Goal: Task Accomplishment & Management: Manage account settings

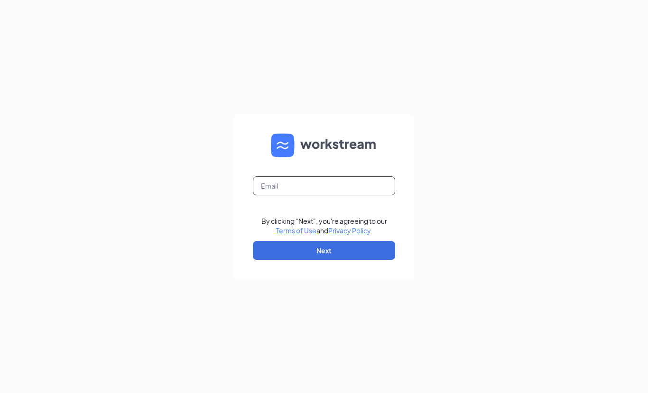
click at [329, 195] on input "text" at bounding box center [324, 185] width 142 height 19
type input "[EMAIL_ADDRESS][DOMAIN_NAME]"
click at [334, 195] on input "[EMAIL_ADDRESS][DOMAIN_NAME]" at bounding box center [324, 185] width 142 height 19
type input "[EMAIL_ADDRESS][DOMAIN_NAME]"
click at [320, 260] on button "Next" at bounding box center [324, 250] width 142 height 19
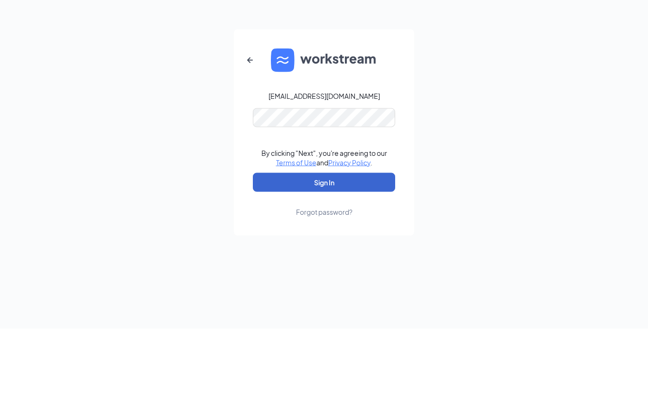
click at [324, 237] on button "Sign In" at bounding box center [324, 246] width 142 height 19
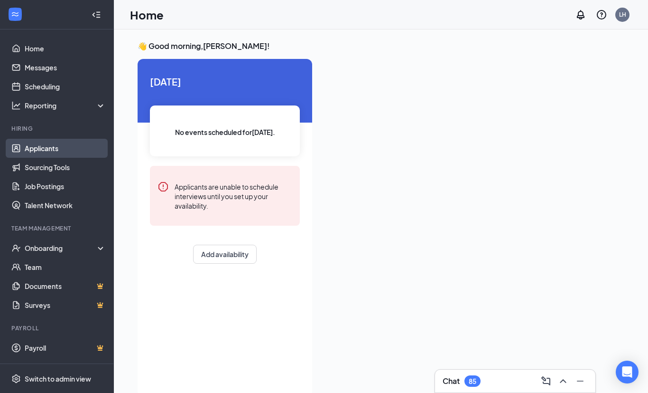
click at [60, 147] on link "Applicants" at bounding box center [65, 148] width 81 height 19
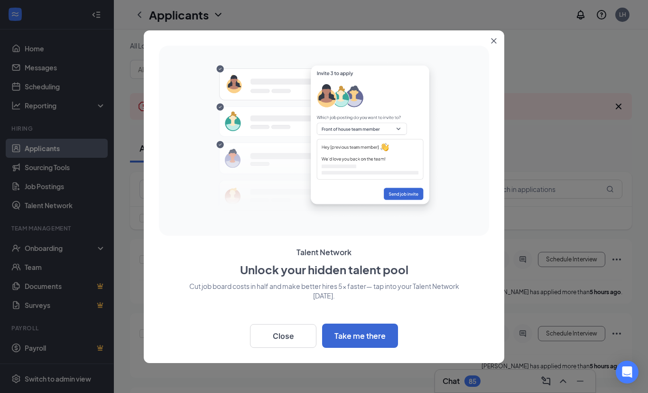
click at [493, 44] on icon "Close" at bounding box center [494, 41] width 6 height 6
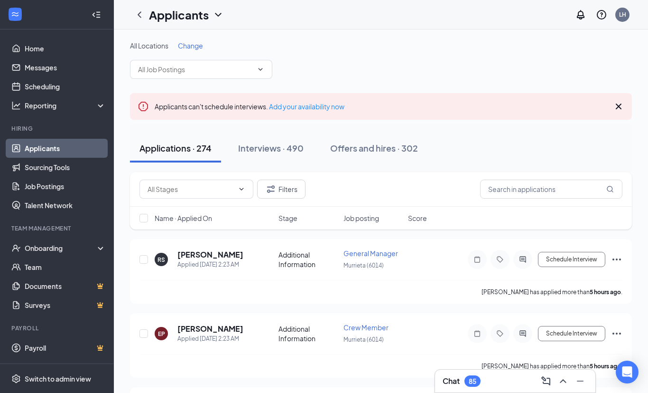
click at [190, 45] on span "Change" at bounding box center [190, 45] width 25 height 9
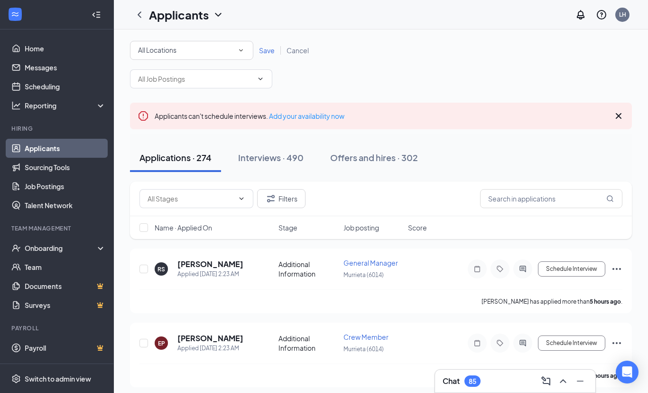
click at [244, 51] on icon "SmallChevronDown" at bounding box center [241, 50] width 9 height 9
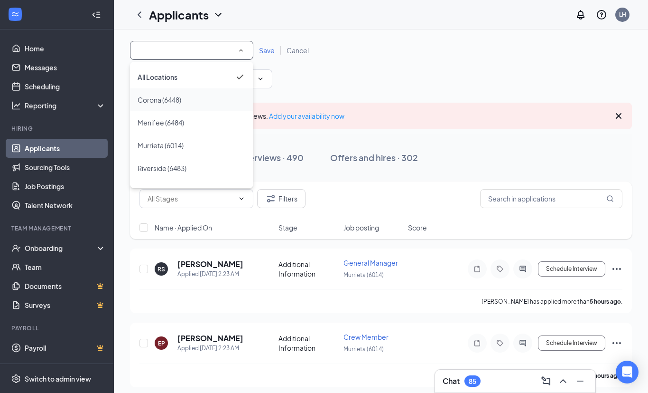
click at [214, 96] on div "Corona (6448)" at bounding box center [192, 99] width 108 height 11
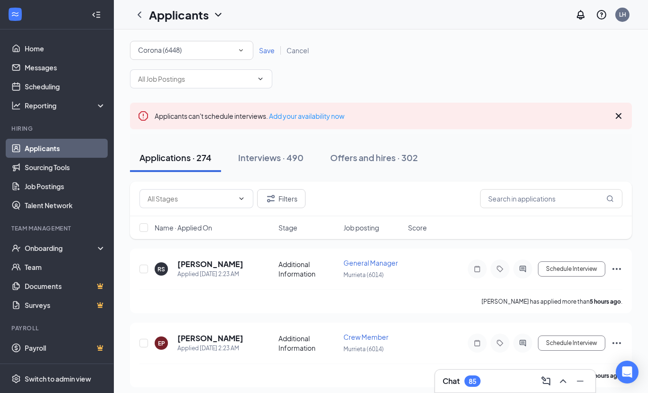
click at [268, 42] on div "All Locations [GEOGRAPHIC_DATA] (6448) Save Cancel" at bounding box center [381, 50] width 502 height 19
click at [269, 51] on span "Save" at bounding box center [267, 50] width 16 height 9
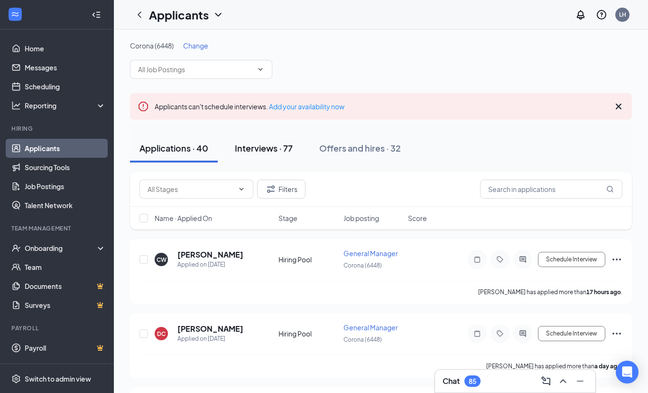
click at [267, 151] on div "Interviews · 77" at bounding box center [264, 148] width 58 height 12
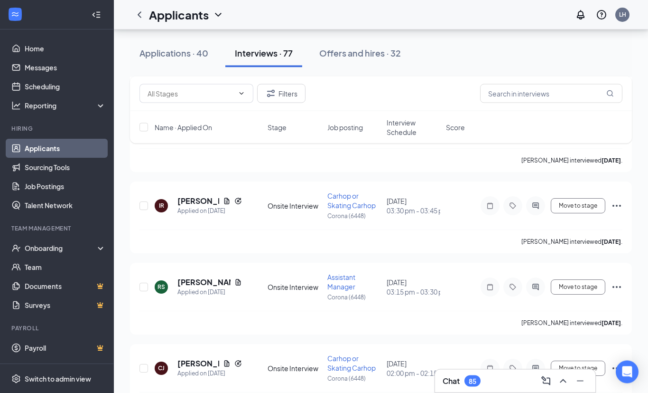
scroll to position [5619, 0]
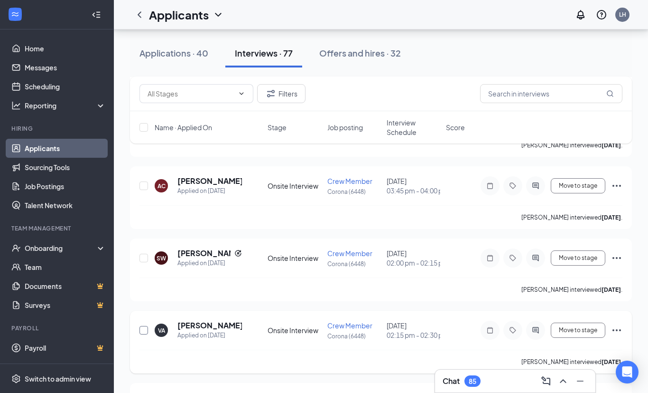
click at [142, 329] on input "checkbox" at bounding box center [144, 330] width 9 height 9
checkbox input "true"
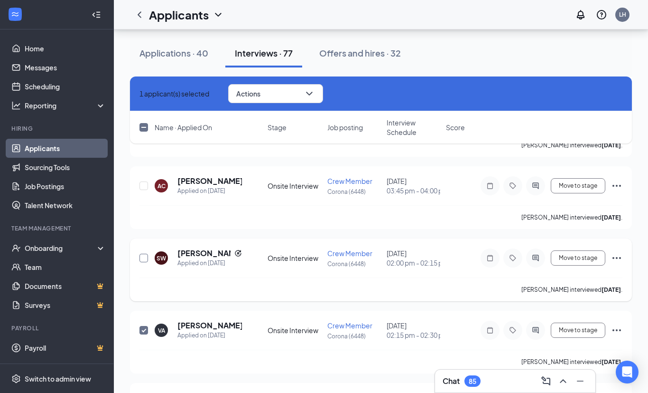
click at [147, 260] on input "checkbox" at bounding box center [144, 257] width 9 height 9
checkbox input "true"
click at [147, 182] on input "checkbox" at bounding box center [144, 185] width 9 height 9
checkbox input "true"
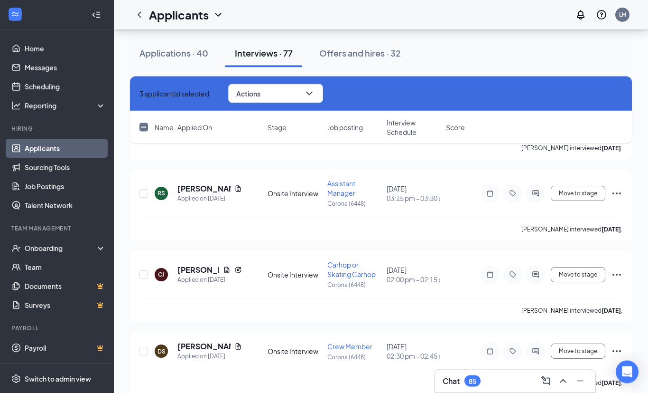
scroll to position [5382, 0]
click at [147, 349] on input "checkbox" at bounding box center [144, 350] width 9 height 9
checkbox input "true"
click at [147, 273] on input "checkbox" at bounding box center [144, 274] width 9 height 9
checkbox input "true"
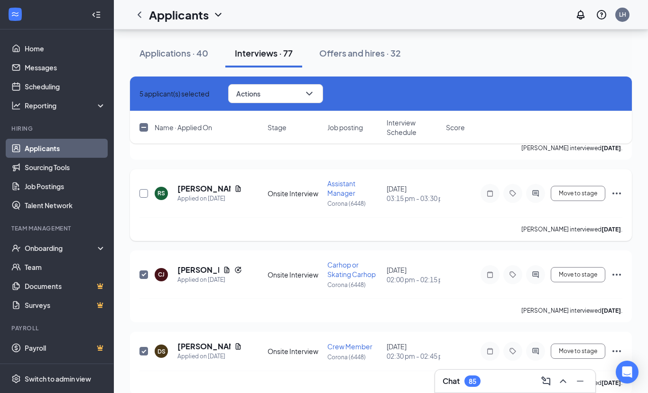
click at [148, 193] on input "checkbox" at bounding box center [144, 193] width 9 height 9
checkbox input "true"
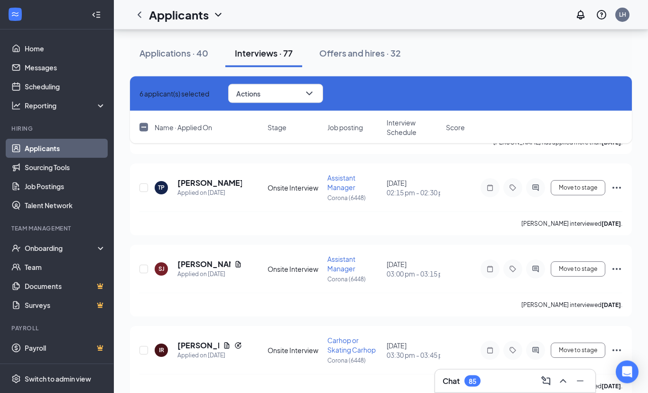
scroll to position [5144, 0]
click at [144, 346] on input "checkbox" at bounding box center [144, 350] width 9 height 9
checkbox input "true"
click at [145, 272] on input "checkbox" at bounding box center [144, 268] width 9 height 9
checkbox input "true"
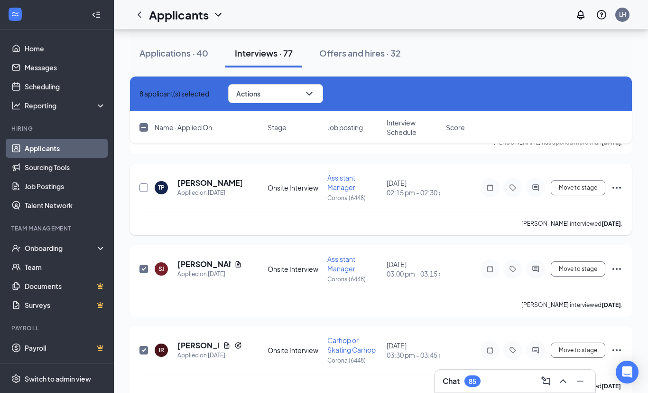
click at [145, 190] on input "checkbox" at bounding box center [144, 187] width 9 height 9
checkbox input "true"
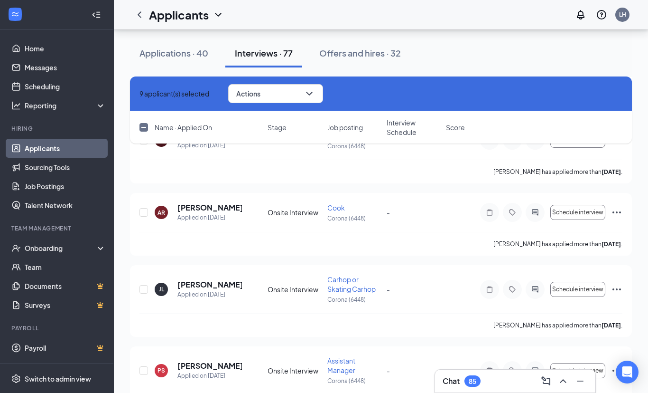
scroll to position [4879, 0]
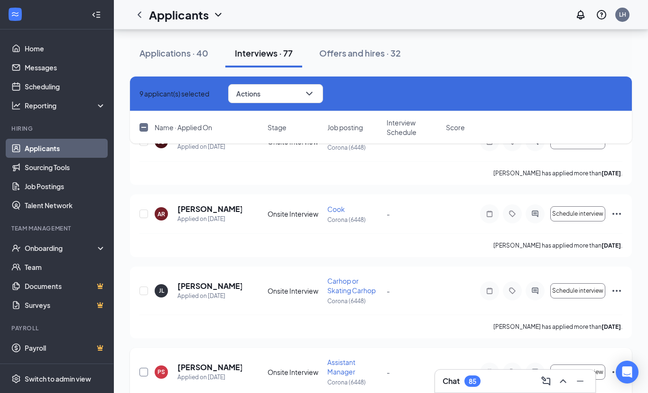
click at [146, 371] on input "checkbox" at bounding box center [144, 371] width 9 height 9
checkbox input "true"
click at [147, 288] on input "checkbox" at bounding box center [144, 290] width 9 height 9
checkbox input "true"
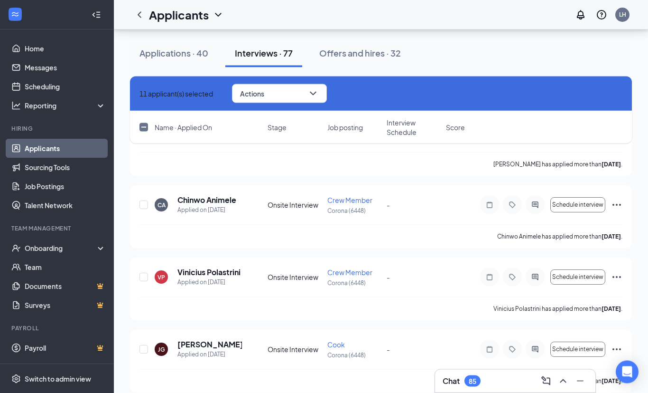
scroll to position [4669, 0]
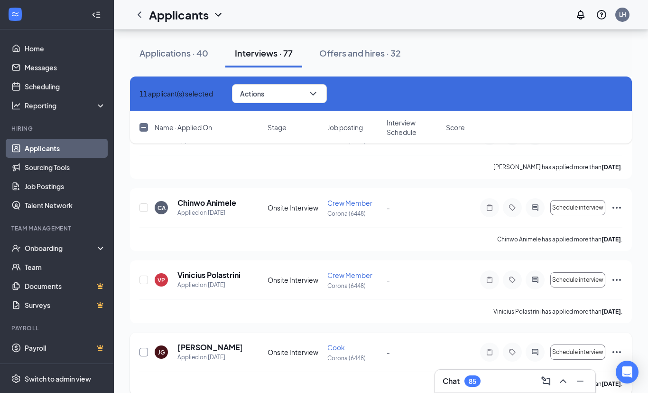
click at [144, 355] on input "checkbox" at bounding box center [144, 351] width 9 height 9
checkbox input "true"
click at [144, 275] on input "checkbox" at bounding box center [144, 279] width 9 height 9
checkbox input "true"
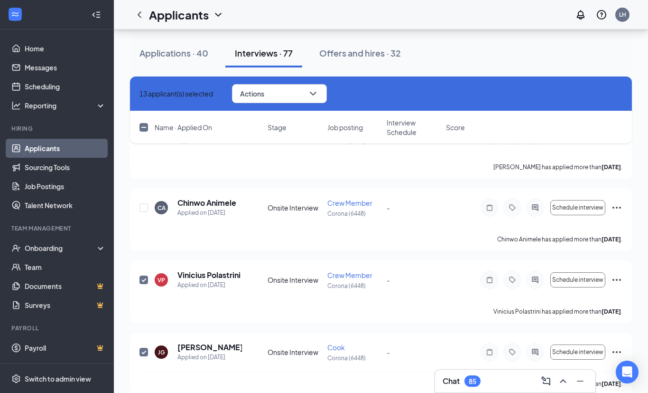
checkbox input "true"
click at [155, 208] on div "CA" at bounding box center [161, 207] width 13 height 13
checkbox input "false"
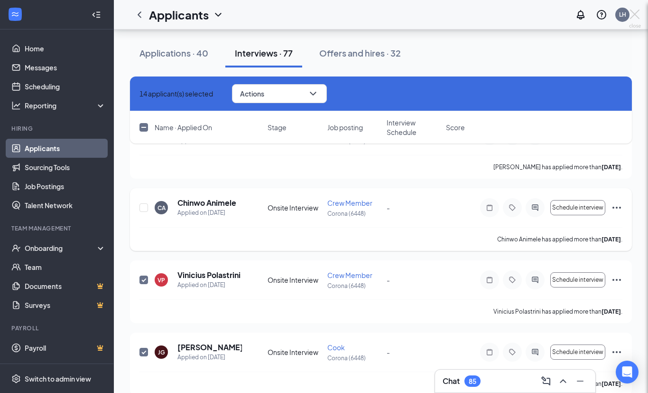
checkbox input "false"
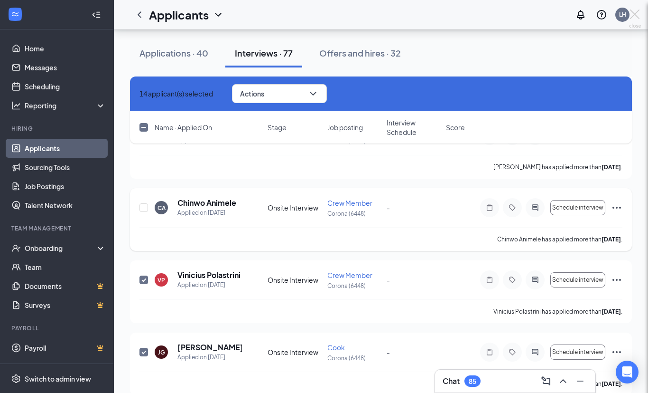
checkbox input "false"
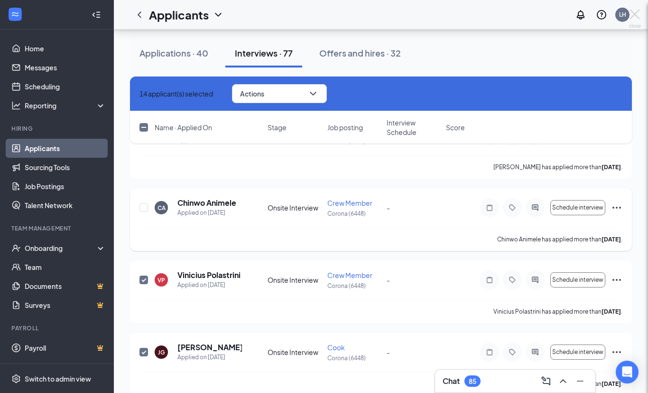
checkbox input "false"
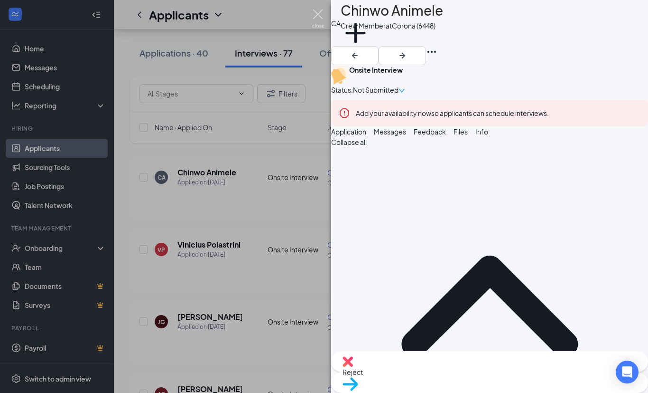
click at [323, 14] on img at bounding box center [318, 18] width 12 height 19
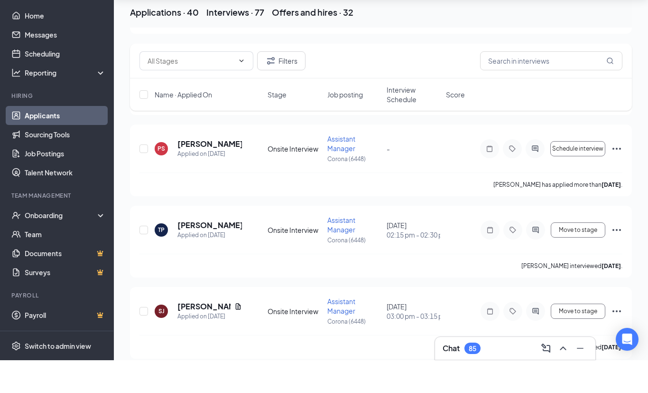
scroll to position [5652, 0]
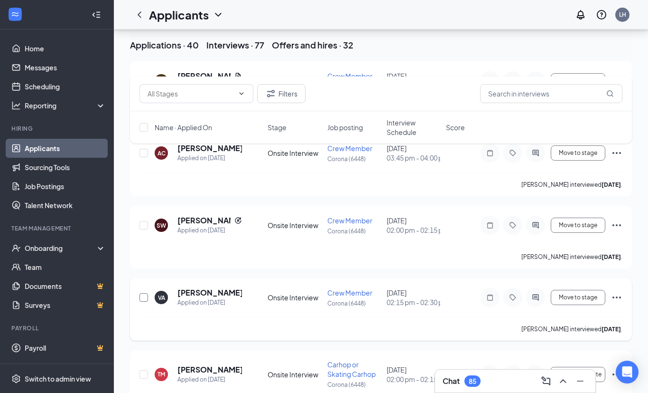
click at [144, 297] on input "checkbox" at bounding box center [144, 297] width 9 height 9
checkbox input "true"
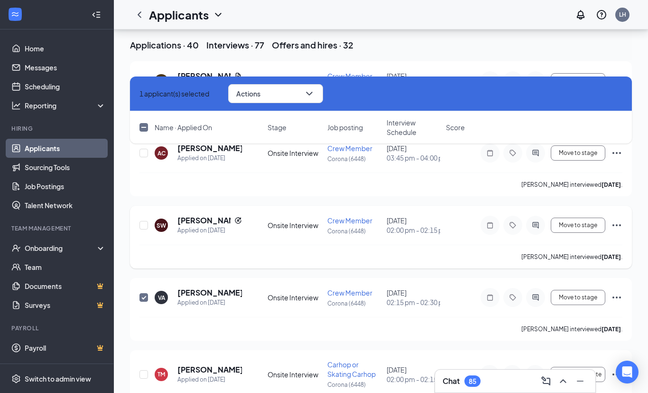
scroll to position [5619, 0]
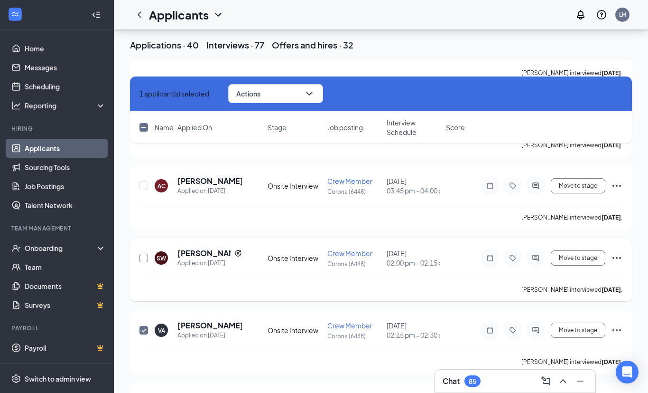
click at [145, 259] on input "checkbox" at bounding box center [144, 257] width 9 height 9
checkbox input "true"
click at [144, 184] on input "checkbox" at bounding box center [144, 185] width 9 height 9
checkbox input "true"
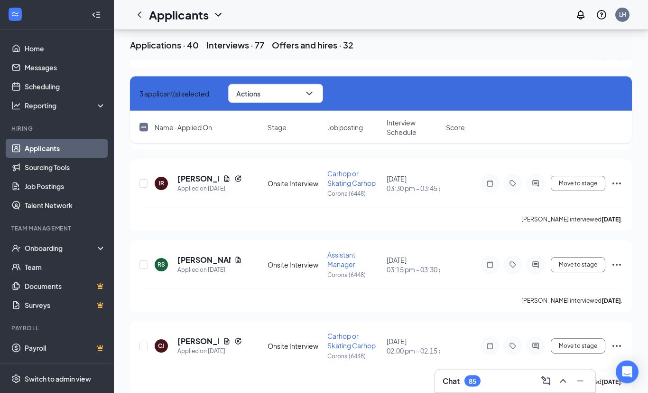
scroll to position [5311, 0]
checkbox input "true"
click at [145, 346] on input "checkbox" at bounding box center [144, 345] width 9 height 9
checkbox input "true"
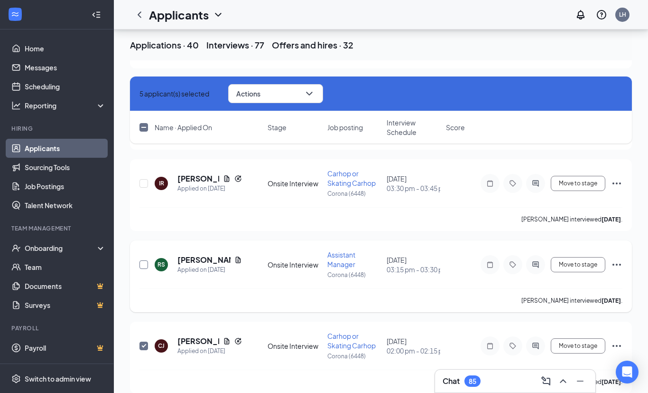
click at [144, 265] on input "checkbox" at bounding box center [144, 264] width 9 height 9
checkbox input "true"
click at [144, 182] on input "checkbox" at bounding box center [144, 183] width 9 height 9
checkbox input "true"
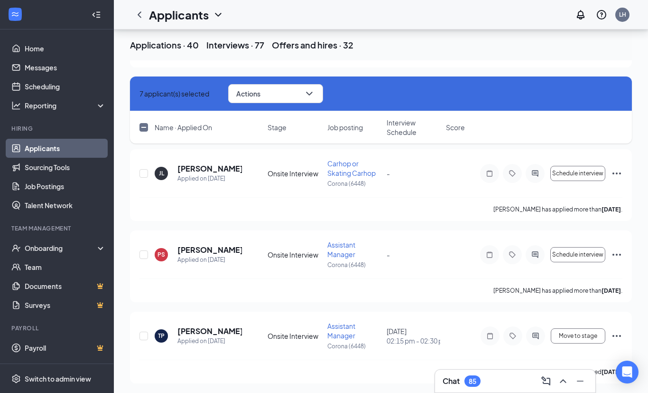
scroll to position [4996, 0]
checkbox input "true"
click at [143, 334] on input "checkbox" at bounding box center [144, 336] width 9 height 9
checkbox input "true"
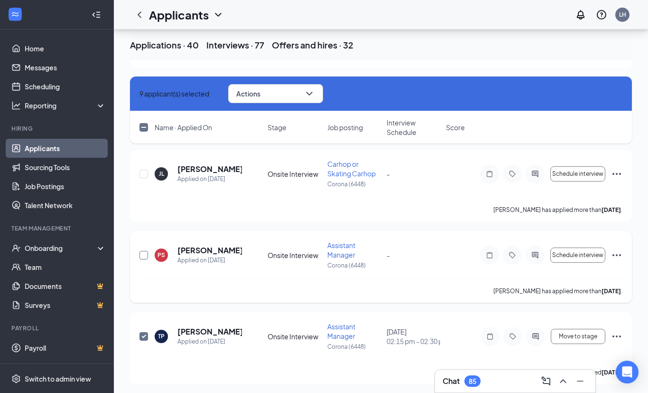
click at [145, 253] on input "checkbox" at bounding box center [144, 255] width 9 height 9
checkbox input "true"
click at [144, 172] on input "checkbox" at bounding box center [144, 173] width 9 height 9
checkbox input "true"
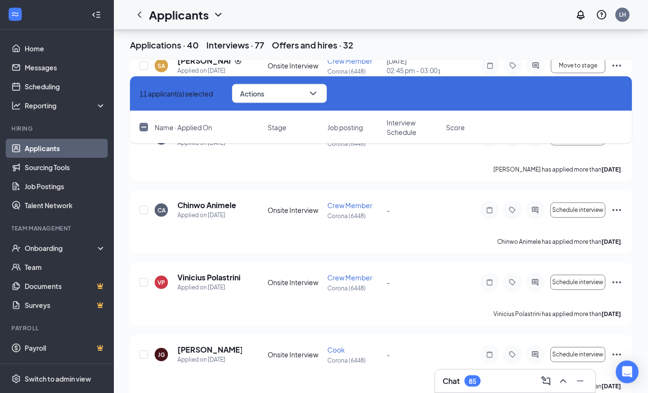
scroll to position [4666, 0]
checkbox input "true"
click at [144, 354] on input "checkbox" at bounding box center [144, 354] width 9 height 9
checkbox input "true"
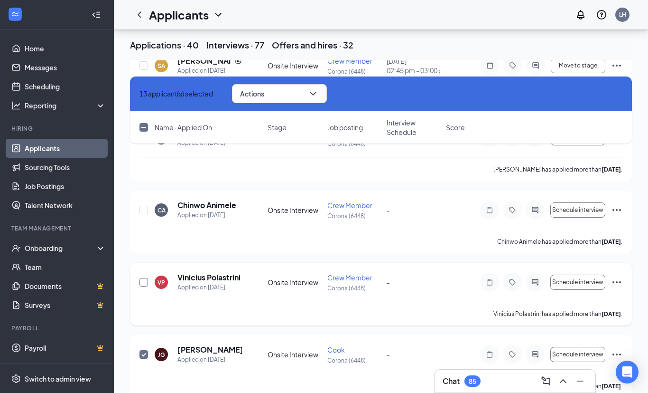
click at [145, 281] on input "checkbox" at bounding box center [144, 282] width 9 height 9
checkbox input "true"
click at [145, 211] on input "checkbox" at bounding box center [144, 210] width 9 height 9
checkbox input "true"
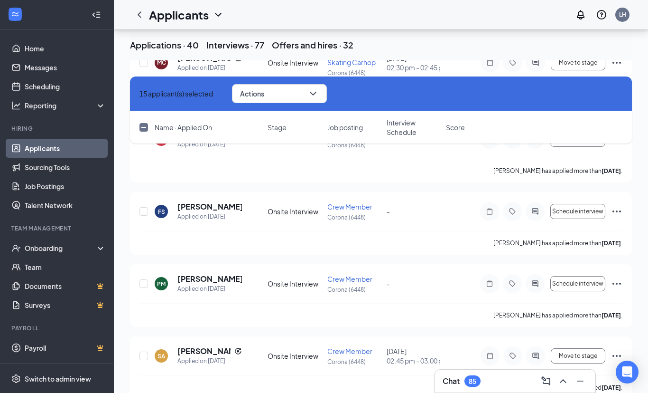
scroll to position [4375, 0]
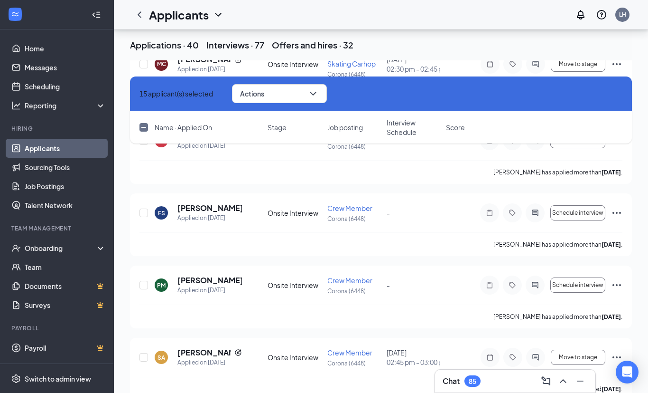
checkbox input "true"
click at [144, 356] on input "checkbox" at bounding box center [144, 357] width 9 height 9
checkbox input "true"
click at [144, 285] on input "checkbox" at bounding box center [144, 285] width 9 height 9
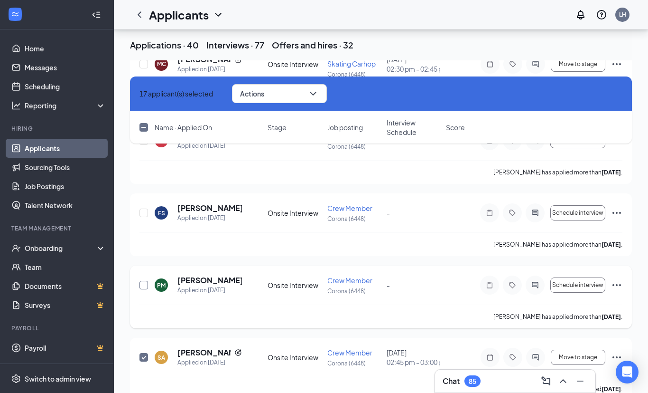
checkbox input "true"
click at [145, 213] on input "checkbox" at bounding box center [144, 212] width 9 height 9
checkbox input "true"
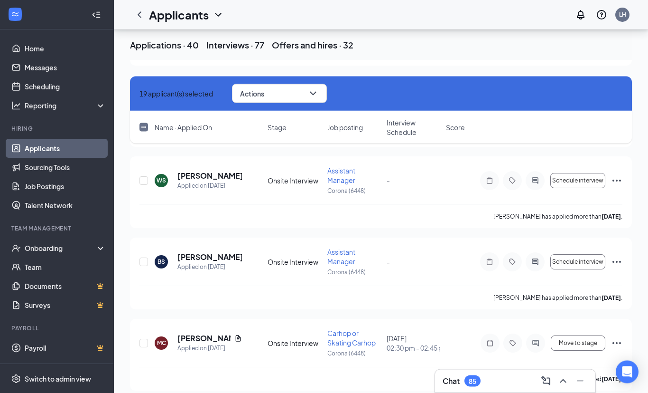
scroll to position [4094, 0]
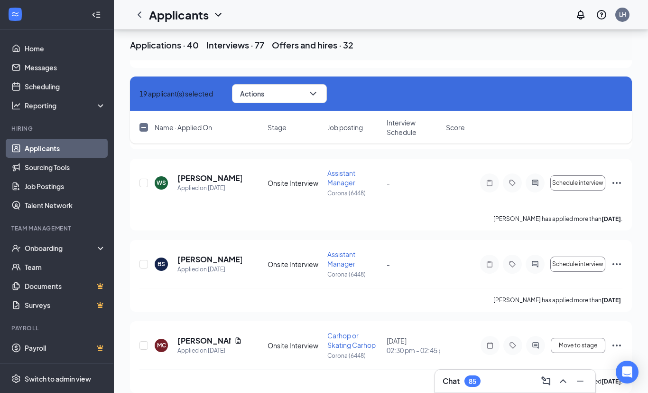
checkbox input "true"
click at [144, 345] on input "checkbox" at bounding box center [144, 345] width 9 height 9
checkbox input "true"
click at [144, 260] on input "checkbox" at bounding box center [144, 264] width 9 height 9
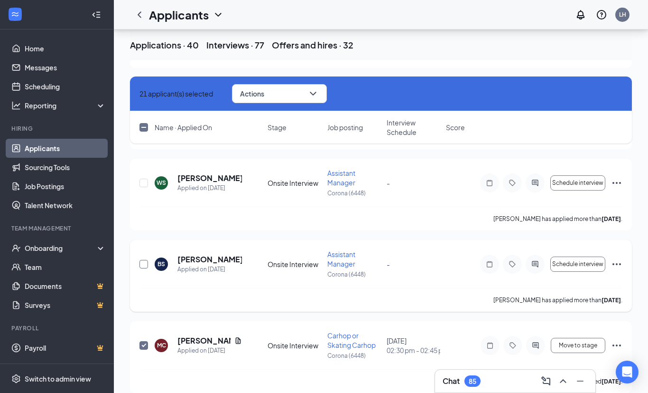
checkbox input "true"
click at [144, 184] on input "checkbox" at bounding box center [144, 182] width 9 height 9
checkbox input "true"
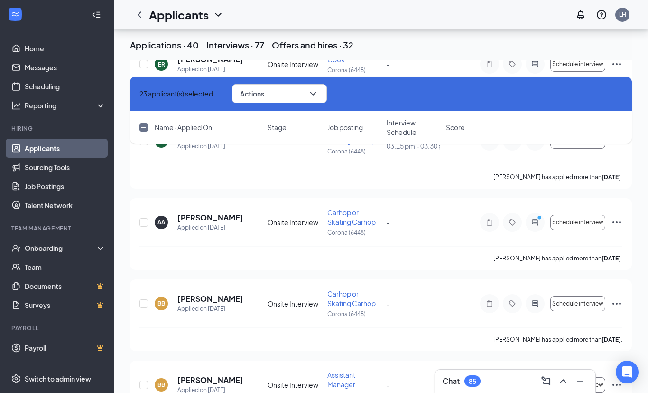
scroll to position [3808, 0]
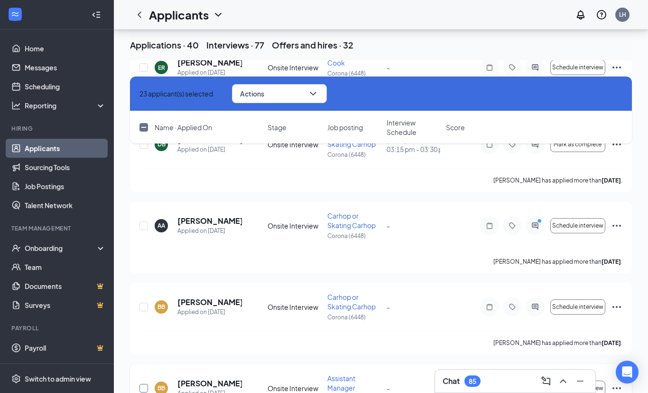
click at [142, 388] on input "checkbox" at bounding box center [144, 388] width 9 height 9
checkbox input "true"
click at [145, 308] on input "checkbox" at bounding box center [144, 306] width 9 height 9
checkbox input "true"
click at [145, 225] on input "checkbox" at bounding box center [144, 225] width 9 height 9
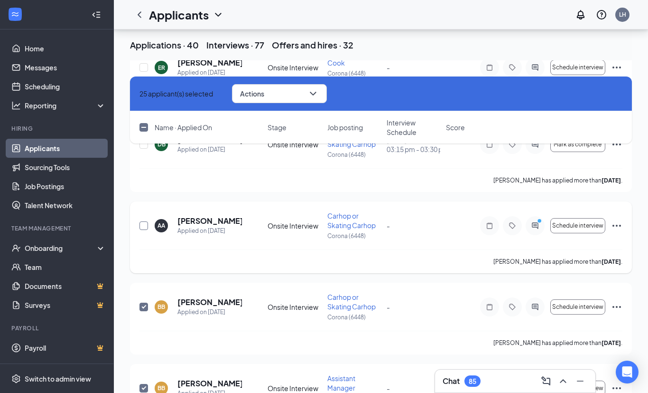
checkbox input "true"
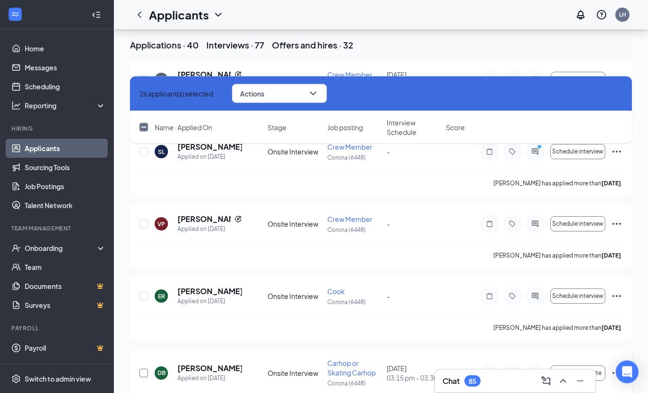
click at [140, 374] on input "checkbox" at bounding box center [144, 373] width 9 height 9
checkbox input "true"
click at [141, 299] on input "checkbox" at bounding box center [144, 295] width 9 height 9
checkbox input "true"
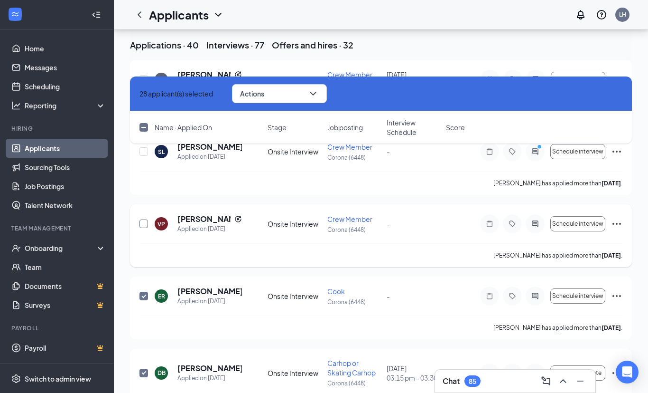
click at [142, 219] on input "checkbox" at bounding box center [144, 223] width 9 height 9
checkbox input "true"
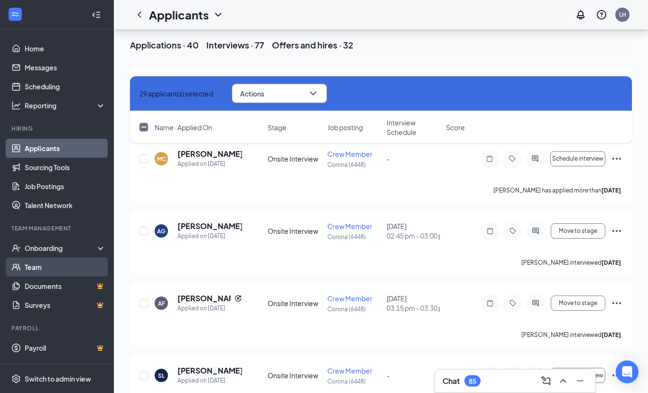
scroll to position [3356, 0]
click at [145, 376] on input "checkbox" at bounding box center [144, 375] width 9 height 9
checkbox input "true"
click at [144, 303] on input "checkbox" at bounding box center [144, 303] width 9 height 9
checkbox input "true"
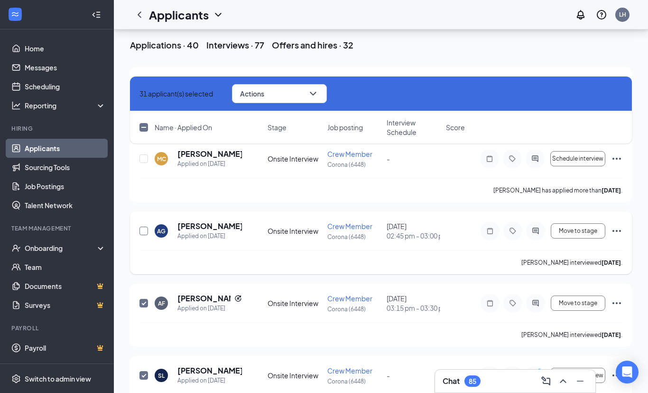
click at [143, 230] on input "checkbox" at bounding box center [144, 230] width 9 height 9
checkbox input "true"
click at [144, 159] on input "checkbox" at bounding box center [144, 158] width 9 height 9
checkbox input "true"
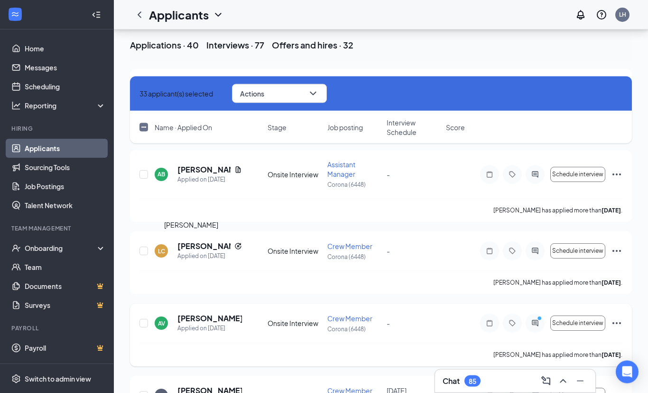
scroll to position [3047, 0]
click at [144, 396] on input "checkbox" at bounding box center [144, 395] width 9 height 9
checkbox input "true"
click at [144, 321] on input "checkbox" at bounding box center [144, 322] width 9 height 9
checkbox input "true"
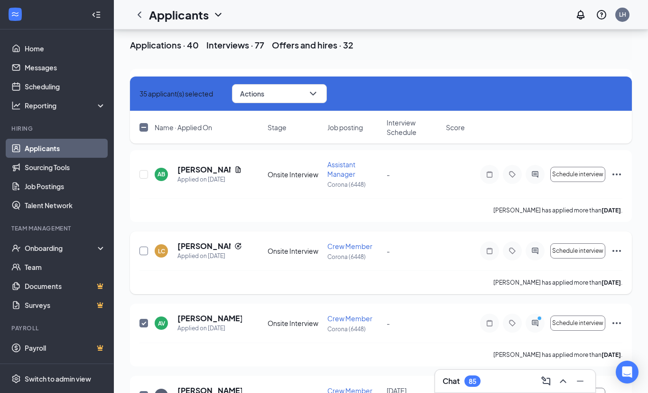
click at [144, 248] on input "checkbox" at bounding box center [144, 250] width 9 height 9
checkbox input "true"
click at [143, 172] on input "checkbox" at bounding box center [144, 174] width 9 height 9
checkbox input "true"
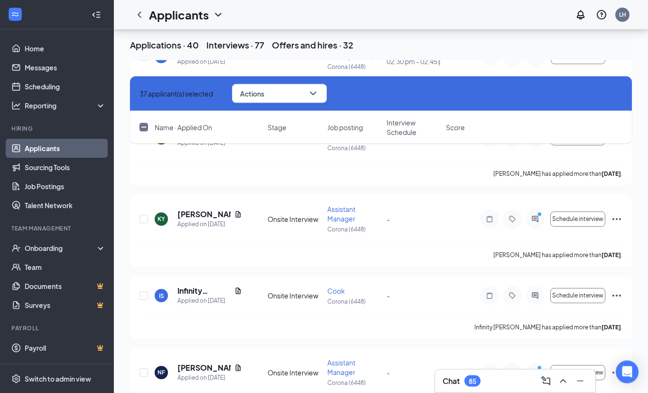
scroll to position [2768, 0]
click at [145, 372] on input "checkbox" at bounding box center [144, 372] width 9 height 9
checkbox input "true"
click at [142, 292] on input "checkbox" at bounding box center [144, 295] width 9 height 9
checkbox input "true"
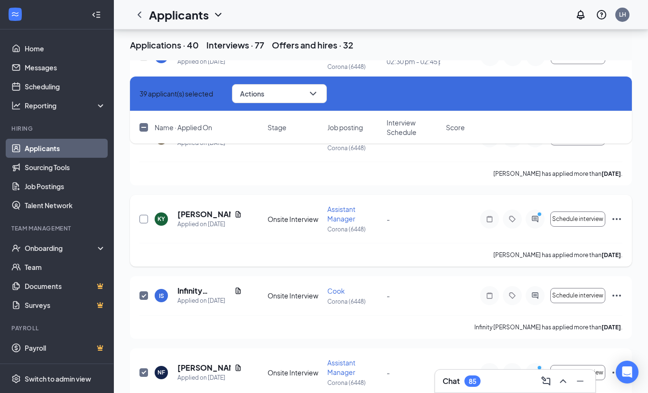
click at [144, 220] on input "checkbox" at bounding box center [144, 219] width 9 height 9
checkbox input "true"
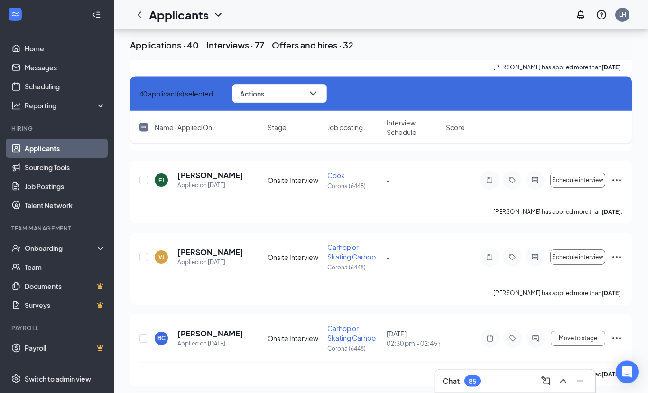
scroll to position [2487, 0]
checkbox input "true"
click at [144, 340] on input "checkbox" at bounding box center [144, 338] width 9 height 9
checkbox input "true"
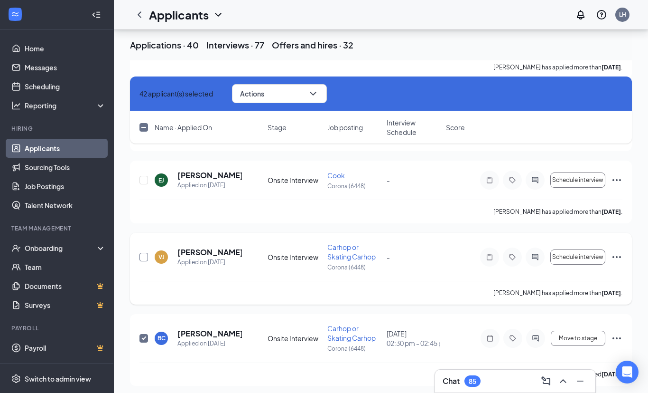
click at [143, 257] on input "checkbox" at bounding box center [144, 257] width 9 height 9
checkbox input "true"
click at [144, 180] on input "checkbox" at bounding box center [144, 180] width 9 height 9
checkbox input "true"
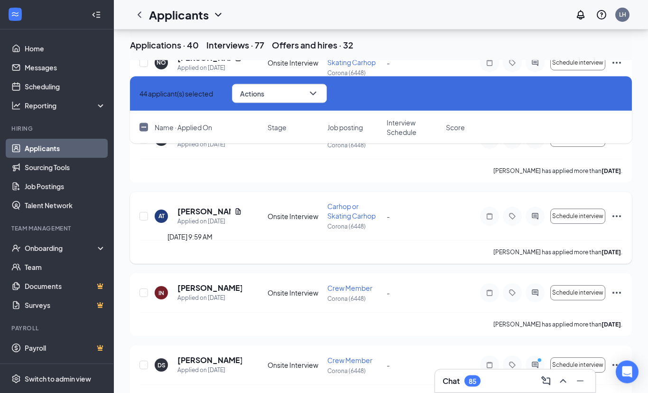
scroll to position [2158, 0]
checkbox input "true"
click at [144, 365] on input "checkbox" at bounding box center [144, 364] width 9 height 9
checkbox input "true"
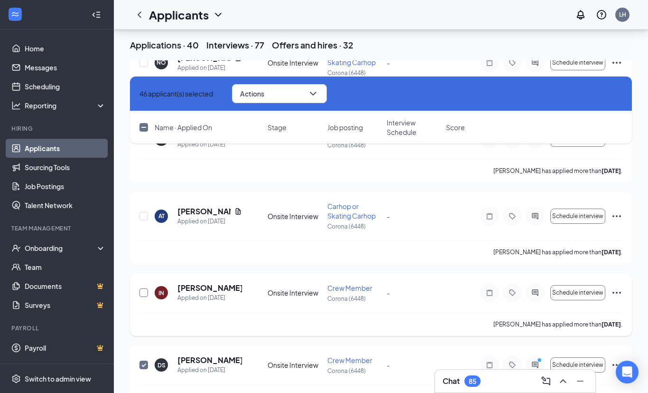
click at [144, 293] on input "checkbox" at bounding box center [144, 292] width 9 height 9
checkbox input "true"
click at [145, 215] on input "checkbox" at bounding box center [144, 216] width 9 height 9
checkbox input "true"
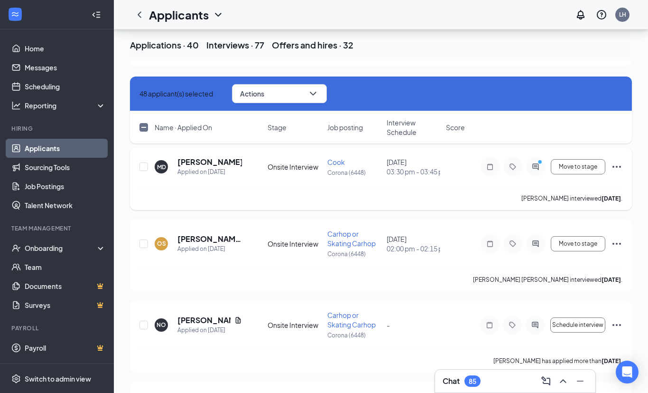
scroll to position [1895, 0]
checkbox input "true"
click at [144, 323] on input "checkbox" at bounding box center [144, 325] width 9 height 9
checkbox input "true"
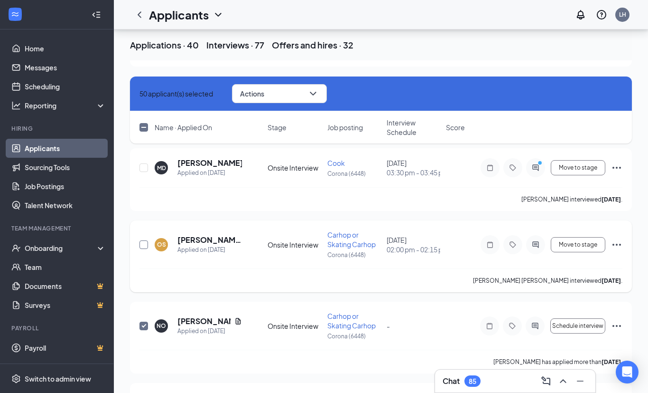
click at [145, 245] on input "checkbox" at bounding box center [144, 244] width 9 height 9
checkbox input "true"
click at [143, 168] on input "checkbox" at bounding box center [144, 167] width 9 height 9
checkbox input "true"
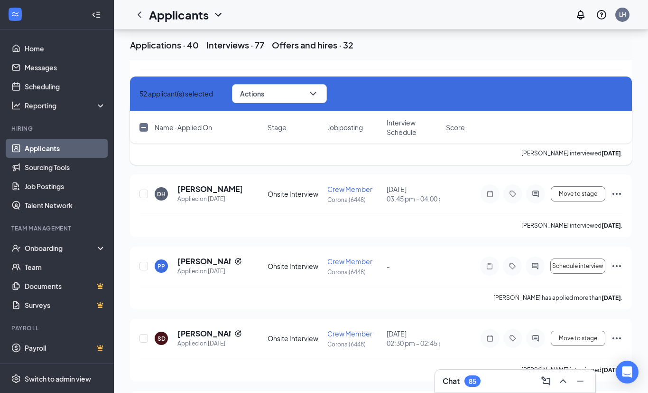
scroll to position [1641, 0]
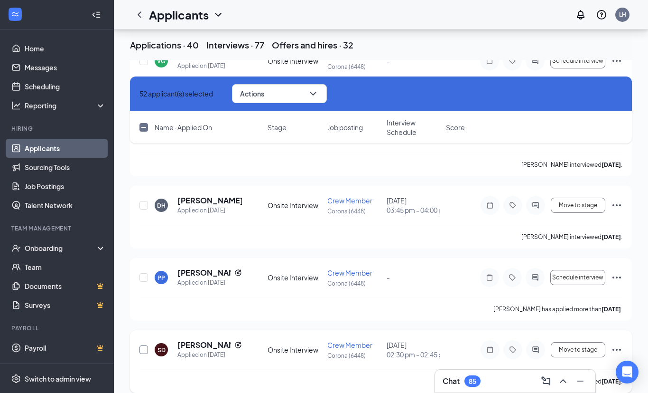
click at [143, 348] on input "checkbox" at bounding box center [144, 349] width 9 height 9
checkbox input "true"
click at [145, 275] on input "checkbox" at bounding box center [144, 277] width 9 height 9
checkbox input "true"
click at [143, 206] on input "checkbox" at bounding box center [144, 205] width 9 height 9
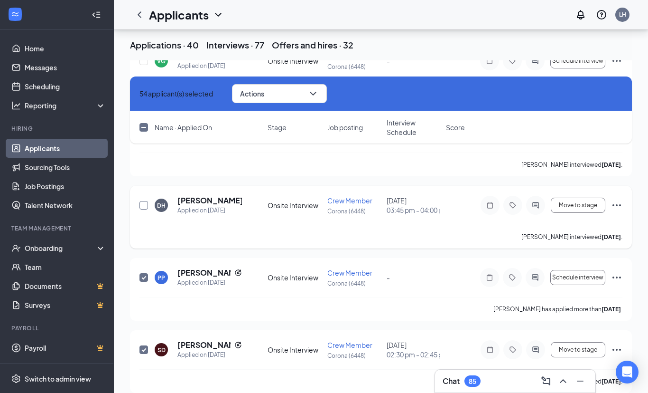
checkbox input "true"
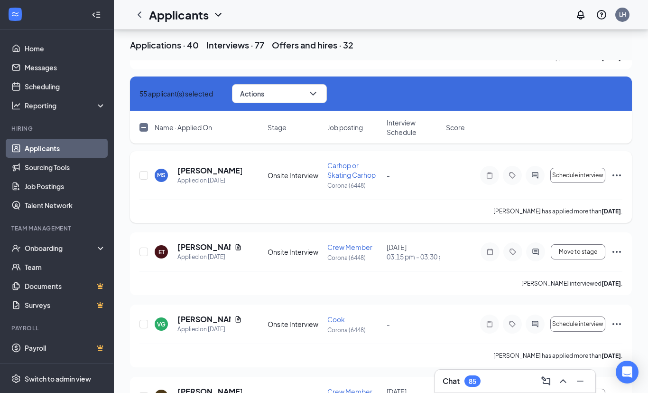
scroll to position [1377, 0]
click at [143, 396] on input "checkbox" at bounding box center [144, 396] width 9 height 9
checkbox input "true"
click at [143, 325] on input "checkbox" at bounding box center [144, 324] width 9 height 9
checkbox input "true"
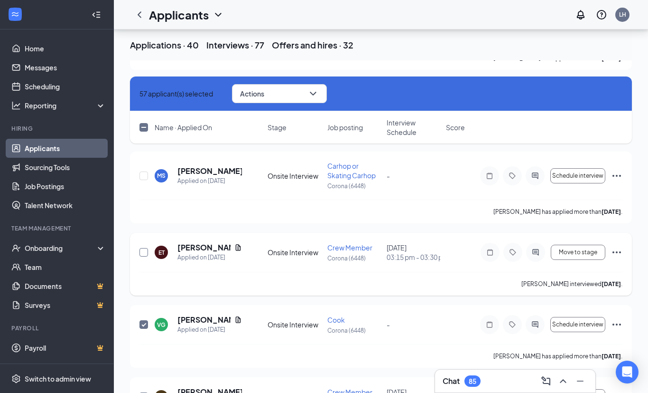
click at [144, 252] on input "checkbox" at bounding box center [144, 252] width 9 height 9
checkbox input "true"
click at [143, 172] on input "checkbox" at bounding box center [144, 175] width 9 height 9
checkbox input "true"
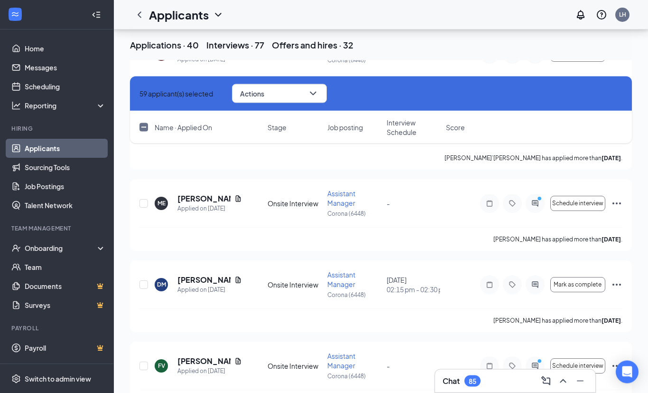
scroll to position [1034, 0]
checkbox input "true"
click at [144, 365] on input "checkbox" at bounding box center [144, 365] width 9 height 9
checkbox input "true"
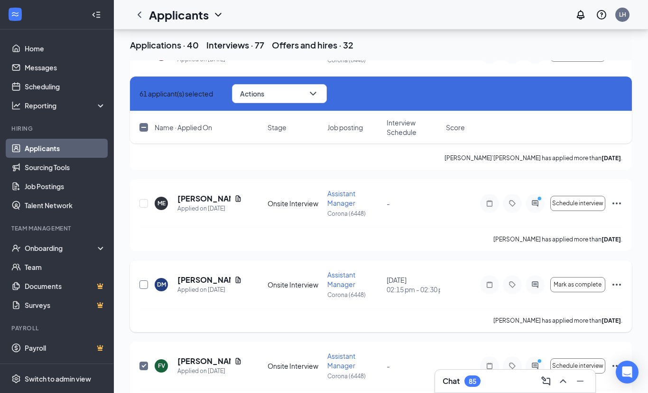
click at [144, 284] on input "checkbox" at bounding box center [144, 284] width 9 height 9
checkbox input "true"
click at [143, 203] on input "checkbox" at bounding box center [144, 203] width 9 height 9
checkbox input "true"
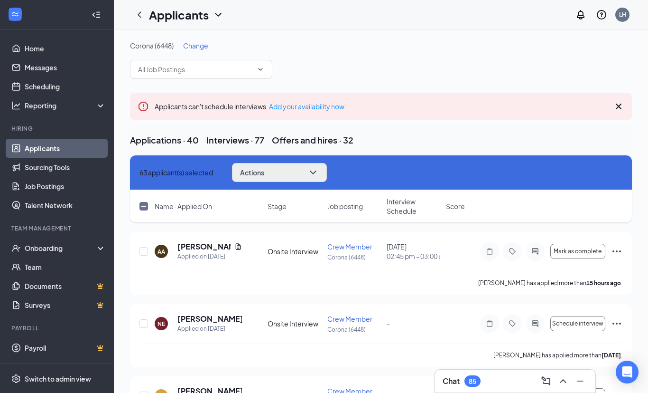
click at [319, 178] on icon "ChevronDown" at bounding box center [313, 172] width 11 height 11
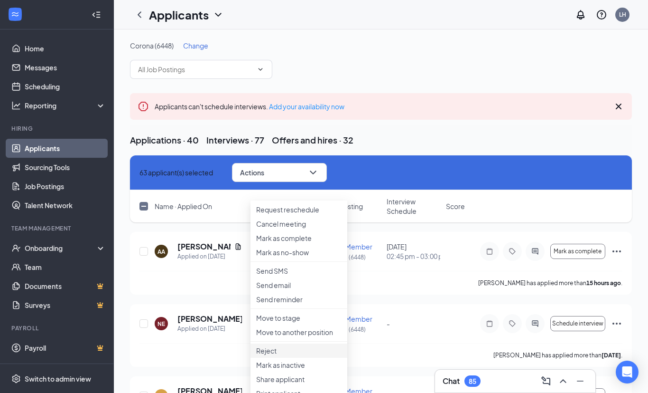
click at [277, 355] on p "Reject" at bounding box center [298, 350] width 85 height 9
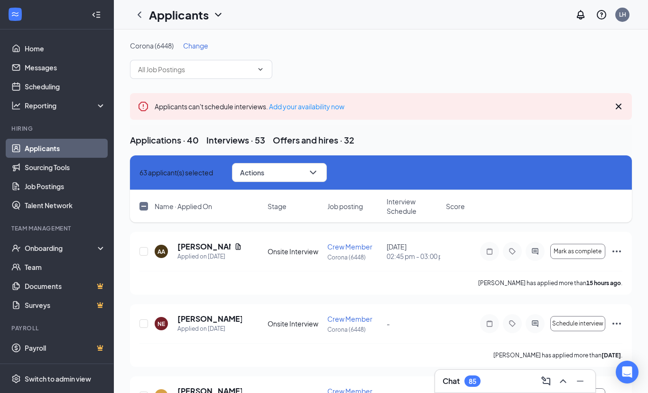
checkbox input "false"
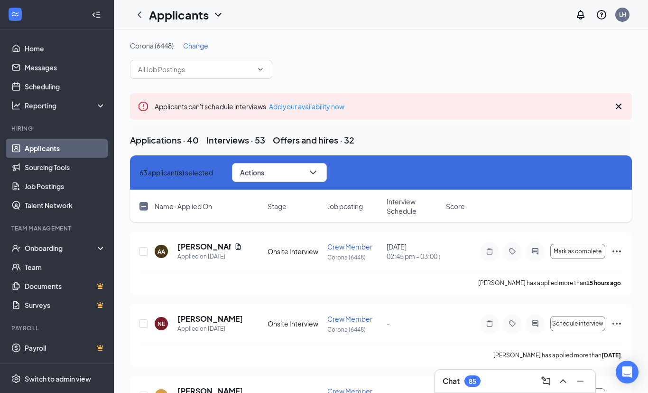
checkbox input "false"
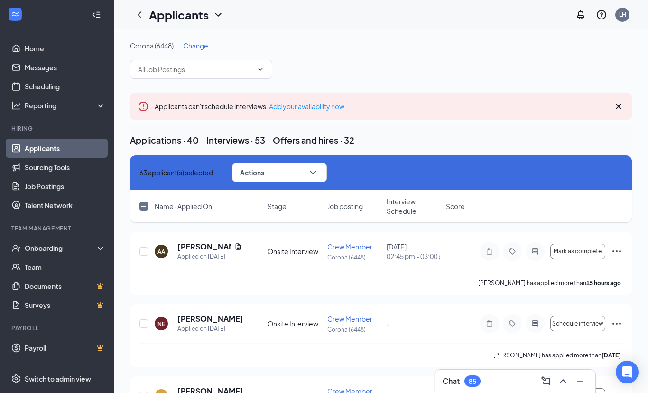
checkbox input "false"
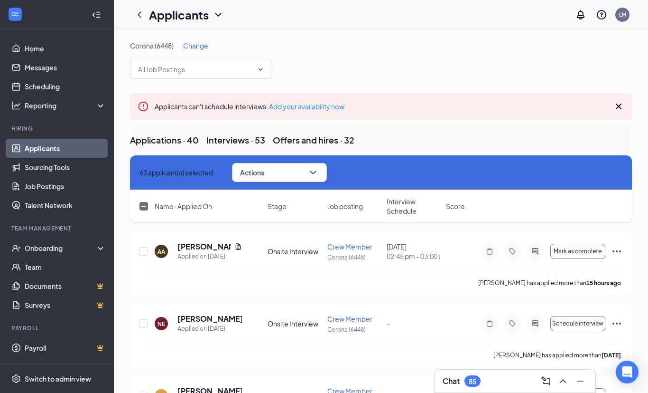
checkbox input "false"
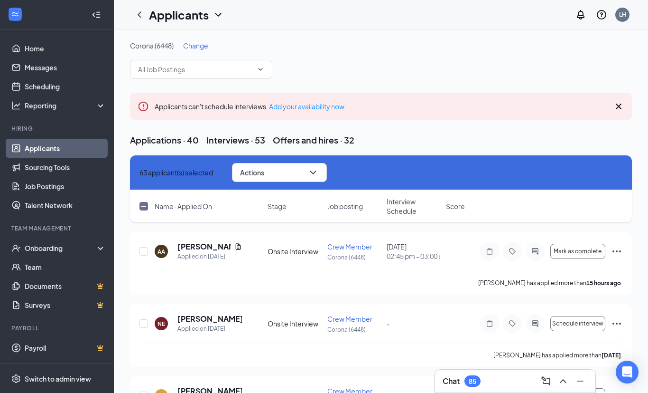
checkbox input "false"
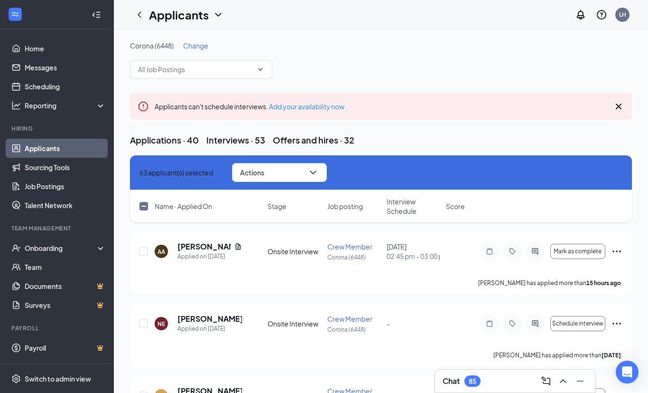
checkbox input "false"
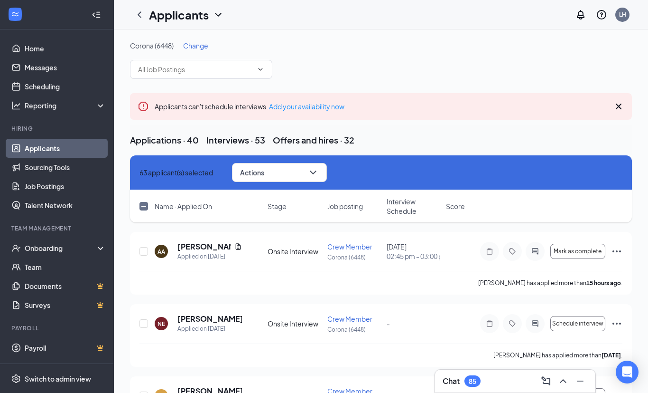
checkbox input "false"
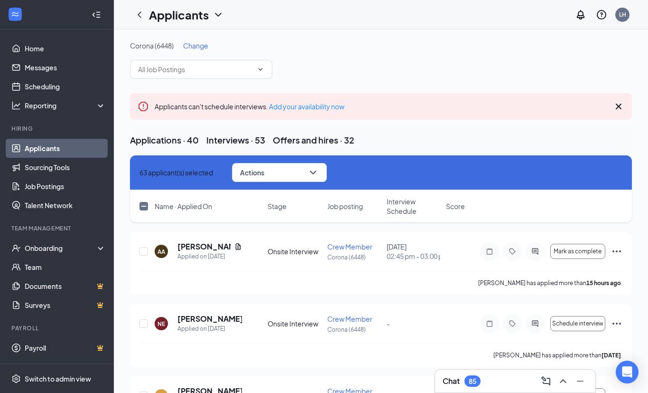
checkbox input "false"
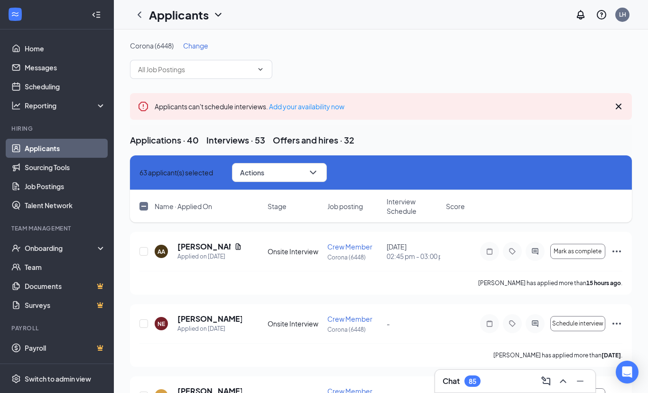
checkbox input "false"
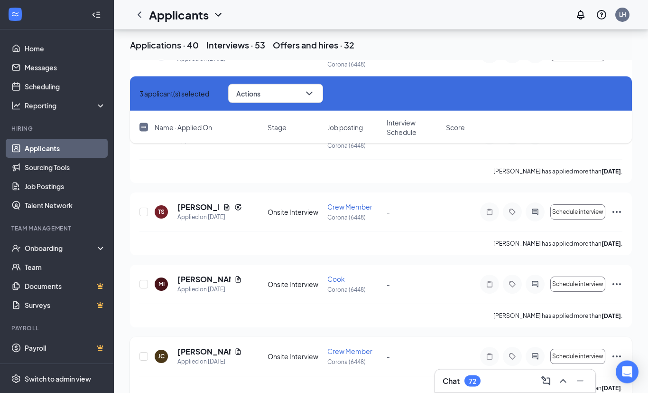
scroll to position [4197, 0]
click at [145, 352] on input "checkbox" at bounding box center [144, 356] width 9 height 9
checkbox input "true"
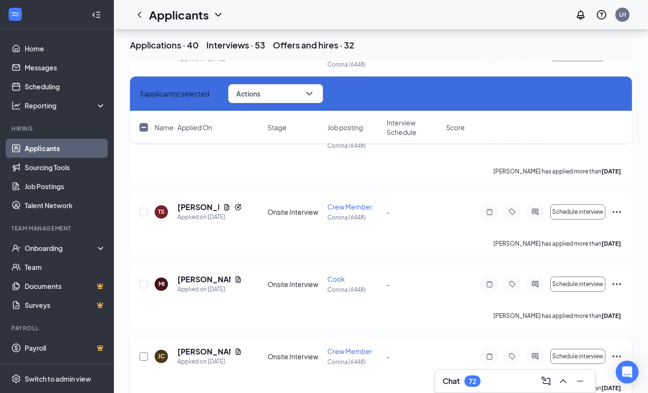
checkbox input "true"
click at [144, 280] on input "checkbox" at bounding box center [144, 284] width 9 height 9
checkbox input "true"
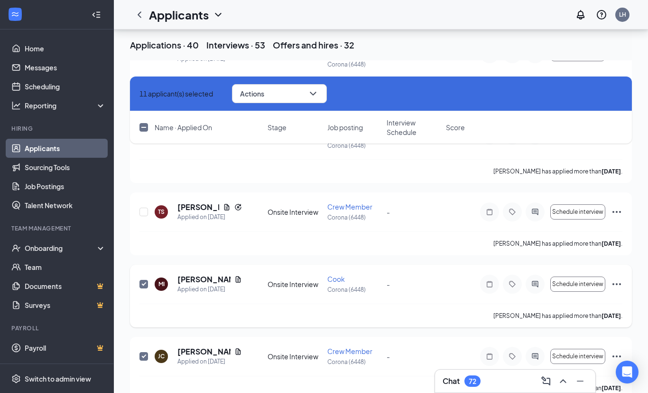
checkbox input "true"
click at [145, 207] on input "checkbox" at bounding box center [144, 211] width 9 height 9
checkbox input "true"
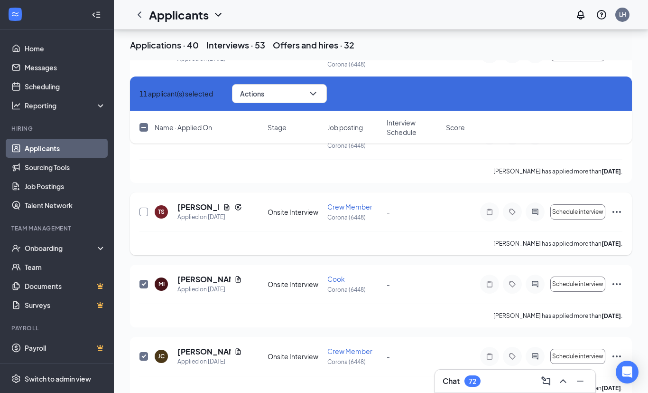
checkbox input "true"
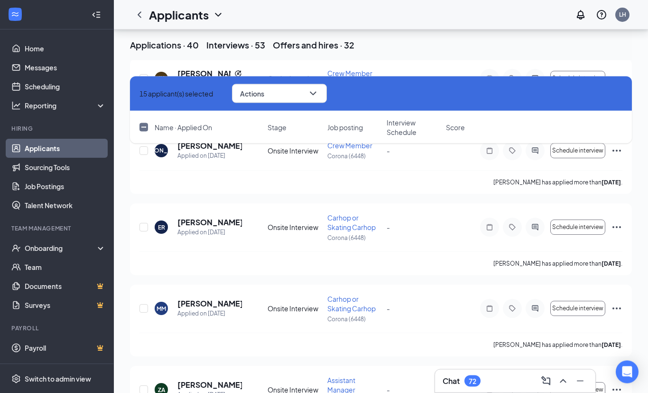
scroll to position [3942, 0]
click at [145, 304] on input "checkbox" at bounding box center [144, 308] width 9 height 9
checkbox input "true"
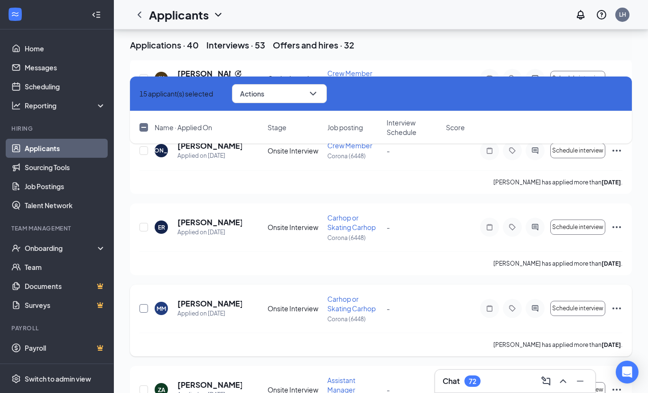
checkbox input "true"
click at [145, 304] on input "checkbox" at bounding box center [144, 308] width 9 height 9
checkbox input "false"
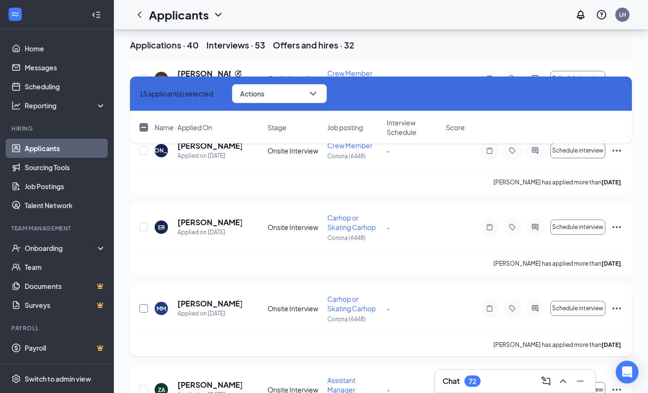
checkbox input "false"
click at [319, 96] on icon "ChevronDown" at bounding box center [313, 93] width 11 height 11
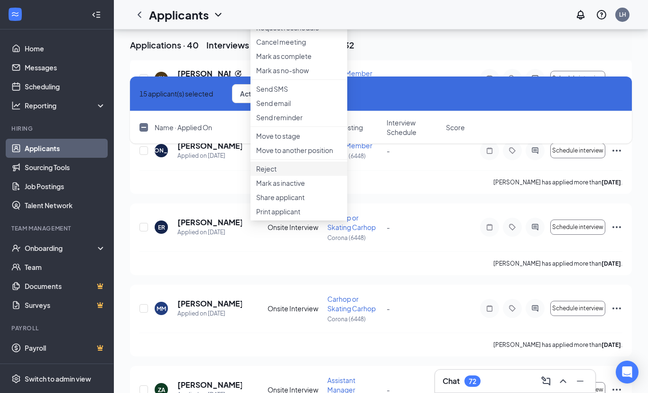
click at [284, 173] on p "Reject" at bounding box center [298, 168] width 85 height 9
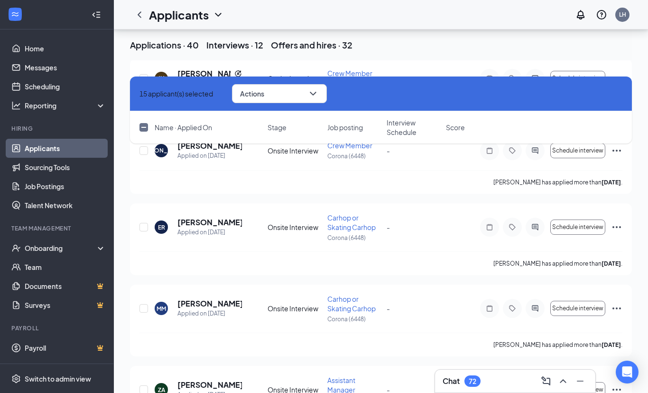
checkbox input "false"
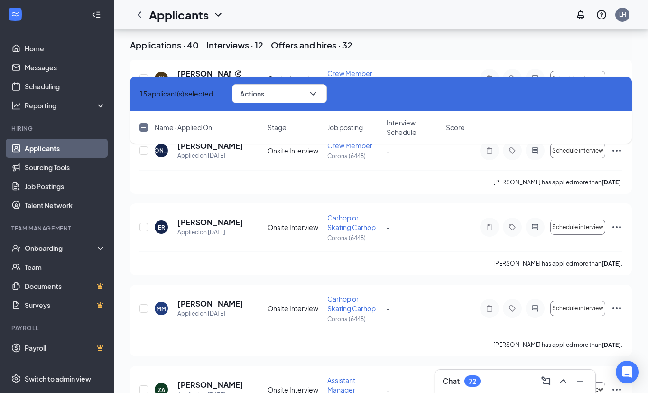
checkbox input "false"
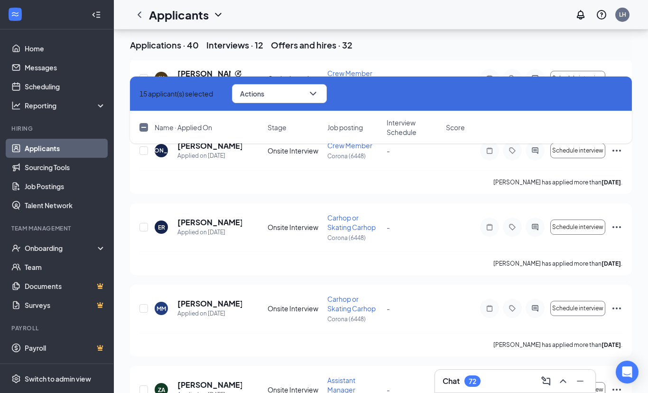
checkbox input "false"
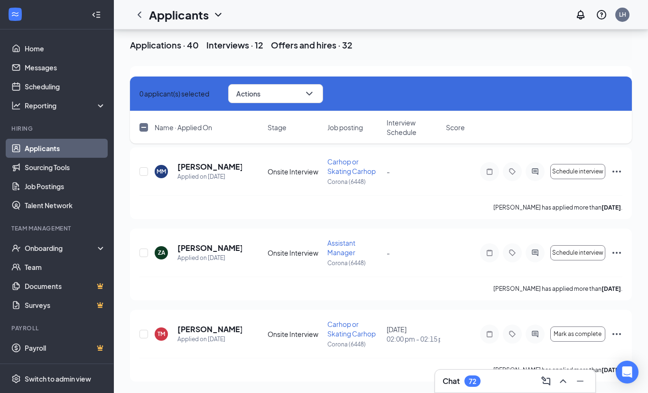
scroll to position [3134, 0]
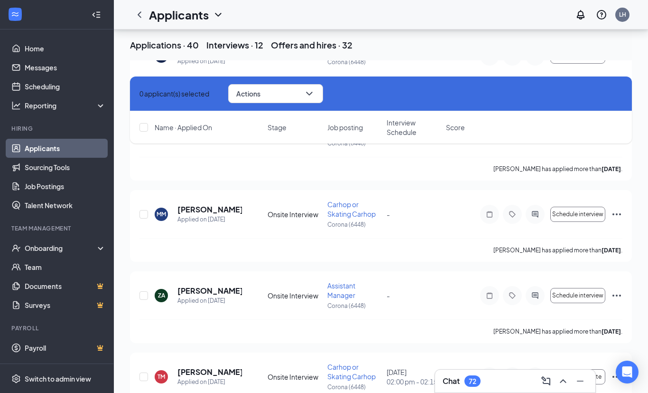
click at [178, 51] on div "Applications · 40" at bounding box center [164, 45] width 69 height 12
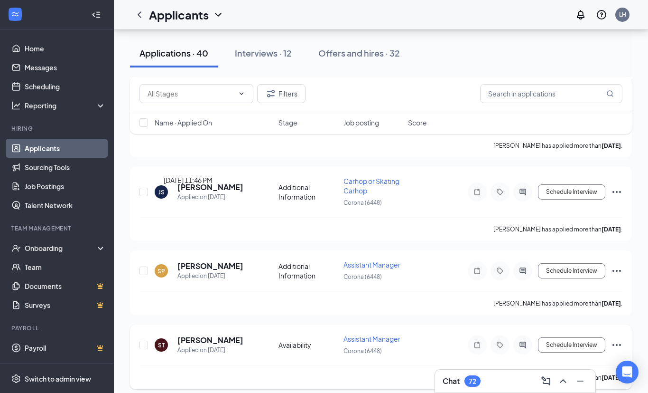
scroll to position [2737, 0]
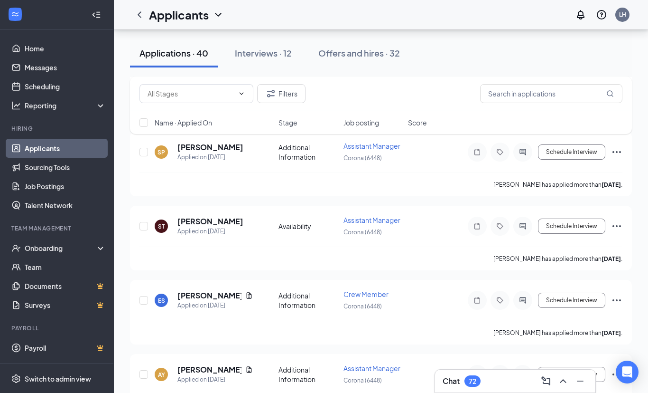
checkbox input "true"
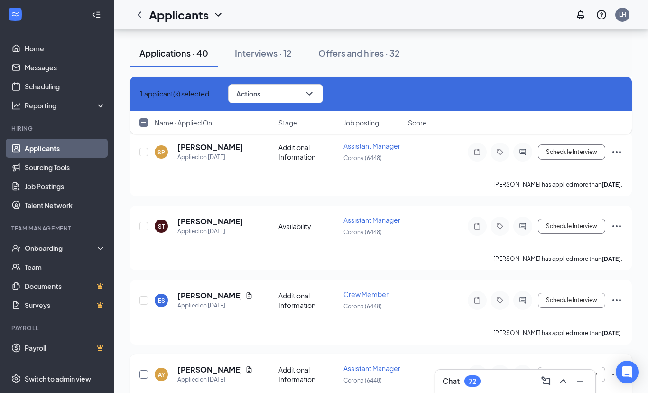
click at [143, 370] on input "checkbox" at bounding box center [144, 374] width 9 height 9
checkbox input "true"
click at [143, 296] on input "checkbox" at bounding box center [144, 300] width 9 height 9
checkbox input "true"
click at [145, 222] on input "checkbox" at bounding box center [144, 226] width 9 height 9
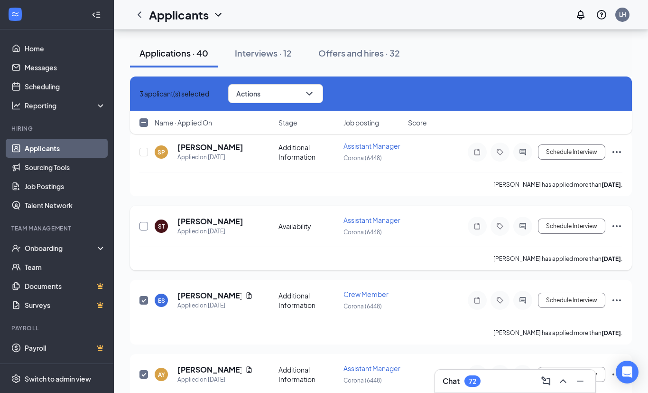
checkbox input "true"
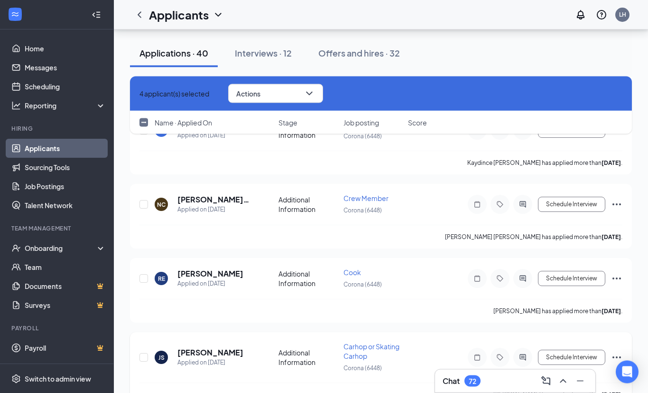
scroll to position [2453, 0]
checkbox input "true"
click at [152, 341] on div "JS [PERSON_NAME] Applied on [DATE] Additional Information Carhop or Skating Car…" at bounding box center [381, 361] width 483 height 41
click at [144, 353] on input "checkbox" at bounding box center [144, 357] width 9 height 9
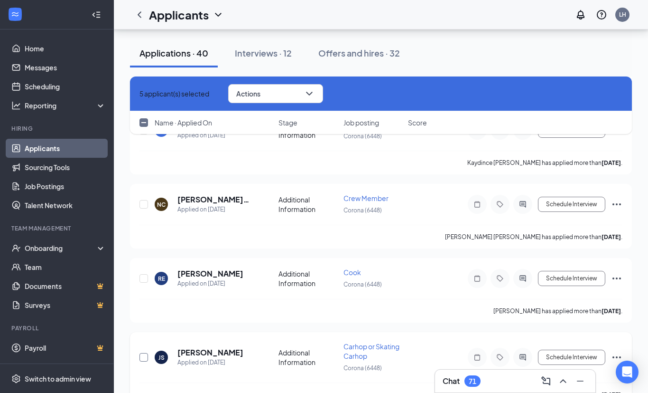
checkbox input "true"
click at [143, 274] on input "checkbox" at bounding box center [144, 278] width 9 height 9
checkbox input "true"
click at [145, 200] on input "checkbox" at bounding box center [144, 204] width 9 height 9
checkbox input "true"
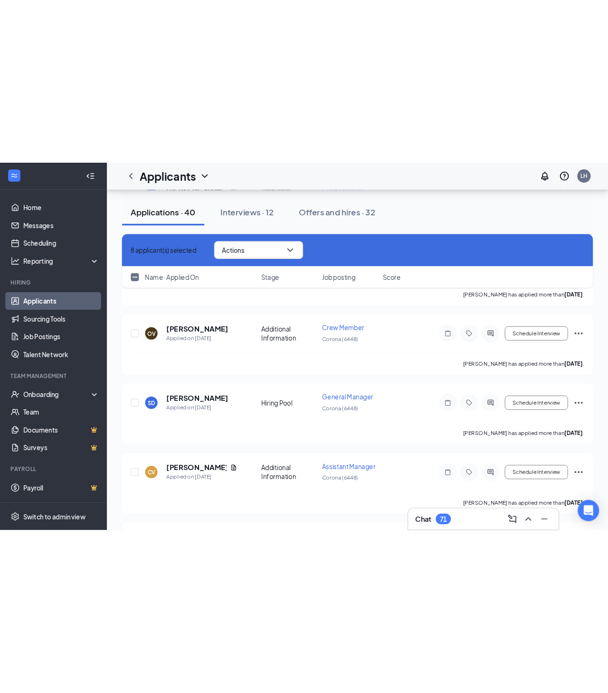
scroll to position [2179, 0]
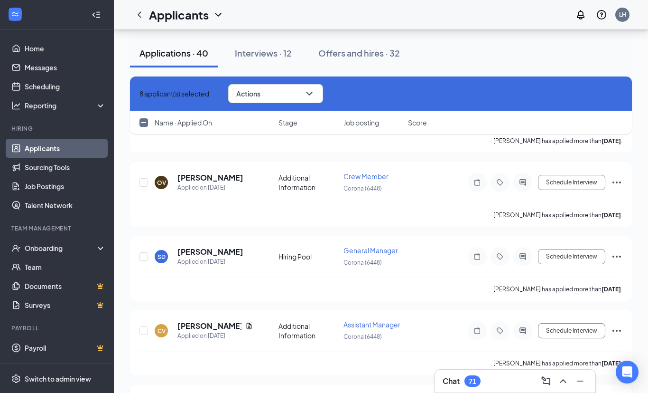
checkbox input "true"
click at [139, 310] on div "CV [PERSON_NAME] Applied on [DATE] Additional Information Assistant Manager Cor…" at bounding box center [381, 342] width 502 height 65
click at [140, 319] on div at bounding box center [144, 330] width 9 height 22
click at [140, 326] on input "checkbox" at bounding box center [144, 330] width 9 height 9
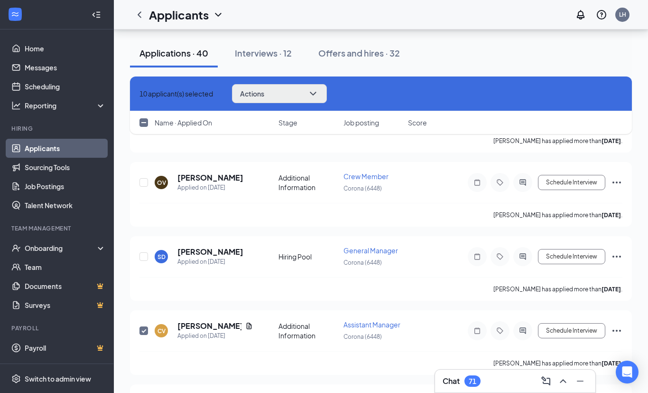
click at [264, 91] on span "Actions" at bounding box center [252, 93] width 24 height 7
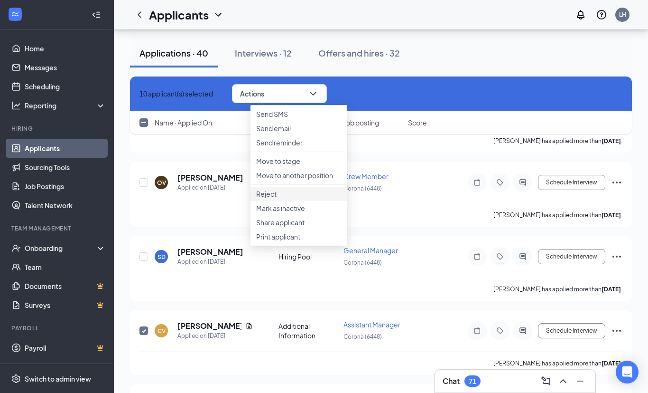
click at [269, 198] on p "Reject" at bounding box center [298, 193] width 85 height 9
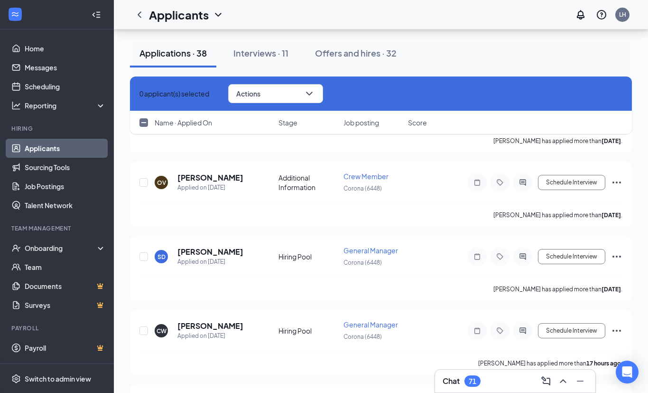
checkbox input "false"
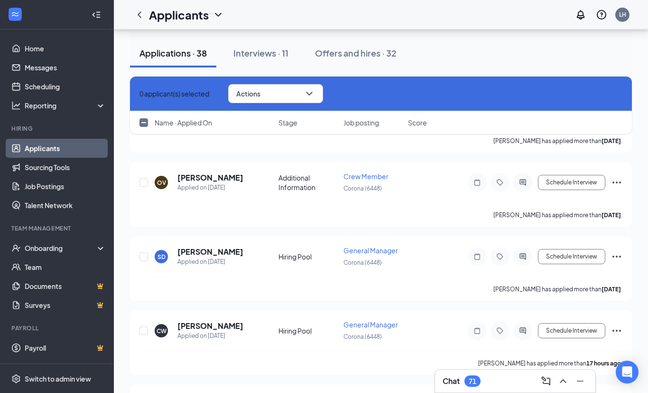
checkbox input "false"
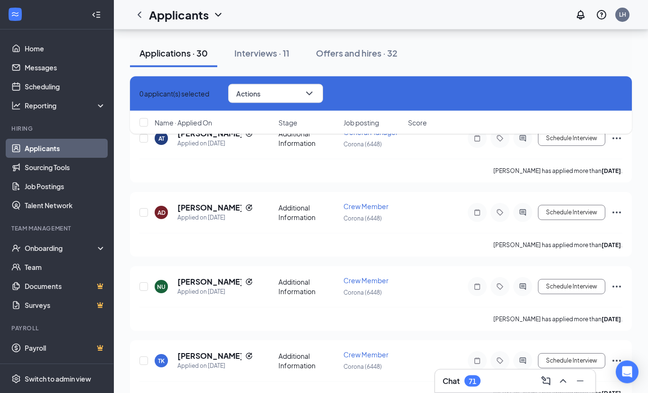
scroll to position [4218, 0]
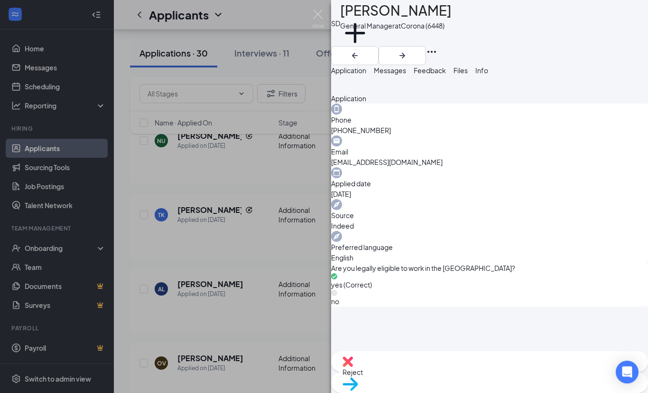
scroll to position [309, 0]
click at [329, 16] on div "SD [PERSON_NAME] General Manager at [GEOGRAPHIC_DATA] (6448) Add a tag Applicat…" at bounding box center [324, 196] width 648 height 393
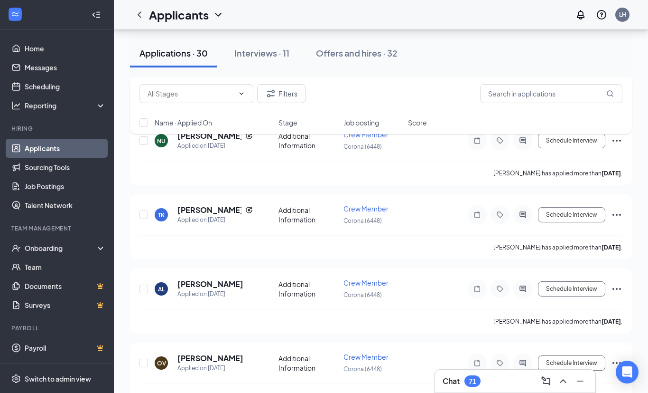
click at [37, 139] on link "Applicants" at bounding box center [65, 148] width 81 height 19
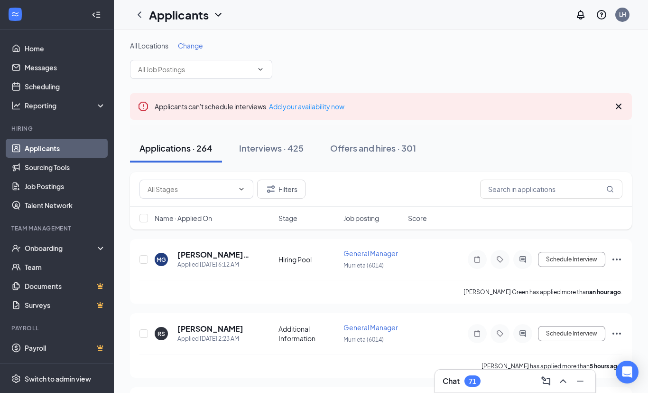
click at [182, 48] on span "Change" at bounding box center [190, 45] width 25 height 9
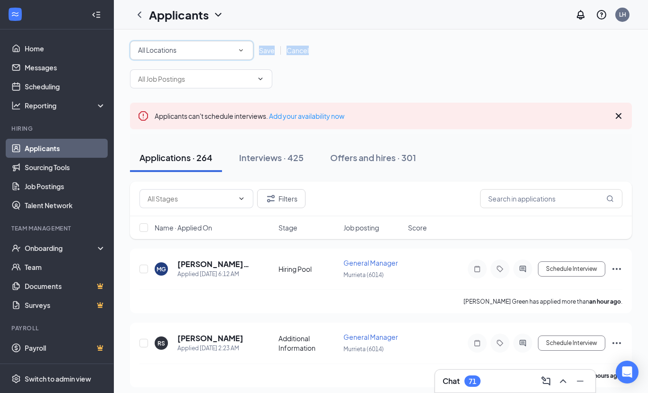
click at [159, 47] on span "All Locations" at bounding box center [157, 50] width 38 height 9
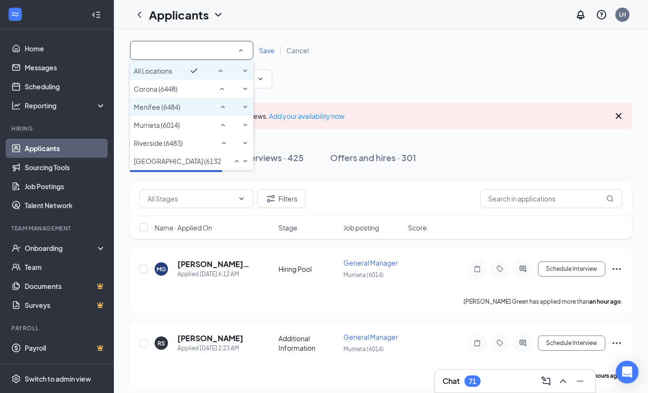
click at [145, 111] on span "Menifee (6484)" at bounding box center [157, 107] width 47 height 9
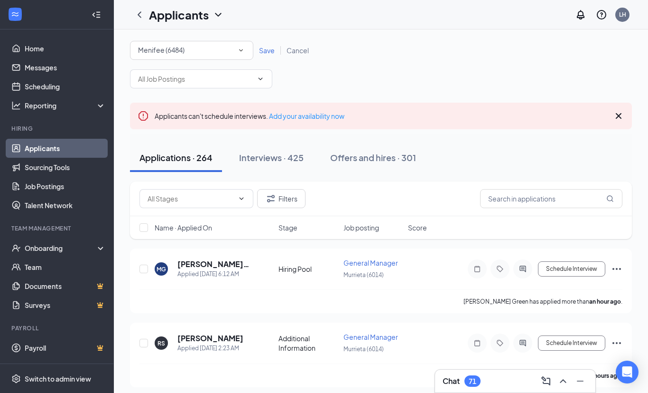
click at [146, 45] on div "Menifee (6484)" at bounding box center [191, 50] width 107 height 11
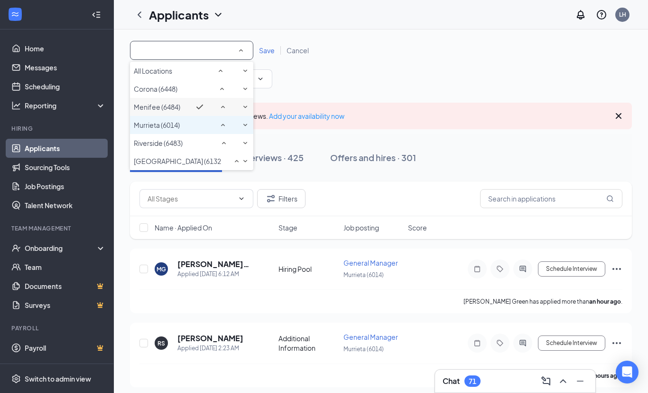
click at [142, 129] on span "Murrieta (6014)" at bounding box center [157, 125] width 46 height 9
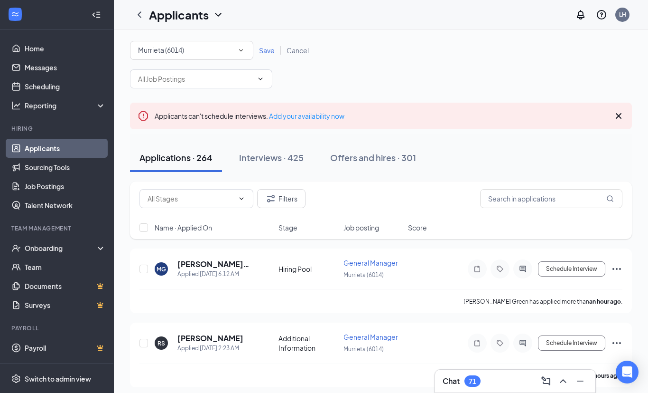
click at [262, 46] on span "Save" at bounding box center [267, 50] width 16 height 9
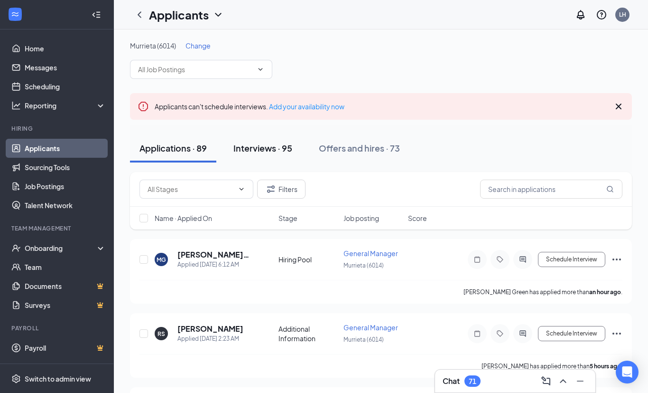
click at [265, 150] on div "Interviews · 95" at bounding box center [263, 148] width 59 height 12
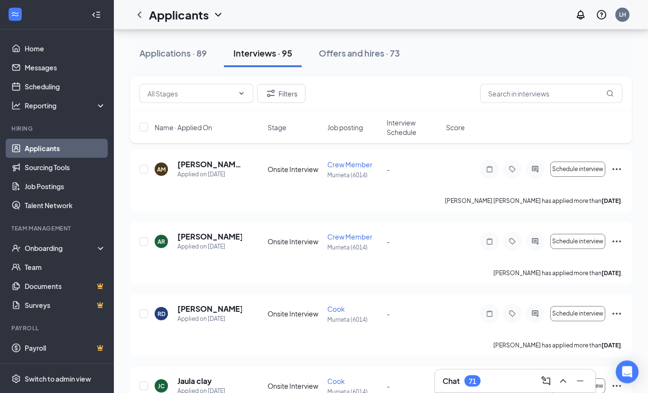
scroll to position [6882, 0]
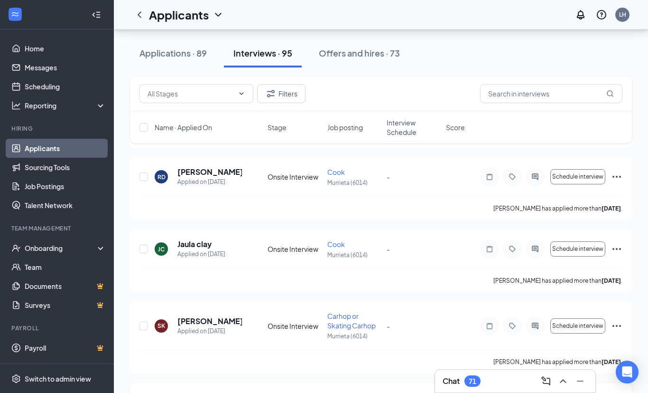
checkbox input "true"
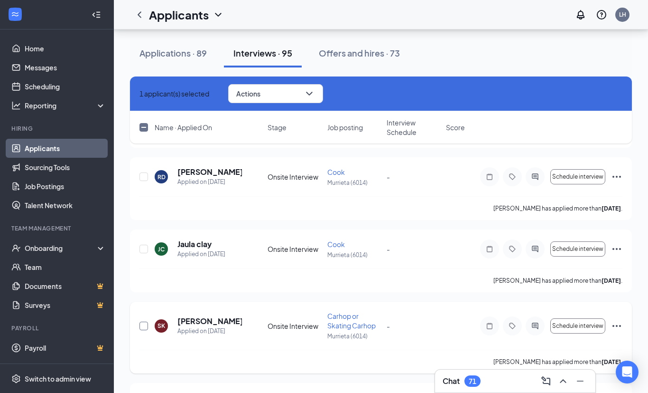
click at [145, 325] on input "checkbox" at bounding box center [144, 325] width 9 height 9
checkbox input "true"
click at [146, 247] on input "checkbox" at bounding box center [144, 248] width 9 height 9
checkbox input "true"
click at [144, 177] on input "checkbox" at bounding box center [144, 176] width 9 height 9
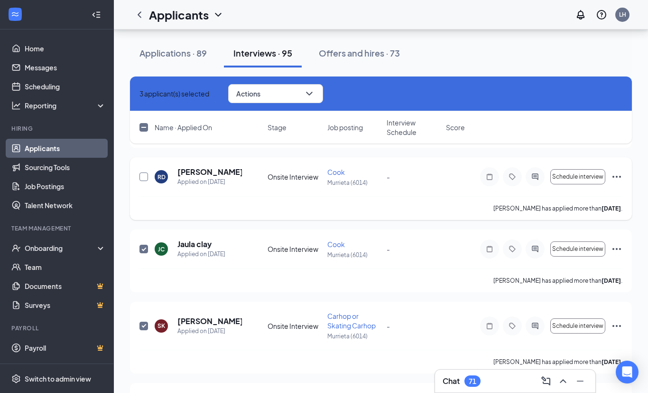
checkbox input "true"
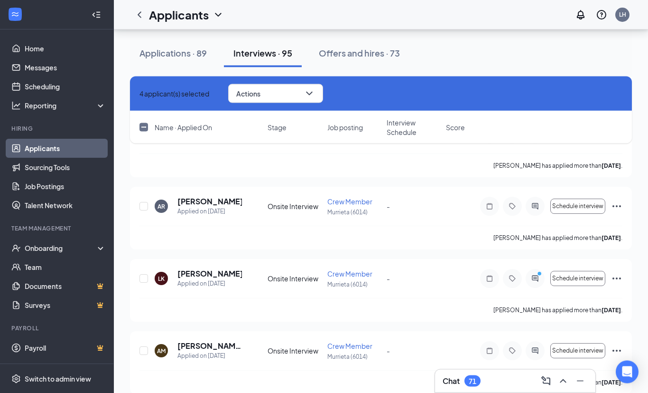
scroll to position [6564, 0]
checkbox input "true"
click at [142, 352] on input "checkbox" at bounding box center [144, 350] width 9 height 9
checkbox input "true"
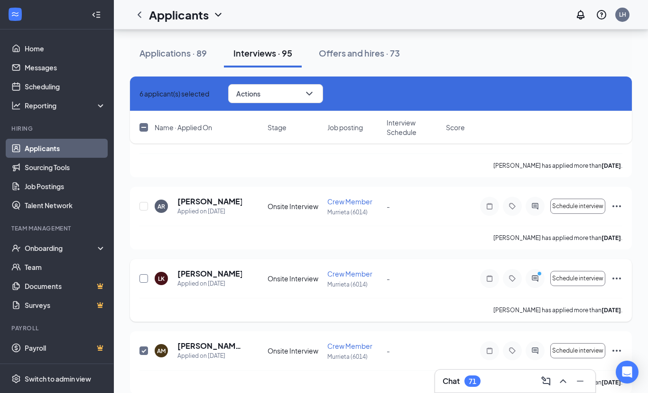
click at [145, 277] on input "checkbox" at bounding box center [144, 278] width 9 height 9
checkbox input "true"
click at [143, 207] on input "checkbox" at bounding box center [144, 206] width 9 height 9
checkbox input "true"
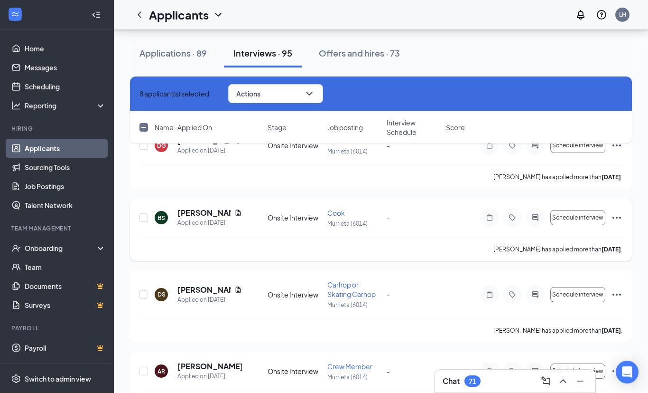
scroll to position [6239, 0]
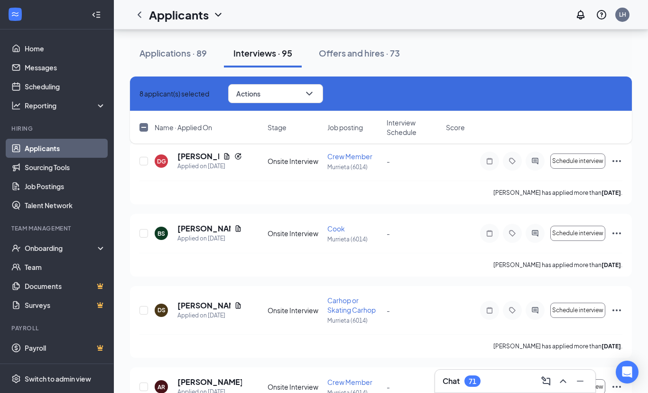
checkbox input "true"
click at [143, 386] on input "checkbox" at bounding box center [144, 386] width 9 height 9
checkbox input "true"
click at [144, 310] on input "checkbox" at bounding box center [144, 310] width 9 height 9
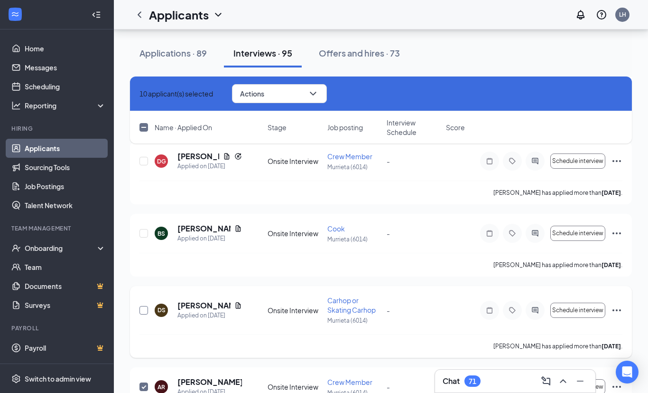
checkbox input "true"
click at [145, 233] on input "checkbox" at bounding box center [144, 233] width 9 height 9
checkbox input "true"
click at [145, 162] on input "checkbox" at bounding box center [144, 161] width 9 height 9
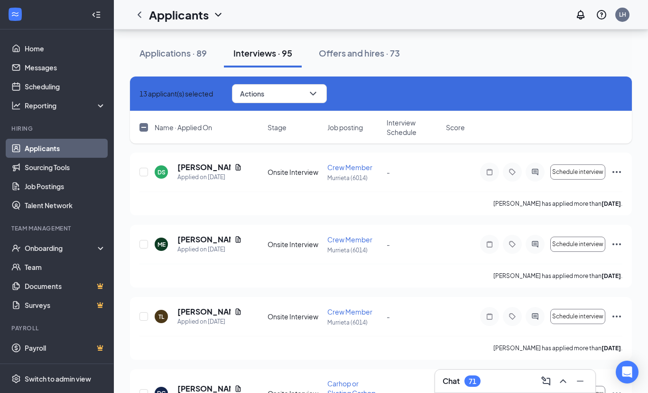
scroll to position [5924, 0]
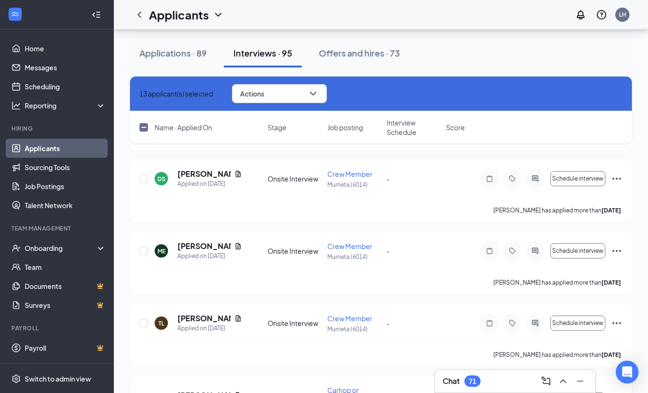
click at [143, 399] on input "checkbox" at bounding box center [144, 399] width 9 height 9
click at [144, 321] on input "checkbox" at bounding box center [144, 322] width 9 height 9
click at [145, 249] on input "checkbox" at bounding box center [144, 250] width 9 height 9
click at [143, 181] on input "checkbox" at bounding box center [144, 178] width 9 height 9
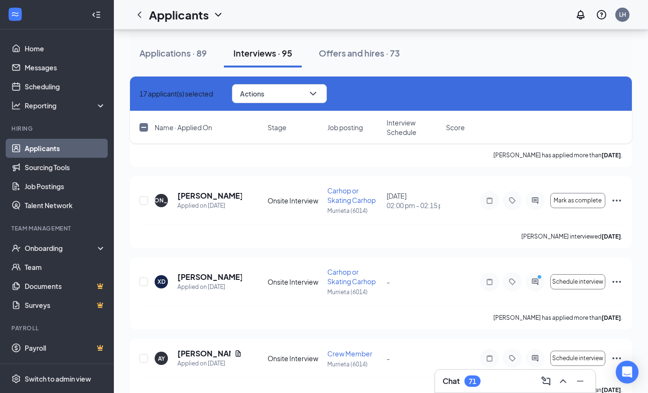
scroll to position [5654, 0]
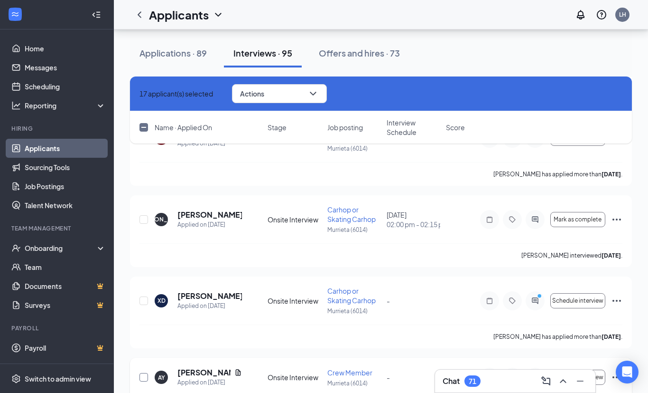
click at [144, 375] on input "checkbox" at bounding box center [144, 377] width 9 height 9
click at [142, 300] on input "checkbox" at bounding box center [144, 300] width 9 height 9
click at [143, 219] on input "checkbox" at bounding box center [144, 219] width 9 height 9
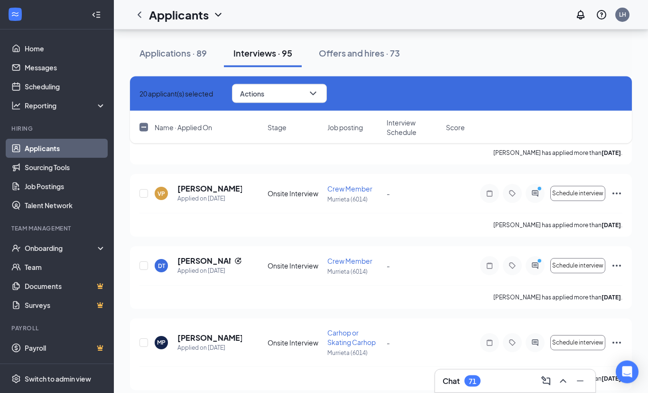
scroll to position [5368, 0]
click at [143, 343] on input "checkbox" at bounding box center [144, 342] width 9 height 9
click at [143, 265] on input "checkbox" at bounding box center [144, 265] width 9 height 9
click at [144, 191] on input "checkbox" at bounding box center [144, 193] width 9 height 9
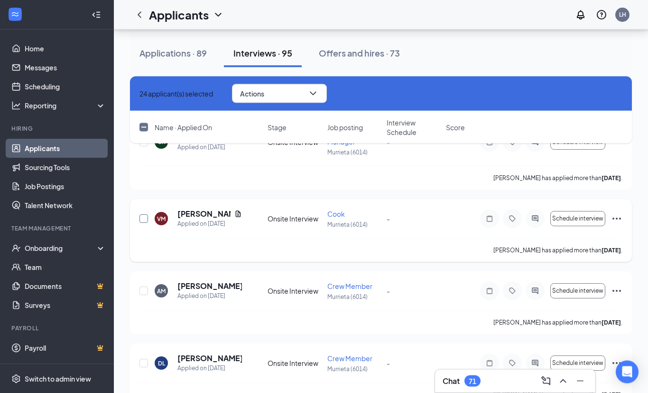
scroll to position [5055, 0]
click at [144, 363] on input "checkbox" at bounding box center [144, 362] width 9 height 9
click at [145, 288] on input "checkbox" at bounding box center [144, 290] width 9 height 9
click at [146, 219] on input "checkbox" at bounding box center [144, 218] width 9 height 9
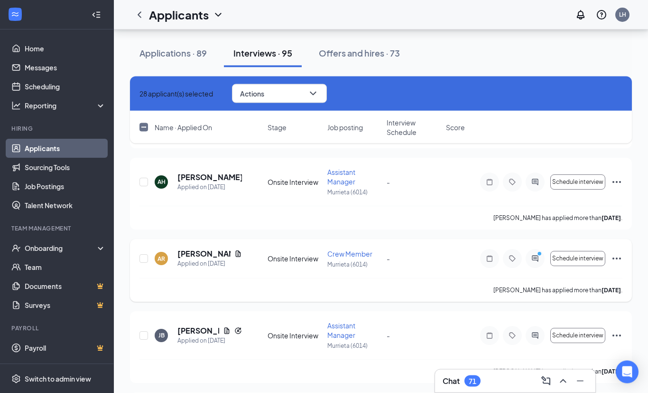
scroll to position [4780, 0]
click at [143, 335] on input "checkbox" at bounding box center [144, 335] width 9 height 9
click at [147, 257] on input "checkbox" at bounding box center [144, 258] width 9 height 9
click at [143, 178] on input "checkbox" at bounding box center [144, 182] width 9 height 9
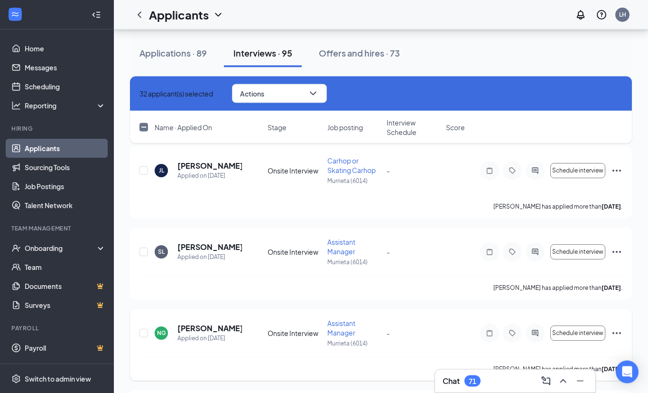
scroll to position [4467, 0]
click at [143, 330] on input "checkbox" at bounding box center [144, 332] width 9 height 9
click at [144, 252] on input "checkbox" at bounding box center [144, 251] width 9 height 9
click at [144, 170] on input "checkbox" at bounding box center [144, 170] width 9 height 9
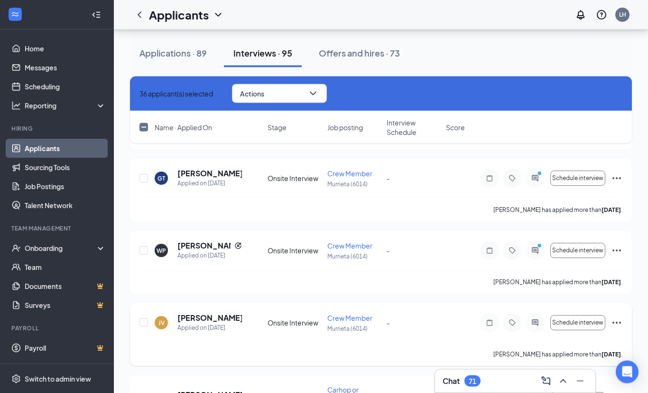
scroll to position [4157, 0]
click at [143, 399] on input "checkbox" at bounding box center [144, 399] width 9 height 9
click at [143, 321] on input "checkbox" at bounding box center [144, 322] width 9 height 9
click at [143, 252] on input "checkbox" at bounding box center [144, 250] width 9 height 9
click at [144, 177] on input "checkbox" at bounding box center [144, 178] width 9 height 9
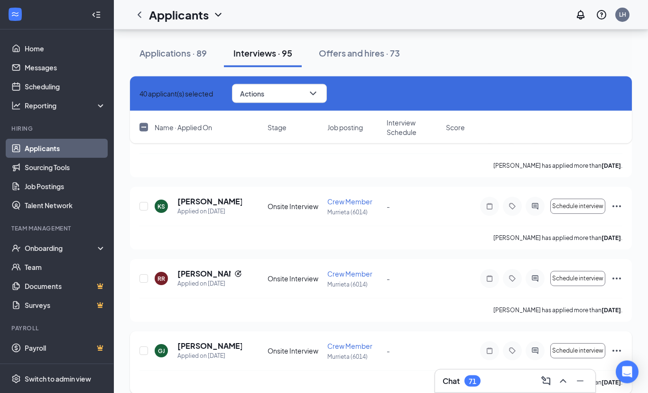
scroll to position [3899, 0]
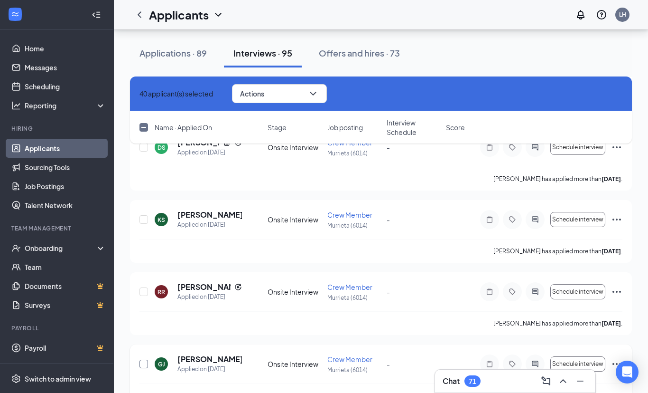
click at [143, 365] on input "checkbox" at bounding box center [144, 363] width 9 height 9
click at [144, 291] on input "checkbox" at bounding box center [144, 291] width 9 height 9
click at [145, 217] on input "checkbox" at bounding box center [144, 219] width 9 height 9
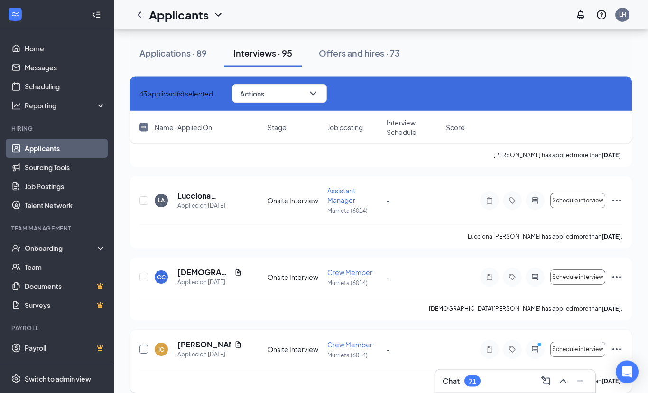
scroll to position [3625, 0]
click at [143, 347] on input "checkbox" at bounding box center [144, 349] width 9 height 9
click at [144, 275] on input "checkbox" at bounding box center [144, 276] width 9 height 9
click at [145, 197] on input "checkbox" at bounding box center [144, 200] width 9 height 9
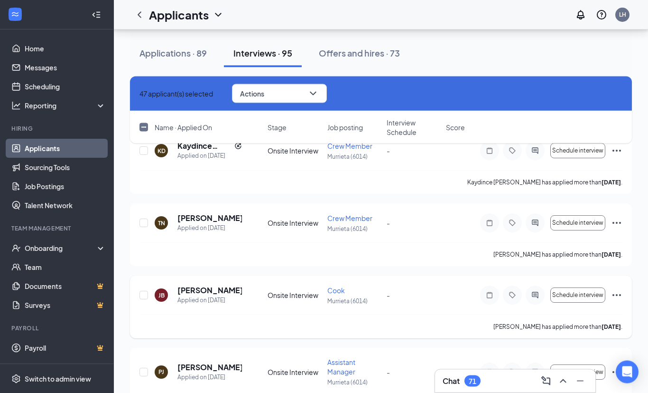
scroll to position [3373, 0]
click at [143, 371] on input "checkbox" at bounding box center [144, 371] width 9 height 9
click at [144, 296] on input "checkbox" at bounding box center [144, 294] width 9 height 9
click at [144, 224] on input "checkbox" at bounding box center [144, 222] width 9 height 9
click at [144, 152] on div "50 applicant(s) selected Actions Name · Applied On Stage Job posting Interview …" at bounding box center [381, 114] width 502 height 76
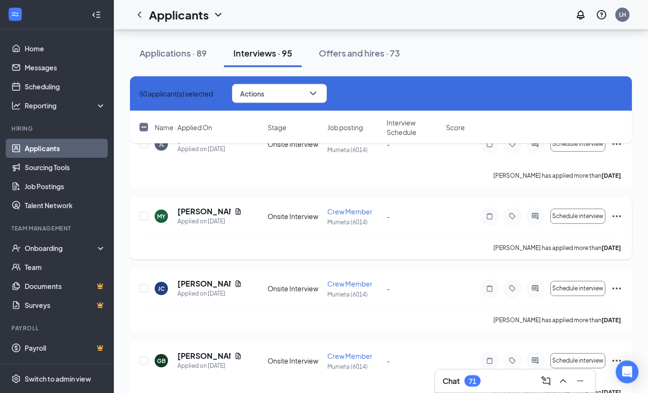
scroll to position [3114, 0]
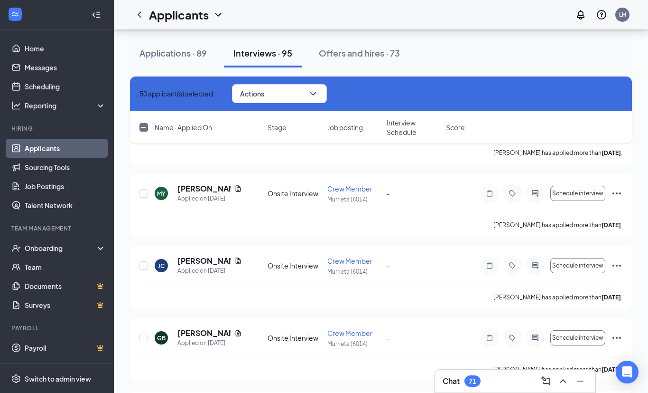
click at [144, 337] on input "checkbox" at bounding box center [144, 337] width 9 height 9
click at [144, 264] on input "checkbox" at bounding box center [144, 265] width 9 height 9
click at [144, 195] on input "checkbox" at bounding box center [144, 193] width 9 height 9
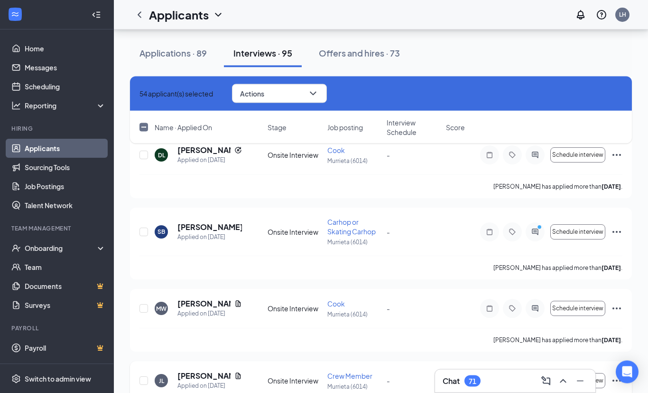
scroll to position [2847, 0]
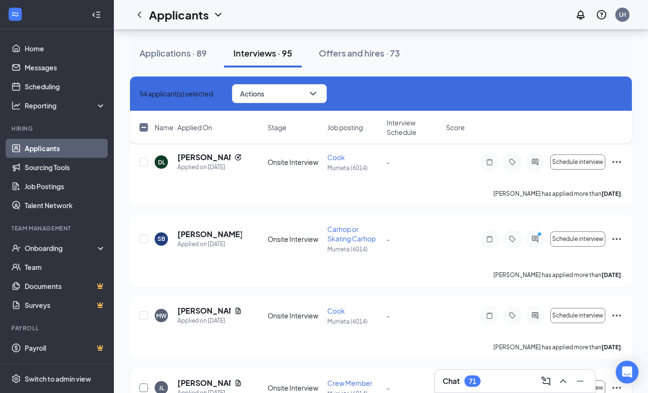
click at [144, 386] on input "checkbox" at bounding box center [144, 387] width 9 height 9
click at [144, 316] on input "checkbox" at bounding box center [144, 315] width 9 height 9
click at [144, 239] on input "checkbox" at bounding box center [144, 238] width 9 height 9
click at [144, 162] on input "checkbox" at bounding box center [144, 162] width 9 height 9
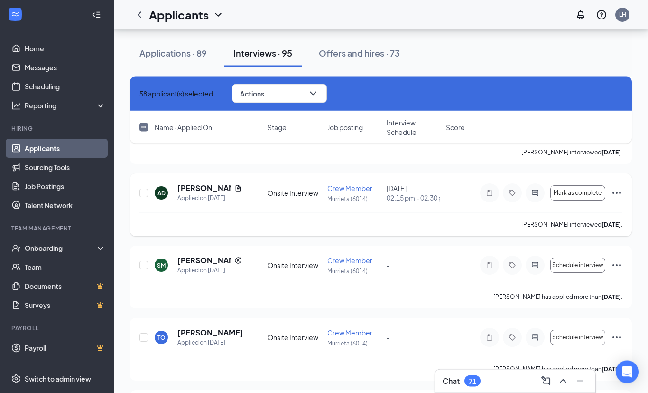
scroll to position [2525, 0]
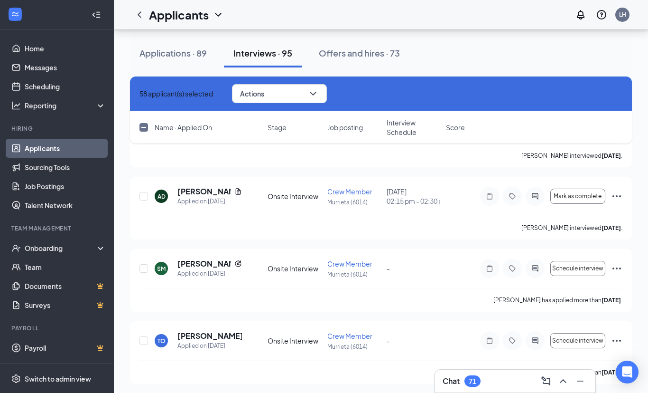
click at [142, 339] on input "checkbox" at bounding box center [144, 340] width 9 height 9
click at [145, 267] on input "checkbox" at bounding box center [144, 268] width 9 height 9
click at [143, 197] on input "checkbox" at bounding box center [144, 196] width 9 height 9
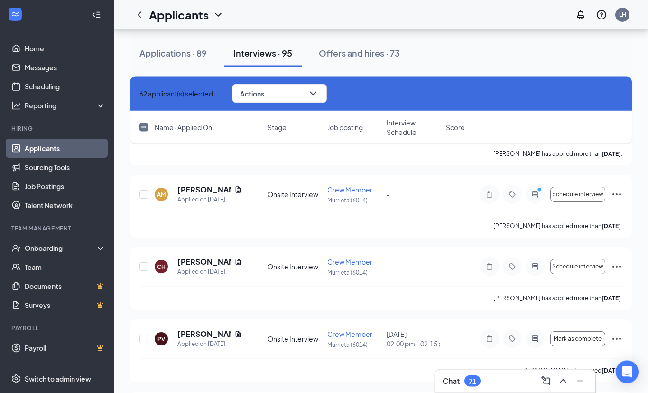
scroll to position [2307, 0]
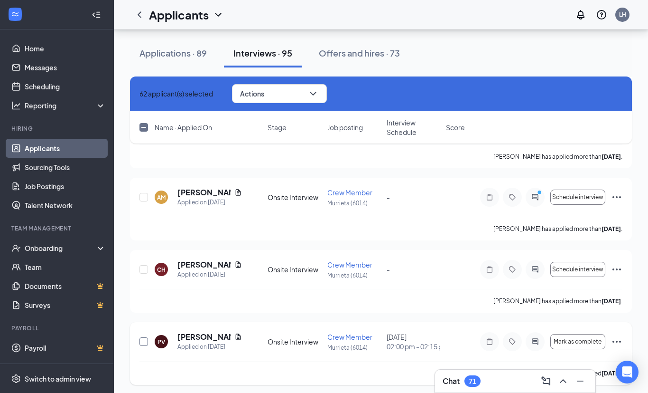
click at [144, 339] on input "checkbox" at bounding box center [144, 341] width 9 height 9
click at [143, 271] on input "checkbox" at bounding box center [144, 269] width 9 height 9
click at [143, 198] on input "checkbox" at bounding box center [144, 197] width 9 height 9
click at [316, 95] on icon "ChevronDown" at bounding box center [313, 94] width 6 height 4
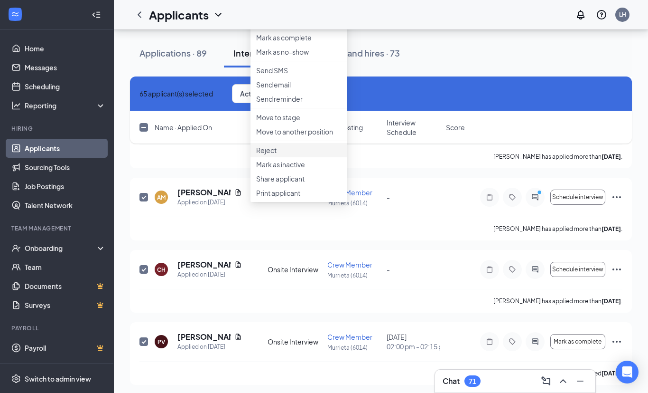
click at [285, 155] on p "Reject" at bounding box center [298, 149] width 85 height 9
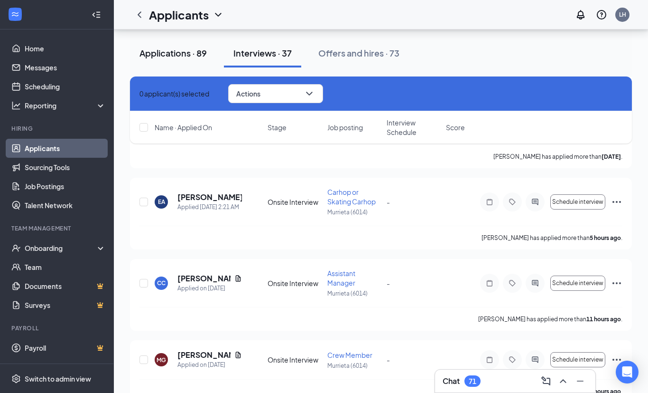
click at [167, 55] on div "Applications · 89" at bounding box center [173, 53] width 67 height 12
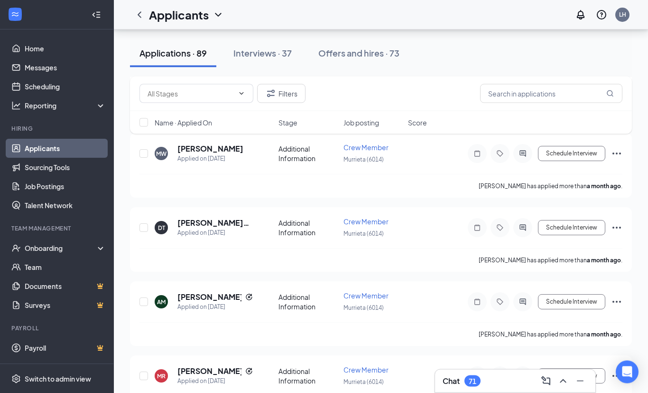
scroll to position [6423, 0]
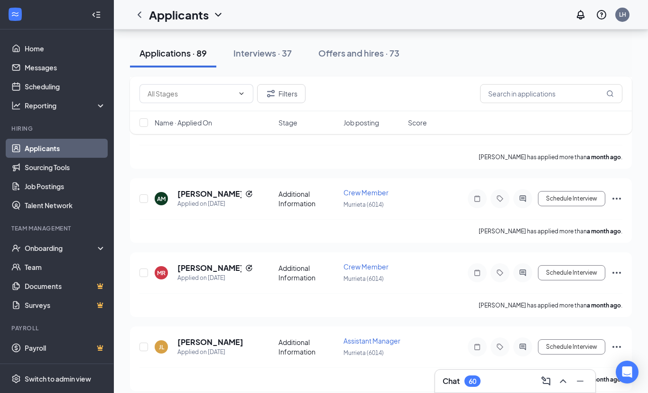
click at [135, 326] on div "[PERSON_NAME] Applied on [DATE] Additional Information Assistant Manager [PERSO…" at bounding box center [381, 358] width 502 height 65
click at [139, 252] on div "[PERSON_NAME] Applied on [DATE] Additional Information Crew Member Murrieta (60…" at bounding box center [381, 284] width 502 height 65
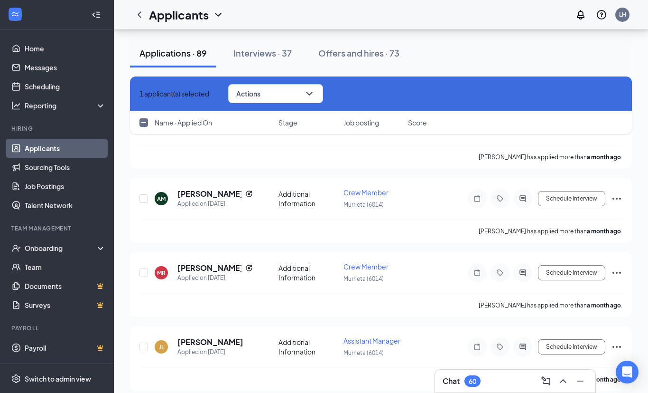
click at [133, 326] on div "[PERSON_NAME] Applied on [DATE] Additional Information Assistant Manager [PERSO…" at bounding box center [381, 358] width 502 height 65
click at [134, 252] on div "[PERSON_NAME] Applied on [DATE] Additional Information Crew Member Murrieta (60…" at bounding box center [381, 284] width 502 height 65
click at [144, 342] on input "checkbox" at bounding box center [144, 346] width 9 height 9
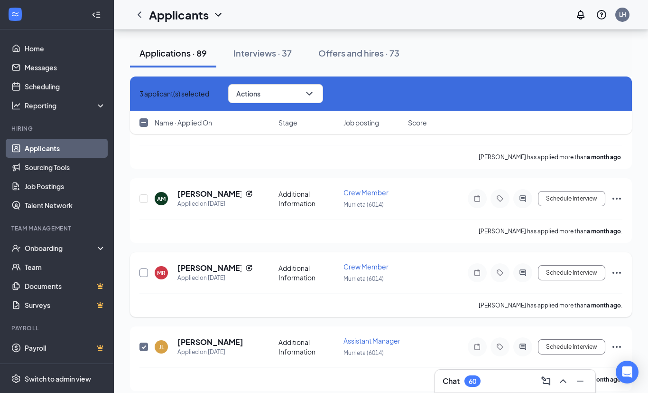
click at [144, 268] on input "checkbox" at bounding box center [144, 272] width 9 height 9
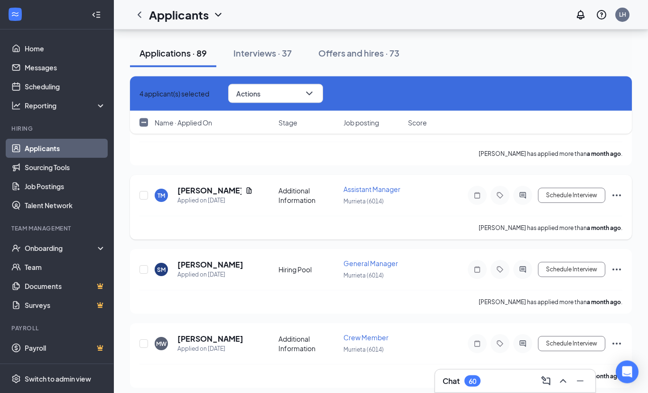
scroll to position [6122, 0]
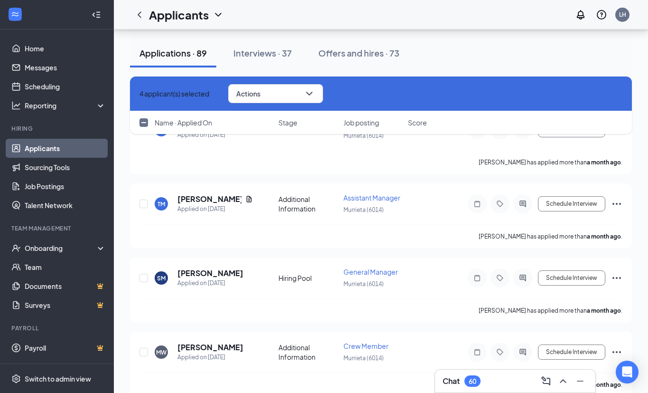
click at [146, 347] on input "checkbox" at bounding box center [144, 351] width 9 height 9
click at [145, 273] on input "checkbox" at bounding box center [144, 277] width 9 height 9
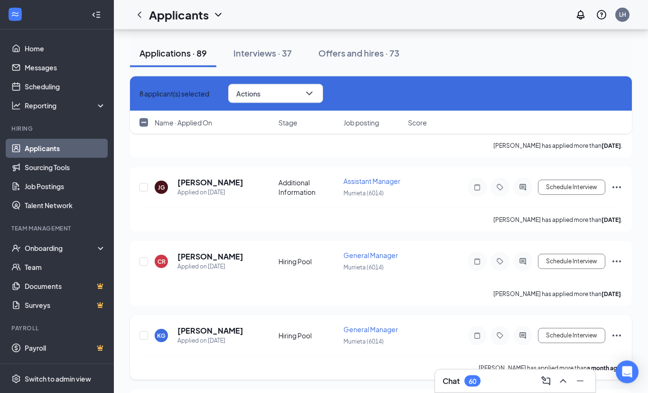
scroll to position [5906, 0]
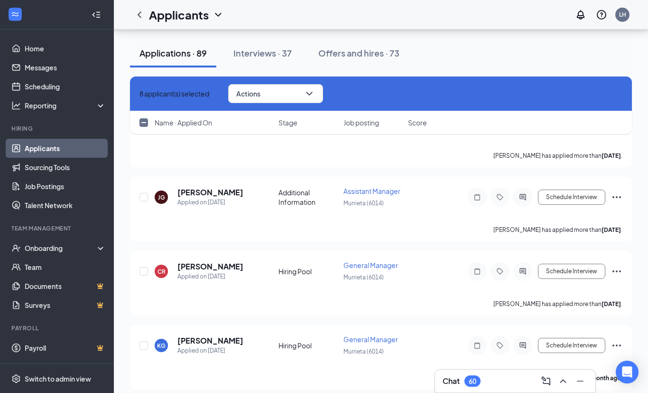
click at [145, 341] on input "checkbox" at bounding box center [144, 345] width 9 height 9
click at [144, 267] on input "checkbox" at bounding box center [144, 271] width 9 height 9
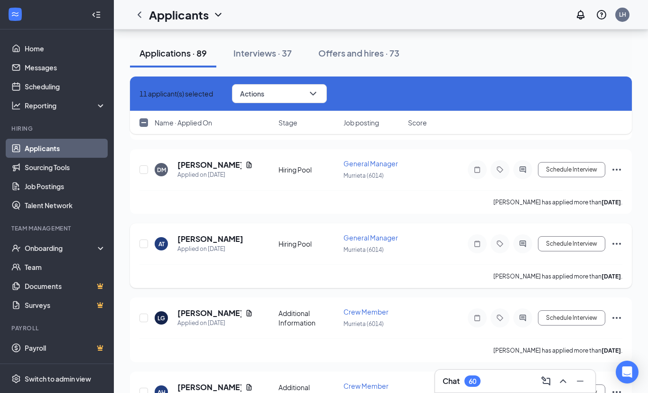
scroll to position [5636, 0]
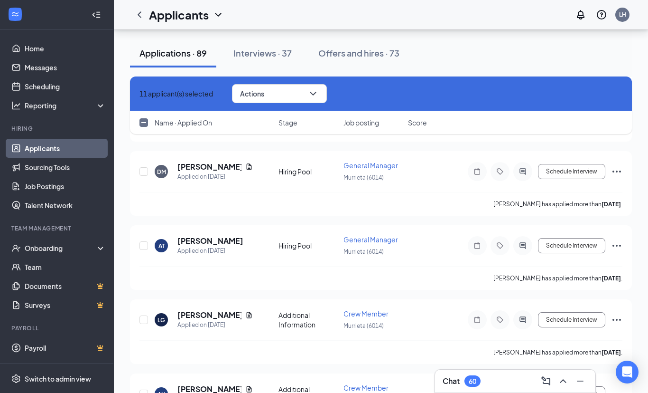
click at [142, 389] on input "checkbox" at bounding box center [144, 393] width 9 height 9
click at [145, 315] on input "checkbox" at bounding box center [144, 319] width 9 height 9
click at [147, 241] on input "checkbox" at bounding box center [144, 245] width 9 height 9
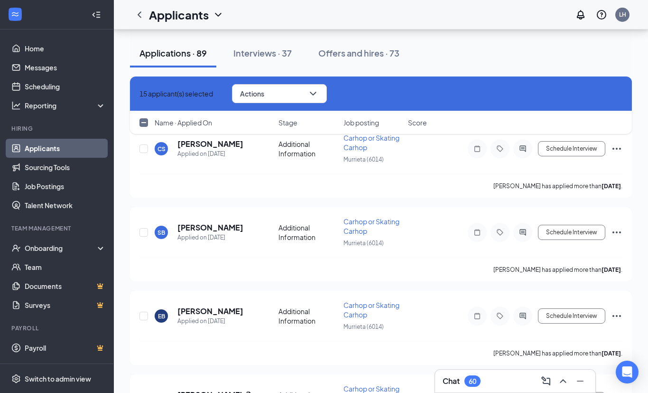
scroll to position [5327, 0]
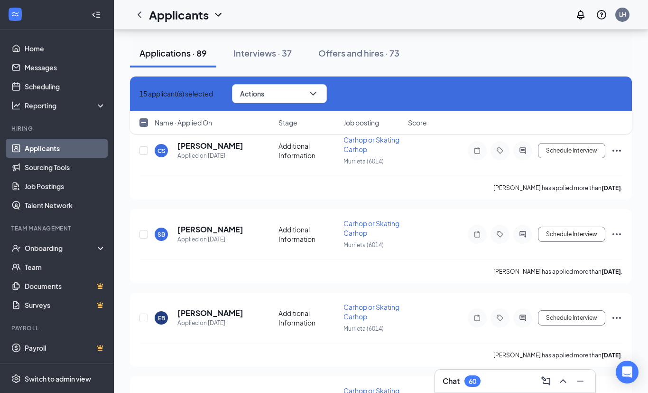
click at [144, 313] on input "checkbox" at bounding box center [144, 317] width 9 height 9
click at [143, 230] on input "checkbox" at bounding box center [144, 234] width 9 height 9
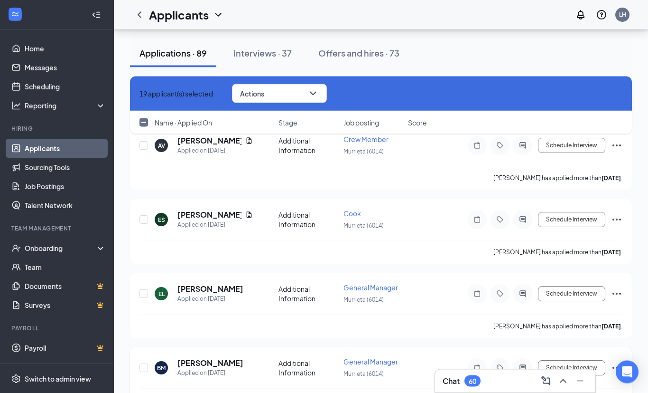
scroll to position [5031, 0]
click at [143, 363] on input "checkbox" at bounding box center [144, 367] width 9 height 9
click at [142, 289] on input "checkbox" at bounding box center [144, 293] width 9 height 9
click at [146, 215] on input "checkbox" at bounding box center [144, 219] width 9 height 9
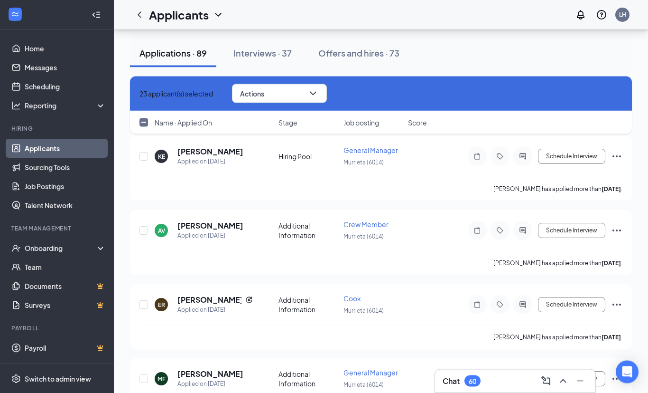
scroll to position [4724, 0]
click at [143, 374] on input "checkbox" at bounding box center [144, 378] width 9 height 9
click at [146, 300] on input "checkbox" at bounding box center [144, 304] width 9 height 9
click at [144, 226] on input "checkbox" at bounding box center [144, 230] width 9 height 9
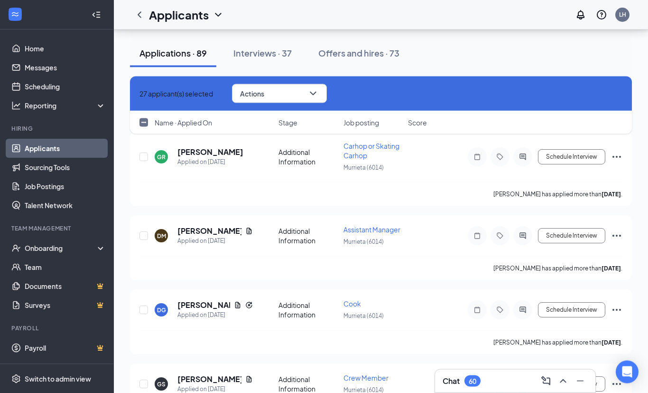
scroll to position [4421, 0]
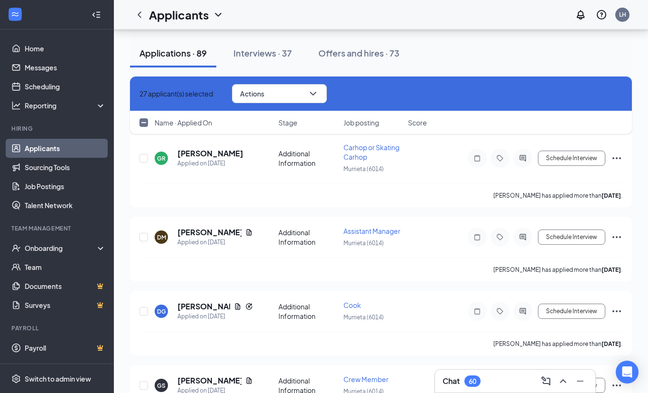
click at [143, 381] on input "checkbox" at bounding box center [144, 385] width 9 height 9
click at [145, 307] on input "checkbox" at bounding box center [144, 311] width 9 height 9
click at [143, 233] on input "checkbox" at bounding box center [144, 237] width 9 height 9
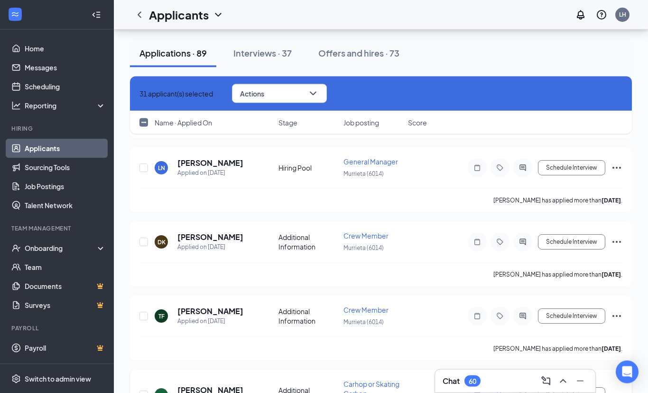
scroll to position [4102, 0]
click at [145, 390] on input "checkbox" at bounding box center [144, 394] width 9 height 9
click at [145, 311] on input "checkbox" at bounding box center [144, 315] width 9 height 9
click at [142, 237] on input "checkbox" at bounding box center [144, 241] width 9 height 9
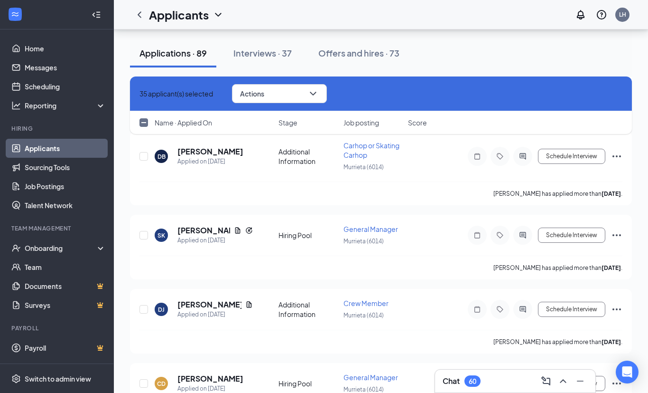
scroll to position [3810, 0]
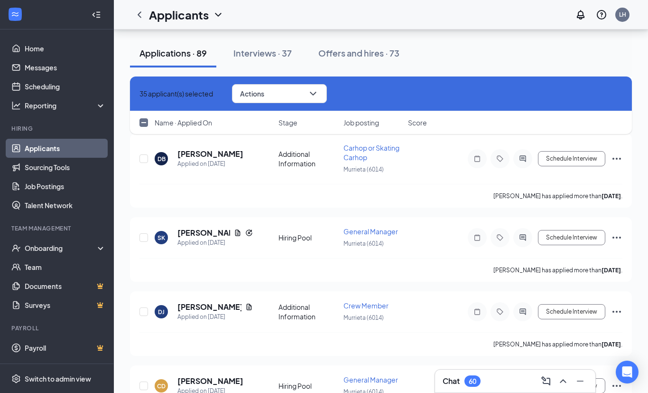
click at [143, 381] on input "checkbox" at bounding box center [144, 385] width 9 height 9
click at [144, 307] on input "checkbox" at bounding box center [144, 311] width 9 height 9
click at [145, 233] on input "checkbox" at bounding box center [144, 237] width 9 height 9
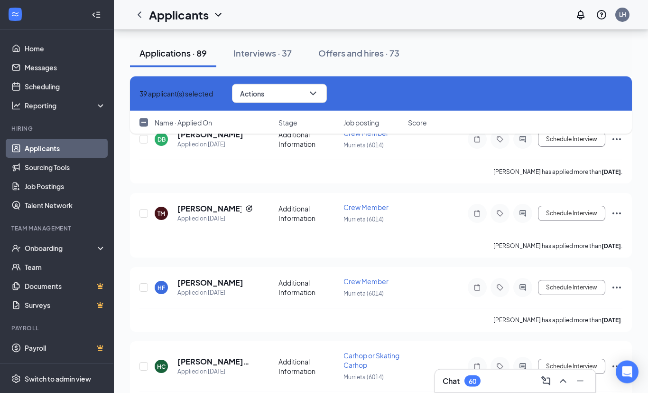
scroll to position [3519, 0]
click at [144, 362] on input "checkbox" at bounding box center [144, 366] width 9 height 9
click at [145, 283] on input "checkbox" at bounding box center [144, 287] width 9 height 9
click at [145, 209] on input "checkbox" at bounding box center [144, 213] width 9 height 9
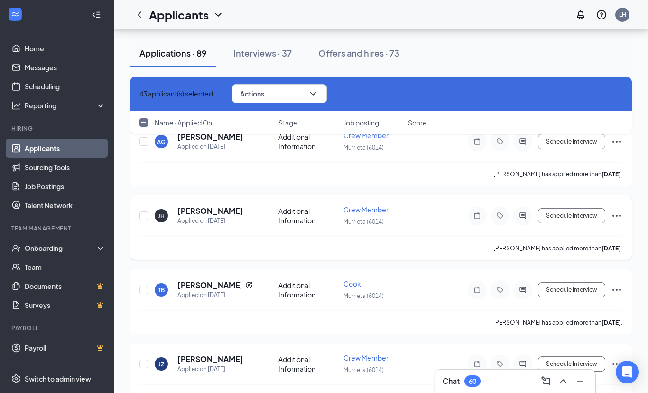
scroll to position [3219, 0]
click at [146, 360] on input "checkbox" at bounding box center [144, 364] width 9 height 9
click at [145, 286] on input "checkbox" at bounding box center [144, 290] width 9 height 9
click at [144, 212] on input "checkbox" at bounding box center [144, 216] width 9 height 9
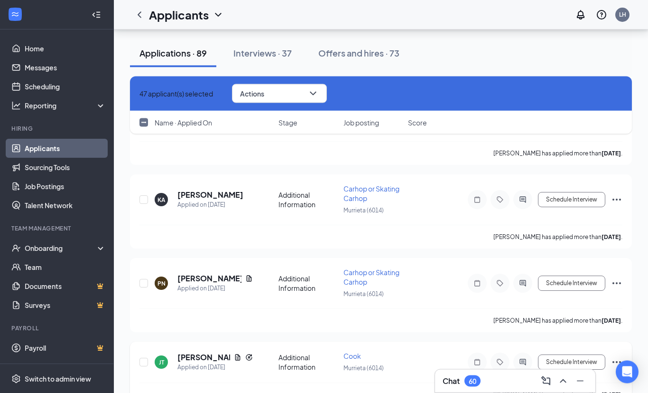
scroll to position [2926, 0]
click at [143, 357] on input "checkbox" at bounding box center [144, 361] width 9 height 9
click at [143, 279] on input "checkbox" at bounding box center [144, 283] width 9 height 9
click at [143, 195] on input "checkbox" at bounding box center [144, 199] width 9 height 9
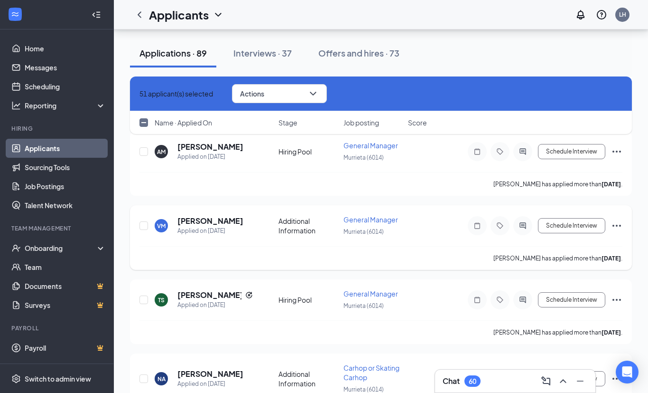
scroll to position [2579, 0]
click at [144, 375] on input "checkbox" at bounding box center [144, 379] width 9 height 9
click at [146, 296] on input "checkbox" at bounding box center [144, 300] width 9 height 9
click at [146, 222] on input "checkbox" at bounding box center [144, 226] width 9 height 9
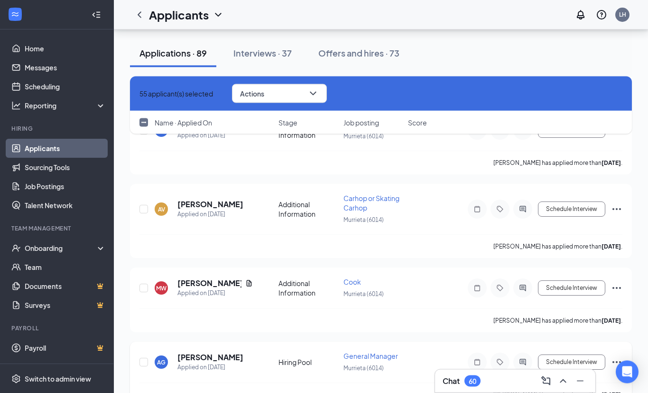
scroll to position [2295, 0]
click at [142, 357] on input "checkbox" at bounding box center [144, 361] width 9 height 9
click at [144, 283] on input "checkbox" at bounding box center [144, 287] width 9 height 9
click at [144, 205] on input "checkbox" at bounding box center [144, 209] width 9 height 9
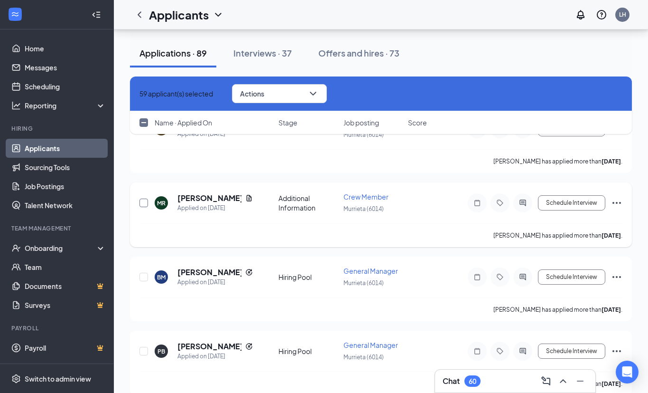
scroll to position [2000, 0]
click at [146, 347] on input "checkbox" at bounding box center [144, 351] width 9 height 9
click at [144, 273] on input "checkbox" at bounding box center [144, 277] width 9 height 9
click at [145, 199] on input "checkbox" at bounding box center [144, 203] width 9 height 9
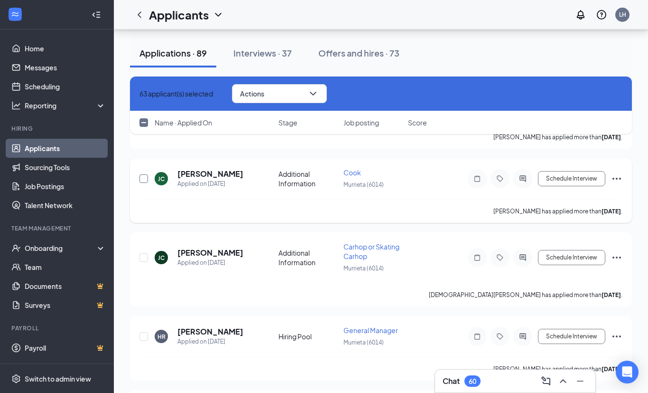
scroll to position [1688, 0]
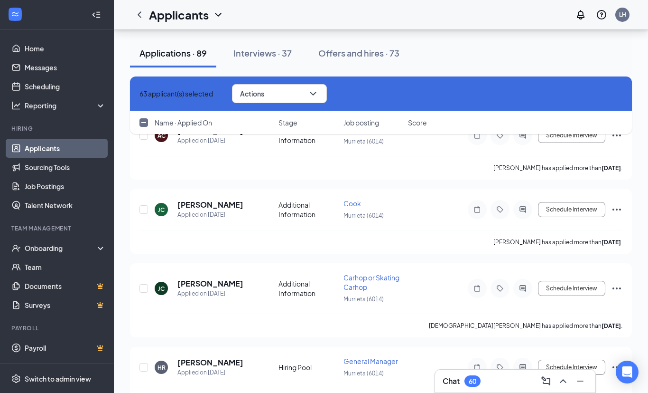
click at [145, 363] on input "checkbox" at bounding box center [144, 367] width 9 height 9
click at [142, 284] on input "checkbox" at bounding box center [144, 288] width 9 height 9
click at [143, 205] on input "checkbox" at bounding box center [144, 209] width 9 height 9
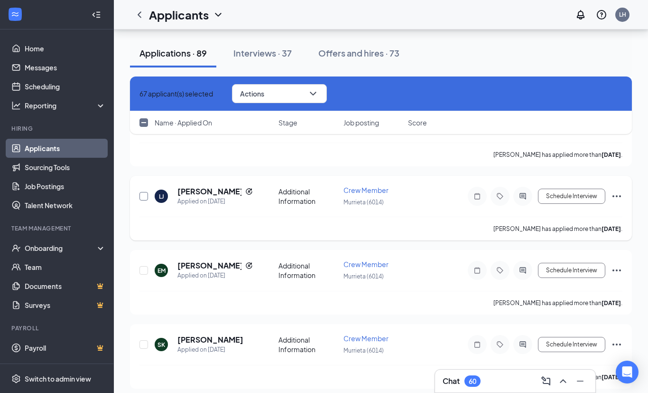
scroll to position [1396, 0]
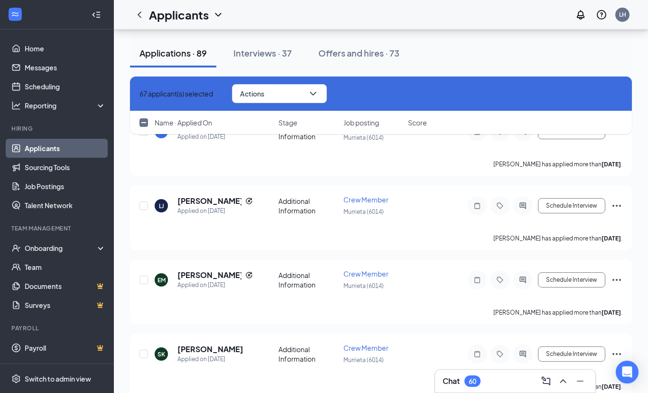
click at [143, 349] on input "checkbox" at bounding box center [144, 353] width 9 height 9
click at [145, 275] on input "checkbox" at bounding box center [144, 279] width 9 height 9
click at [144, 201] on input "checkbox" at bounding box center [144, 205] width 9 height 9
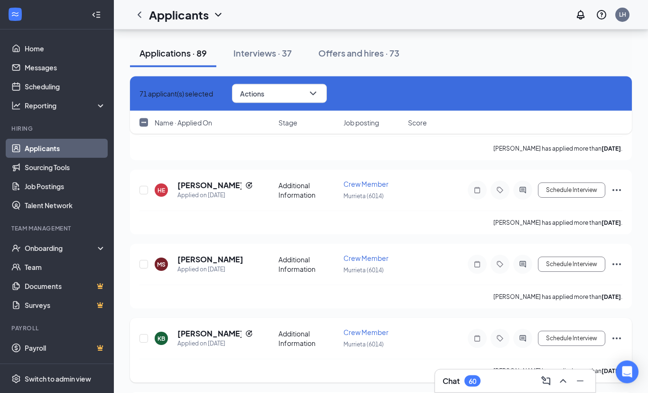
scroll to position [1115, 0]
click at [145, 334] on input "checkbox" at bounding box center [144, 338] width 9 height 9
click at [145, 260] on input "checkbox" at bounding box center [144, 264] width 9 height 9
click at [145, 186] on input "checkbox" at bounding box center [144, 190] width 9 height 9
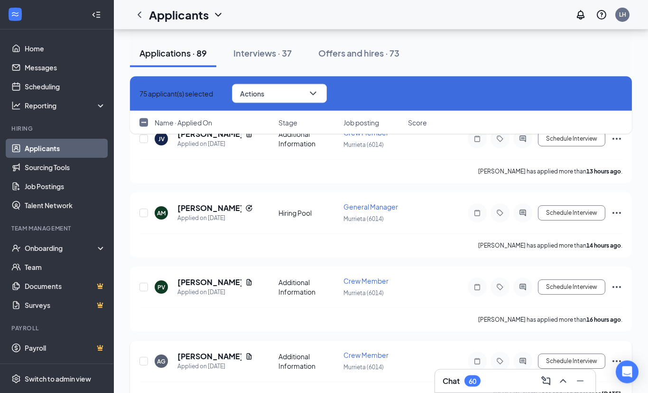
scroll to position [796, 0]
click at [143, 356] on input "checkbox" at bounding box center [144, 360] width 9 height 9
click at [146, 276] on div at bounding box center [144, 287] width 9 height 22
click at [143, 208] on input "checkbox" at bounding box center [144, 212] width 9 height 9
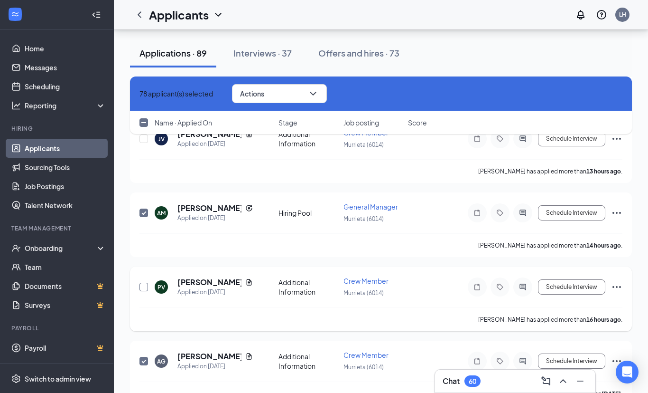
click at [144, 282] on input "checkbox" at bounding box center [144, 286] width 9 height 9
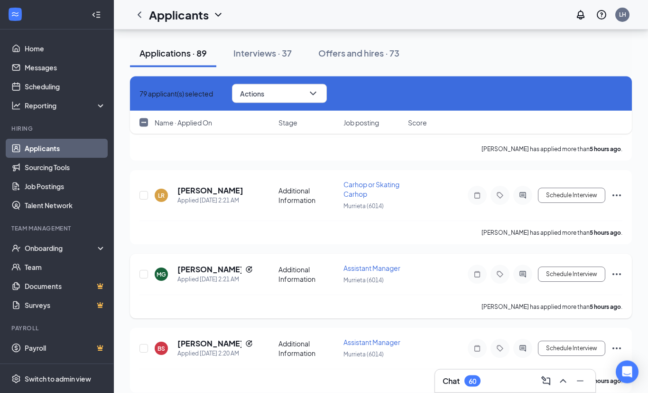
scroll to position [510, 0]
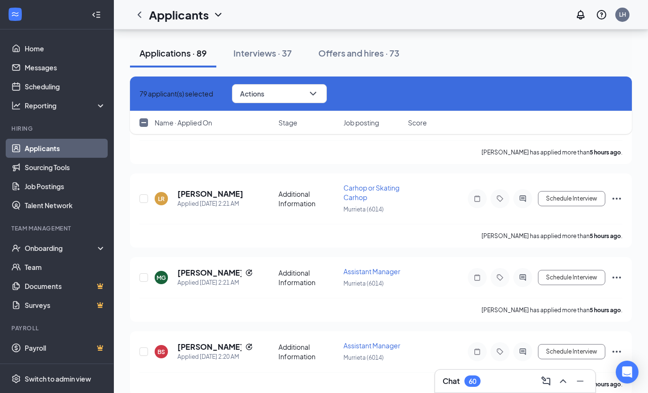
click at [327, 96] on button "Actions" at bounding box center [279, 93] width 95 height 19
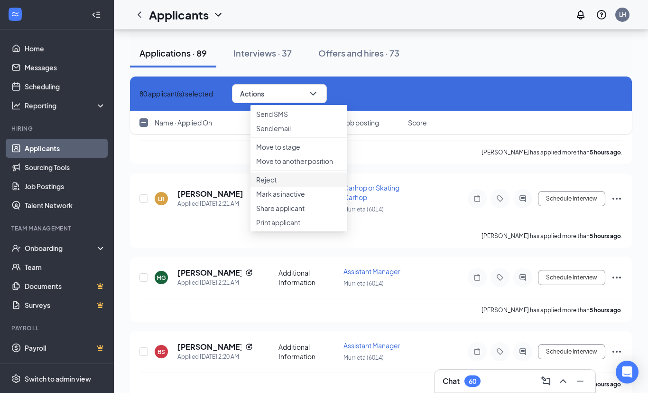
click at [307, 184] on p "Reject" at bounding box center [298, 179] width 85 height 9
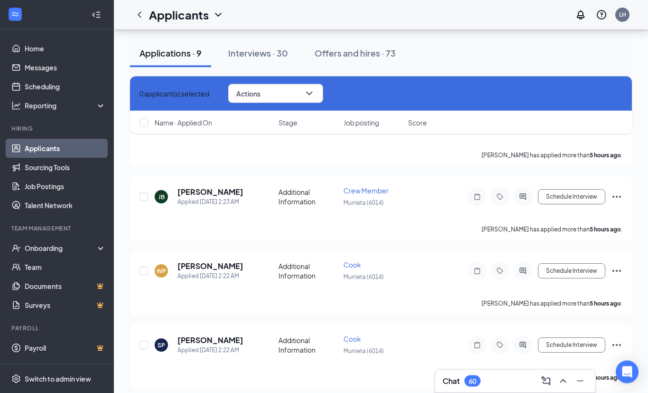
scroll to position [5781, 0]
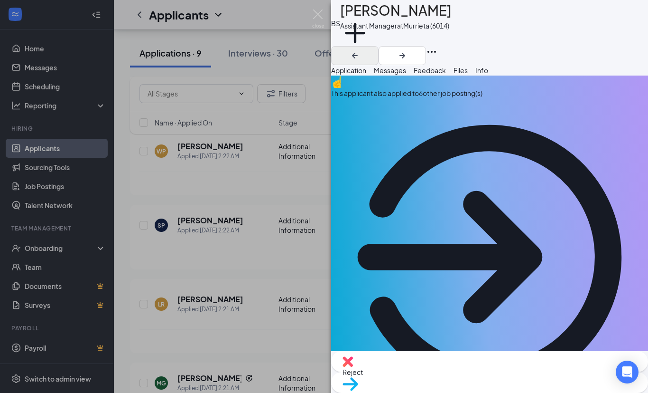
click at [361, 50] on icon "ArrowLeftNew" at bounding box center [354, 55] width 11 height 11
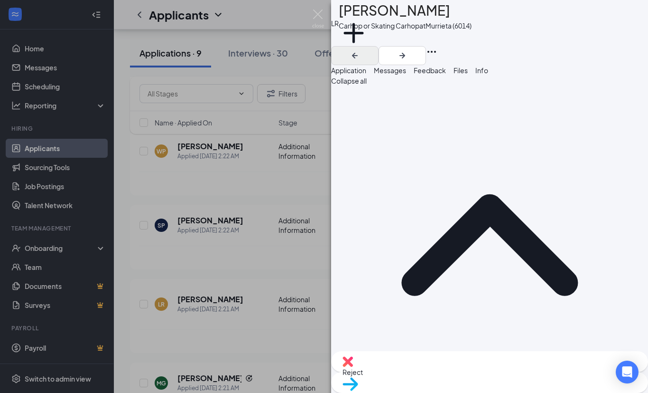
click at [361, 50] on icon "ArrowLeftNew" at bounding box center [354, 55] width 11 height 11
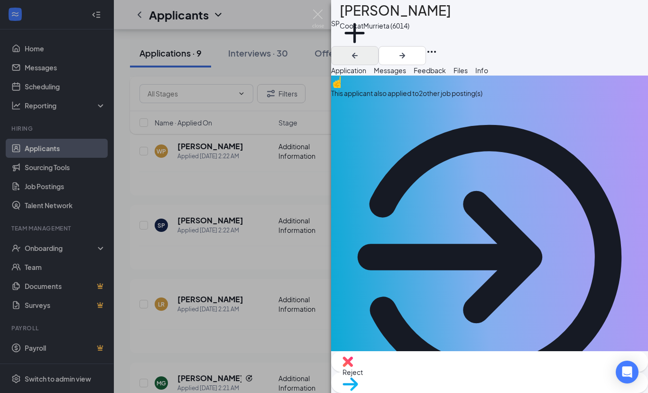
click at [361, 50] on icon "ArrowLeftNew" at bounding box center [354, 55] width 11 height 11
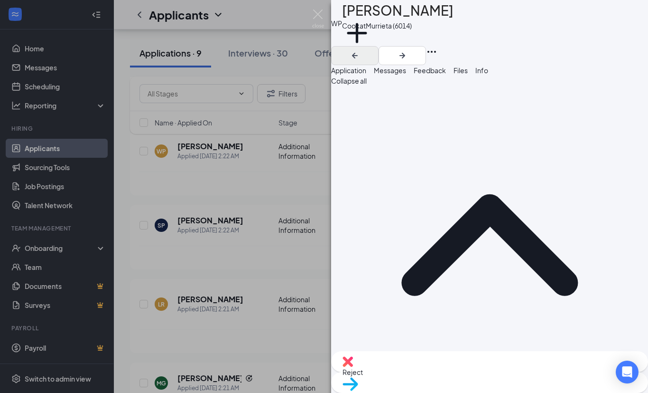
click at [358, 53] on icon "ArrowLeftNew" at bounding box center [355, 56] width 6 height 6
click at [319, 14] on img at bounding box center [318, 18] width 12 height 19
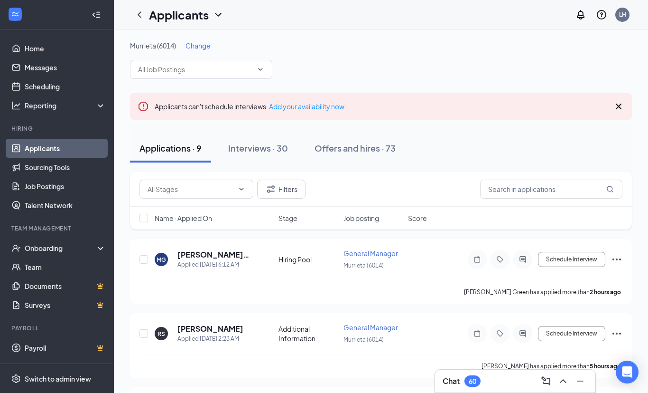
click at [202, 50] on div "Change" at bounding box center [198, 45] width 25 height 9
click at [203, 44] on span "Change" at bounding box center [198, 45] width 25 height 9
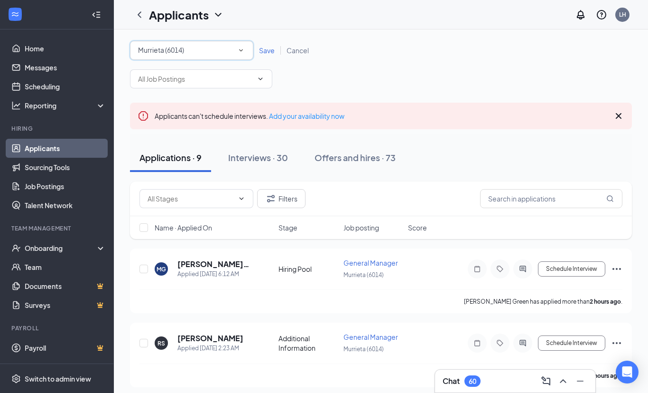
click at [205, 52] on div "Murrieta (6014)" at bounding box center [191, 50] width 107 height 11
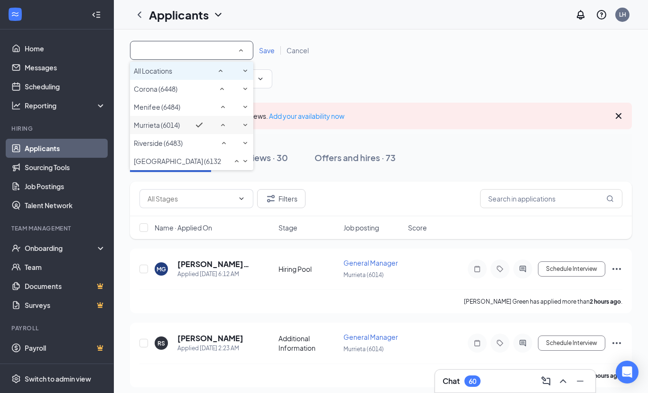
click at [197, 80] on li "All Locations" at bounding box center [191, 71] width 123 height 18
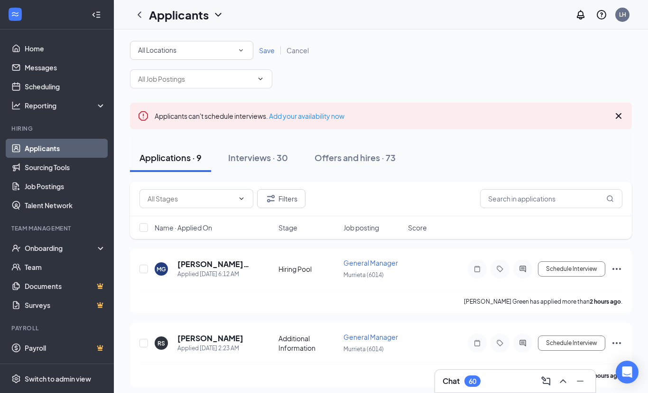
click at [237, 50] on icon "SmallChevronDown" at bounding box center [241, 50] width 9 height 9
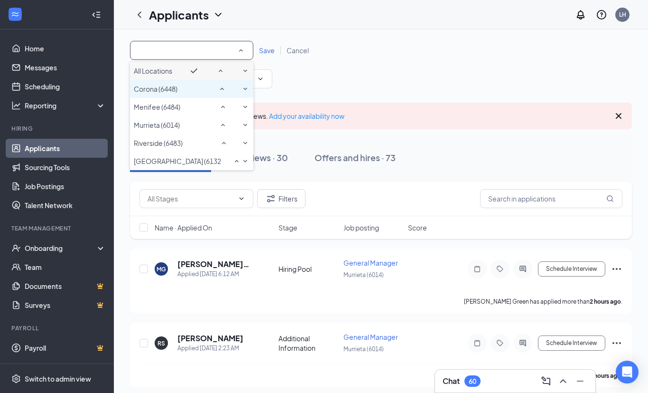
click at [210, 94] on div "Corona (6448)" at bounding box center [192, 88] width 116 height 11
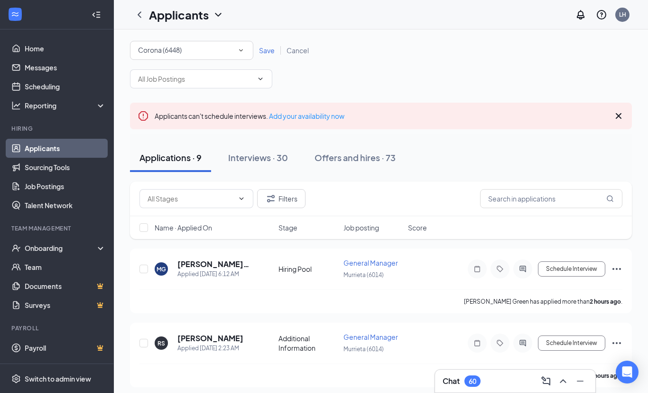
click at [264, 48] on span "Save" at bounding box center [267, 50] width 16 height 9
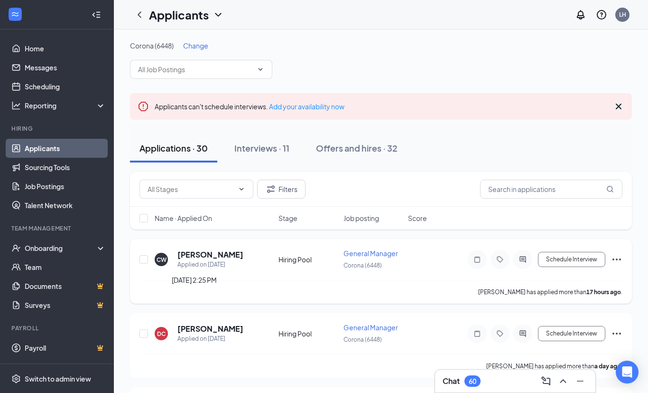
click at [212, 264] on div "Applied on [DATE]" at bounding box center [211, 264] width 66 height 9
click at [211, 256] on h5 "[PERSON_NAME]" at bounding box center [211, 254] width 66 height 10
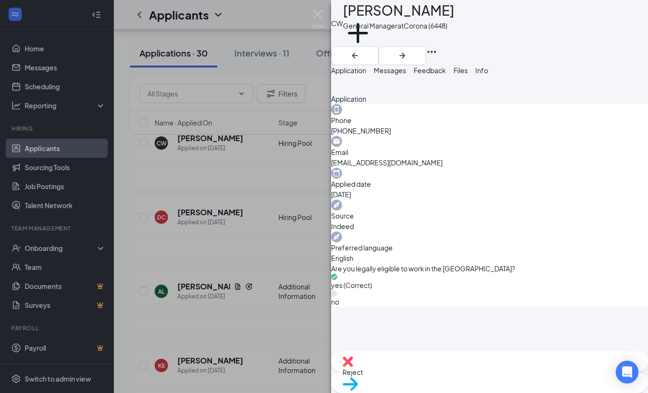
scroll to position [125, 0]
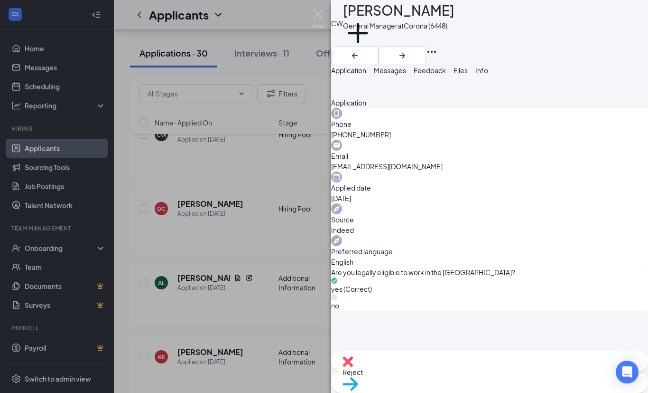
click at [353, 366] on img at bounding box center [348, 361] width 10 height 10
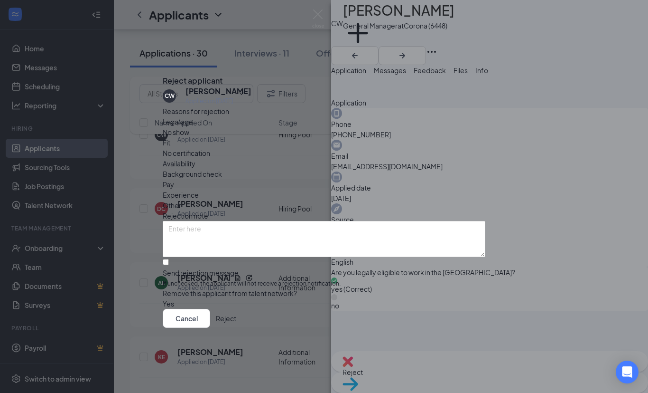
click at [236, 328] on button "Reject" at bounding box center [226, 318] width 20 height 19
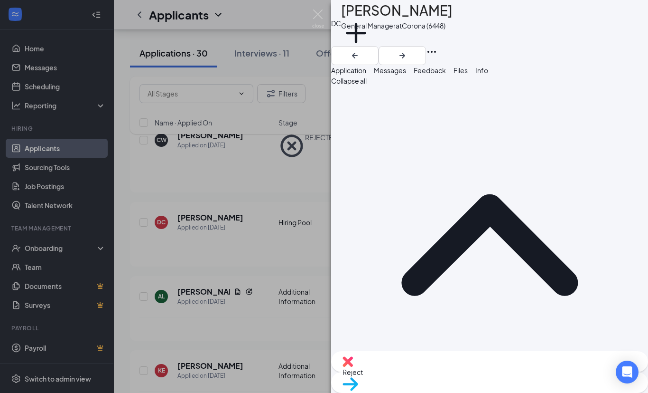
scroll to position [125, 0]
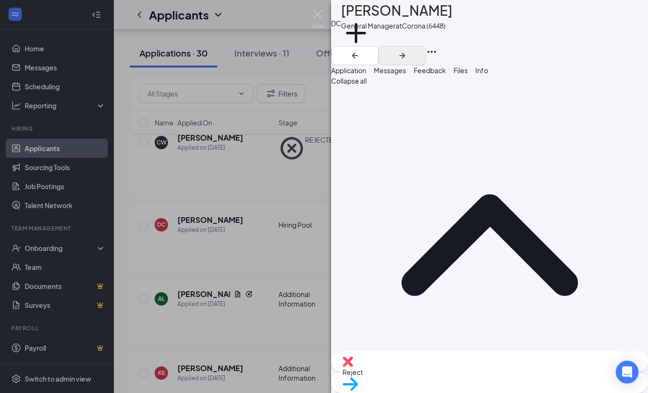
click at [405, 53] on icon "ArrowRight" at bounding box center [403, 56] width 6 height 6
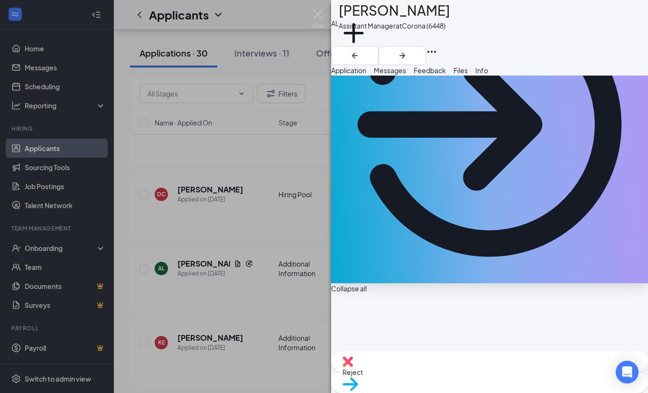
scroll to position [132, 0]
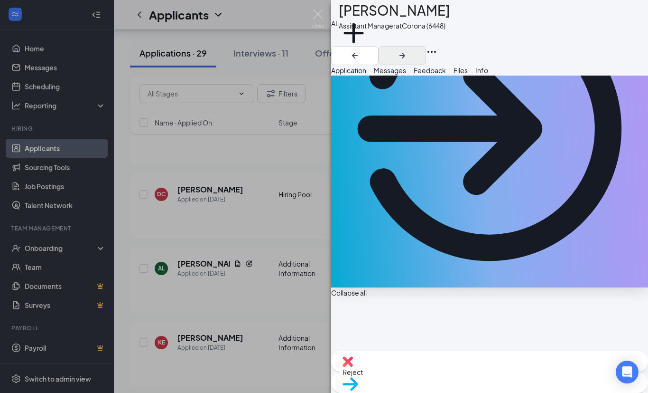
click at [408, 50] on icon "ArrowRight" at bounding box center [402, 55] width 11 height 11
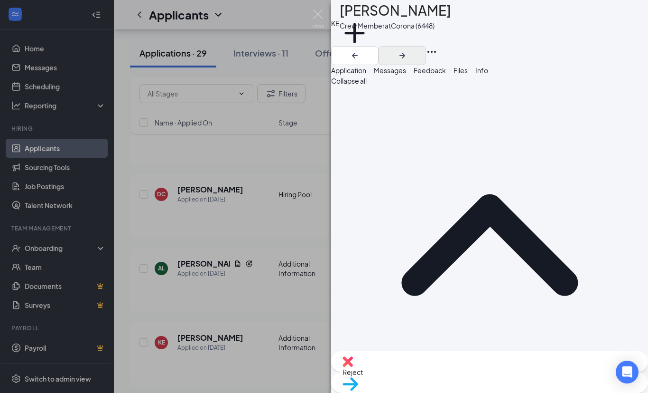
click at [408, 50] on icon "ArrowRight" at bounding box center [402, 55] width 11 height 11
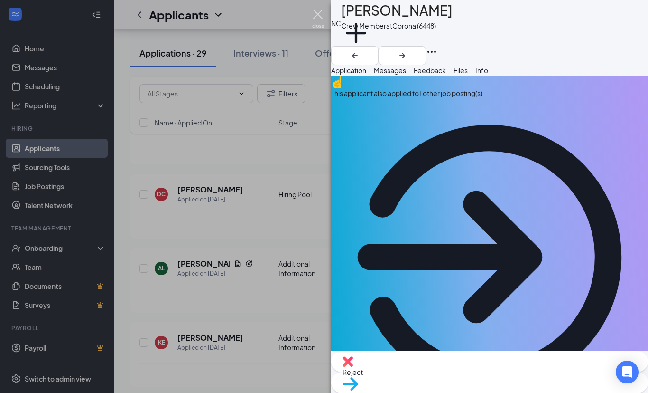
click at [321, 15] on img at bounding box center [318, 18] width 12 height 19
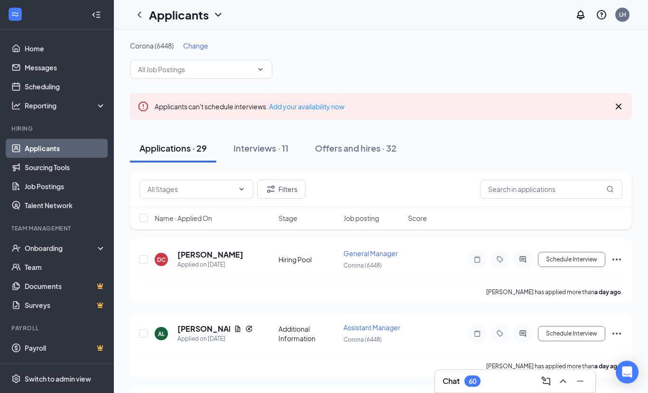
click at [199, 47] on span "Change" at bounding box center [195, 45] width 25 height 9
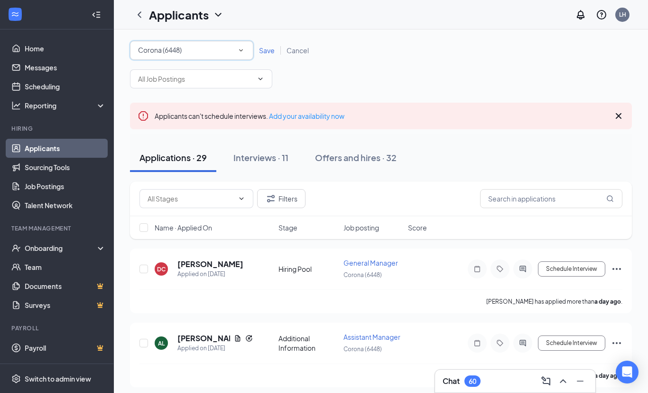
click at [242, 51] on icon "SmallChevronDown" at bounding box center [241, 50] width 9 height 9
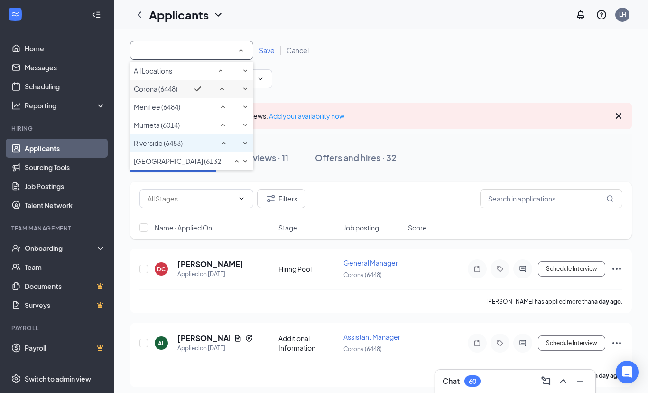
click at [214, 149] on div "Riverside (6483)" at bounding box center [192, 142] width 116 height 11
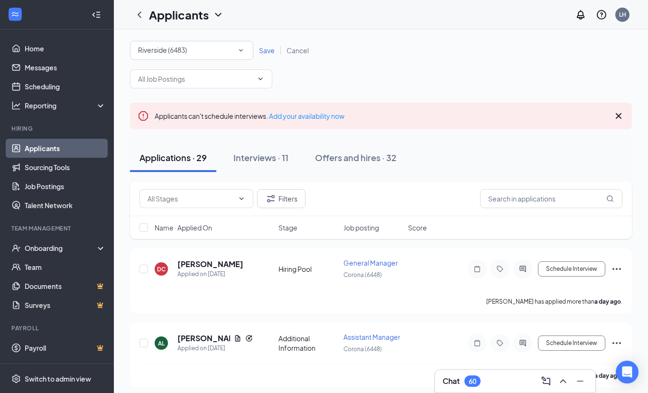
click at [268, 52] on span "Save" at bounding box center [267, 50] width 16 height 9
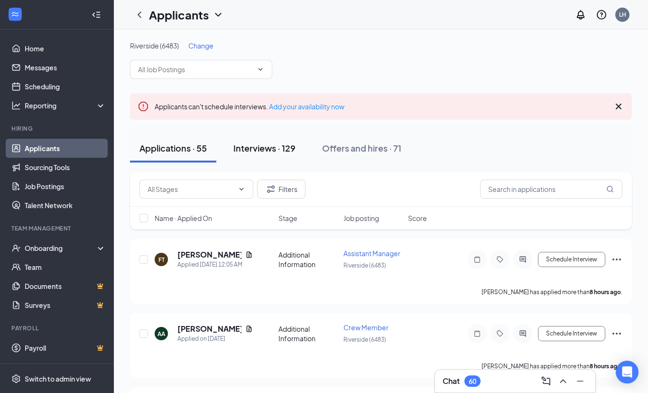
click at [273, 151] on div "Interviews · 129" at bounding box center [265, 148] width 62 height 12
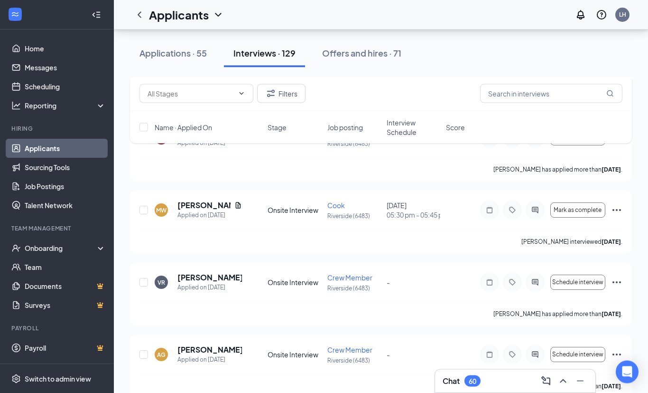
scroll to position [3016, 0]
click at [144, 211] on input "checkbox" at bounding box center [144, 210] width 9 height 9
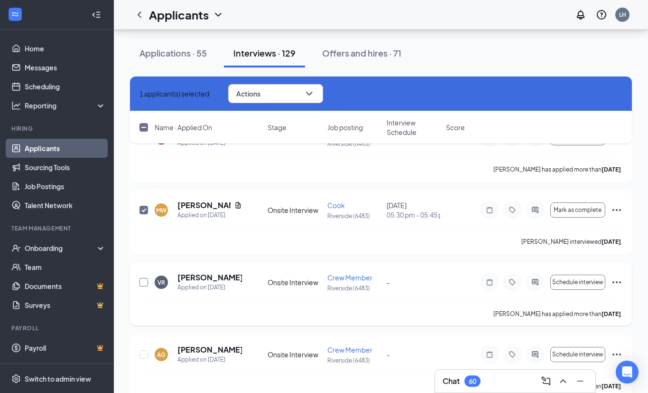
click at [144, 281] on input "checkbox" at bounding box center [144, 282] width 9 height 9
click at [146, 356] on input "checkbox" at bounding box center [144, 354] width 9 height 9
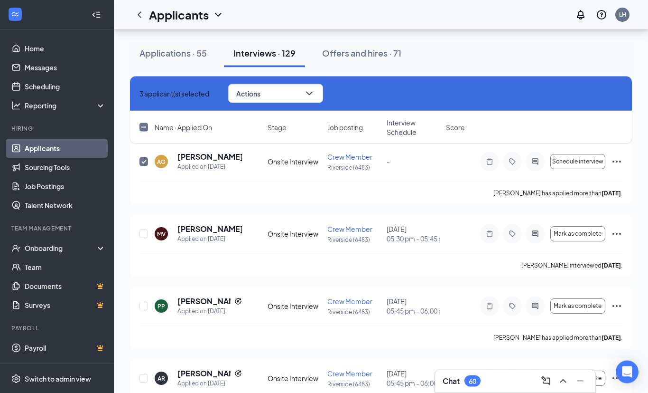
scroll to position [3209, 0]
click at [144, 233] on input "checkbox" at bounding box center [144, 233] width 9 height 9
click at [145, 376] on input "checkbox" at bounding box center [144, 378] width 9 height 9
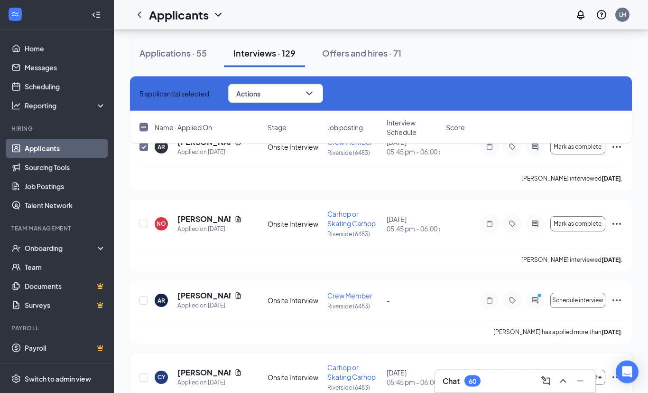
scroll to position [3484, 0]
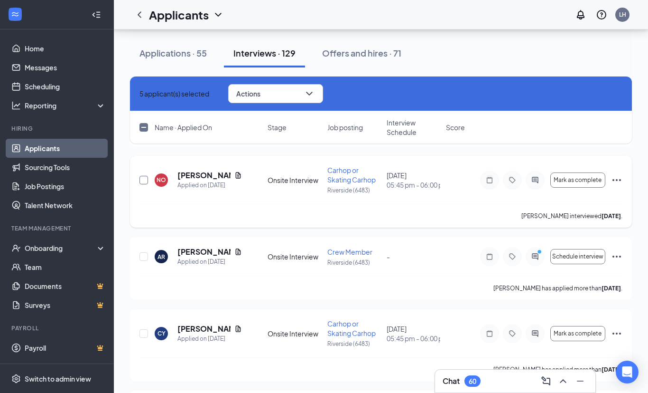
click at [145, 179] on input "checkbox" at bounding box center [144, 180] width 9 height 9
click at [143, 257] on input "checkbox" at bounding box center [144, 256] width 9 height 9
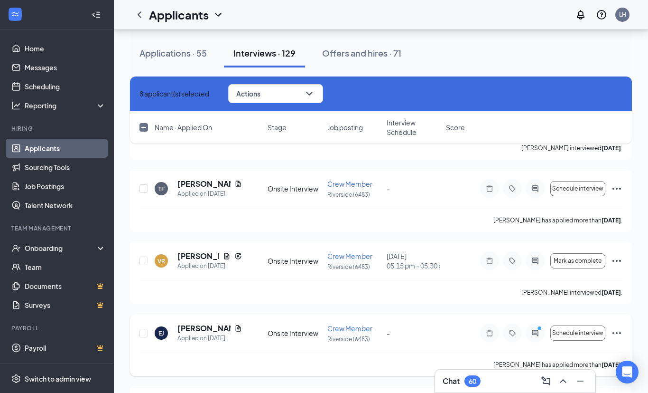
scroll to position [3811, 0]
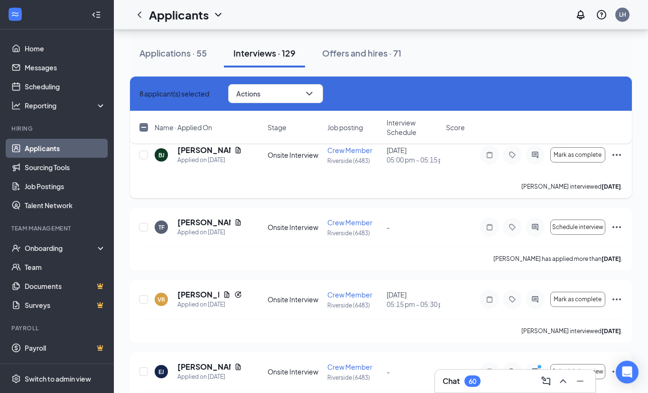
click at [144, 159] on div at bounding box center [144, 155] width 9 height 20
click at [145, 152] on div "8 applicant(s) selected Actions Name · Applied On Stage Job posting Interview S…" at bounding box center [381, 114] width 502 height 76
click at [145, 154] on input "checkbox" at bounding box center [144, 154] width 9 height 9
click at [146, 227] on input "checkbox" at bounding box center [144, 227] width 9 height 9
click at [143, 299] on input "checkbox" at bounding box center [144, 299] width 9 height 9
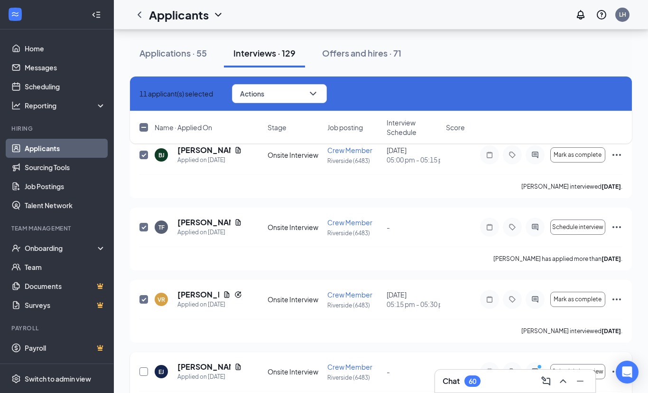
click at [142, 373] on input "checkbox" at bounding box center [144, 371] width 9 height 9
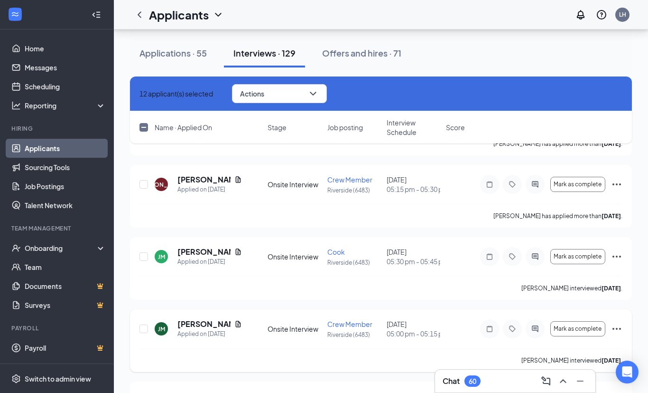
scroll to position [4078, 0]
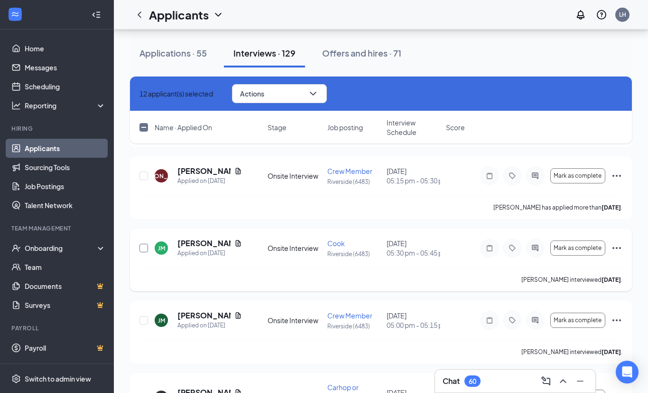
click at [143, 249] on input "checkbox" at bounding box center [144, 247] width 9 height 9
click at [143, 318] on input "checkbox" at bounding box center [144, 320] width 9 height 9
click at [144, 397] on input "checkbox" at bounding box center [144, 397] width 9 height 9
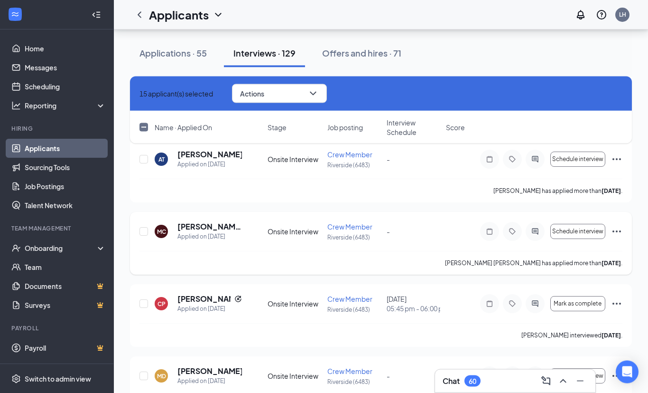
scroll to position [4392, 0]
click at [143, 157] on input "checkbox" at bounding box center [144, 159] width 9 height 9
click at [143, 230] on input "checkbox" at bounding box center [144, 231] width 9 height 9
click at [144, 304] on input "checkbox" at bounding box center [144, 303] width 9 height 9
click at [145, 376] on input "checkbox" at bounding box center [144, 375] width 9 height 9
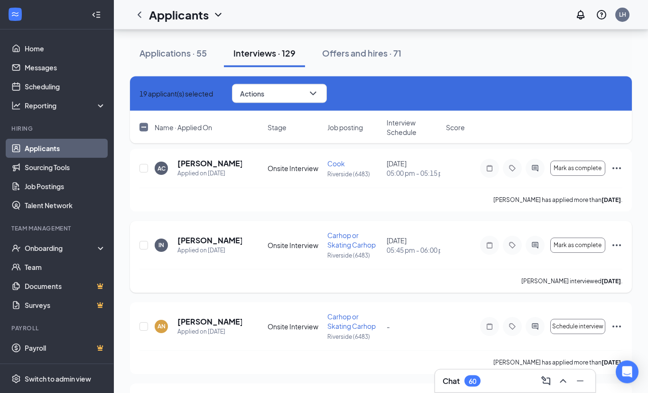
scroll to position [4672, 0]
click at [144, 243] on input "checkbox" at bounding box center [144, 245] width 9 height 9
click at [144, 326] on input "checkbox" at bounding box center [144, 326] width 9 height 9
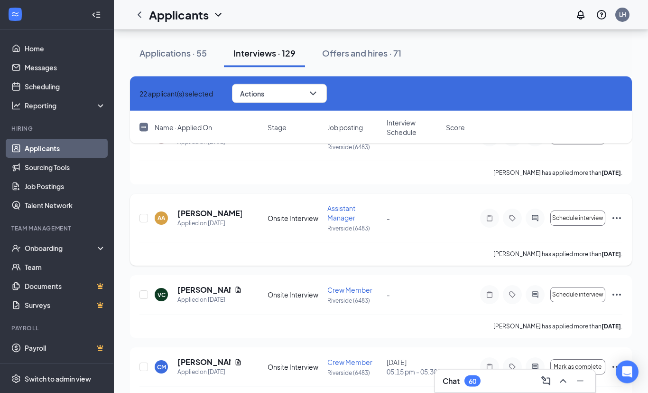
scroll to position [4943, 0]
click at [143, 217] on input "checkbox" at bounding box center [144, 218] width 9 height 9
click at [144, 294] on input "checkbox" at bounding box center [144, 294] width 9 height 9
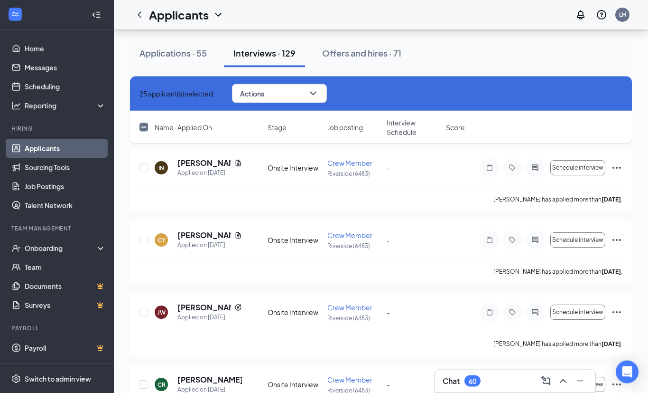
scroll to position [5293, 0]
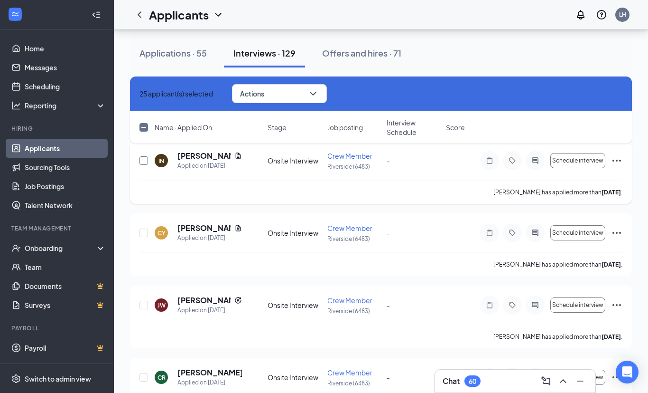
click at [144, 163] on input "checkbox" at bounding box center [144, 160] width 9 height 9
click at [143, 230] on input "checkbox" at bounding box center [144, 232] width 9 height 9
click at [145, 306] on input "checkbox" at bounding box center [144, 304] width 9 height 9
click at [145, 378] on input "checkbox" at bounding box center [144, 377] width 9 height 9
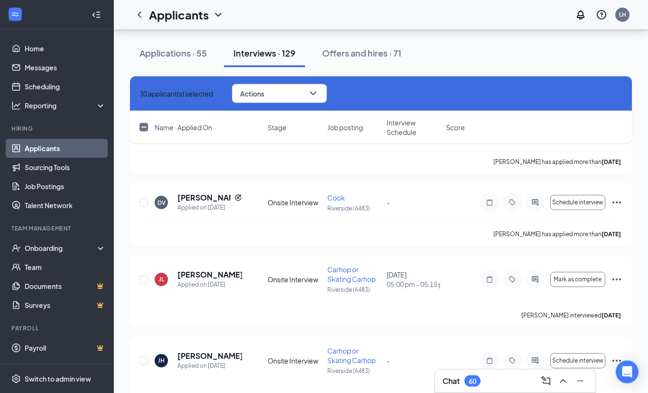
scroll to position [5620, 0]
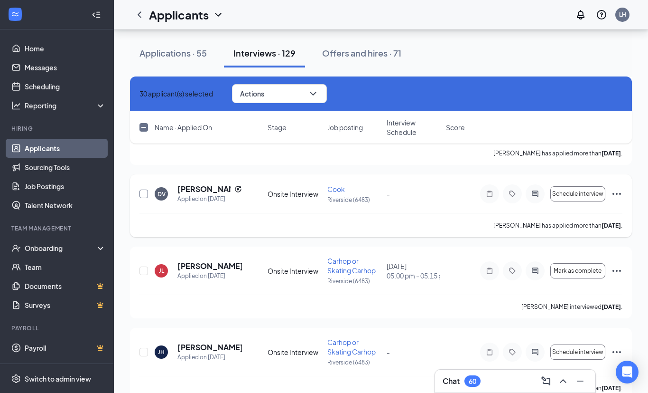
click at [143, 195] on input "checkbox" at bounding box center [144, 193] width 9 height 9
click at [146, 272] on input "checkbox" at bounding box center [144, 270] width 9 height 9
click at [143, 355] on input "checkbox" at bounding box center [144, 351] width 9 height 9
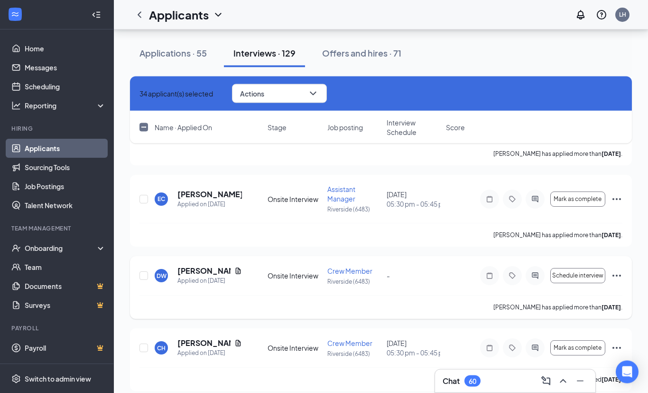
scroll to position [5936, 0]
click at [144, 276] on input "checkbox" at bounding box center [144, 275] width 9 height 9
click at [143, 348] on input "checkbox" at bounding box center [144, 347] width 9 height 9
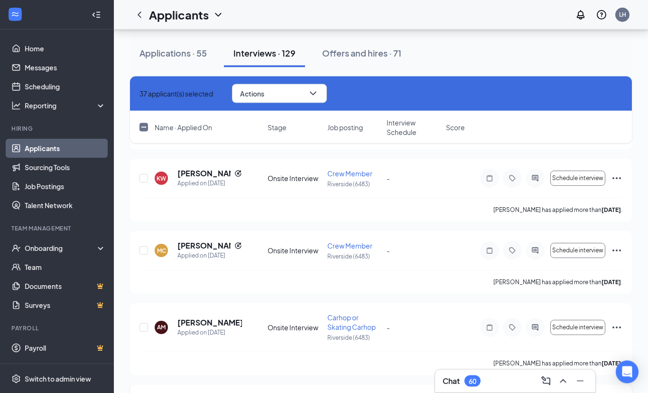
scroll to position [6252, 0]
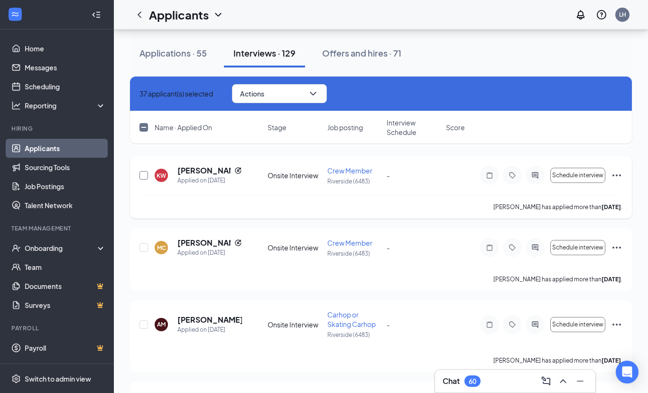
click at [144, 174] on input "checkbox" at bounding box center [144, 175] width 9 height 9
click at [145, 247] on input "checkbox" at bounding box center [144, 247] width 9 height 9
click at [143, 324] on input "checkbox" at bounding box center [144, 324] width 9 height 9
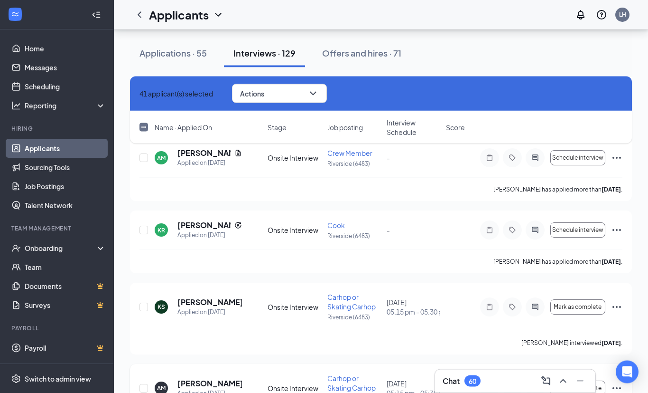
scroll to position [6568, 0]
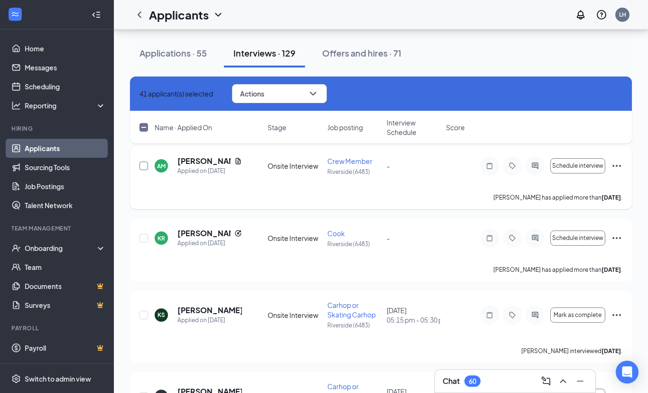
click at [147, 167] on input "checkbox" at bounding box center [144, 165] width 9 height 9
click at [144, 237] on input "checkbox" at bounding box center [144, 238] width 9 height 9
click at [145, 315] on input "checkbox" at bounding box center [144, 314] width 9 height 9
click at [143, 396] on input "checkbox" at bounding box center [144, 396] width 9 height 9
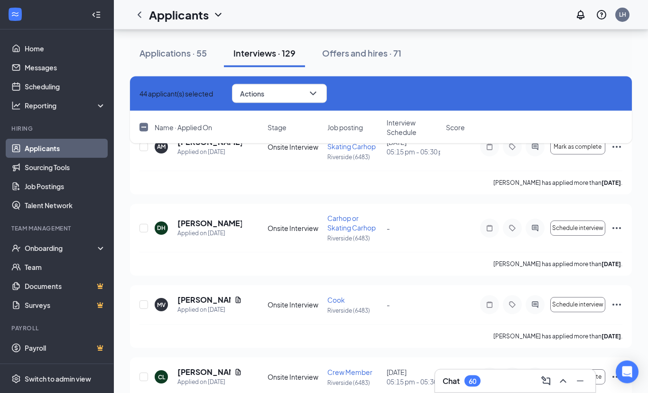
scroll to position [6817, 0]
click at [144, 227] on input "checkbox" at bounding box center [144, 228] width 9 height 9
click at [146, 302] on input "checkbox" at bounding box center [144, 304] width 9 height 9
click at [145, 376] on input "checkbox" at bounding box center [144, 376] width 9 height 9
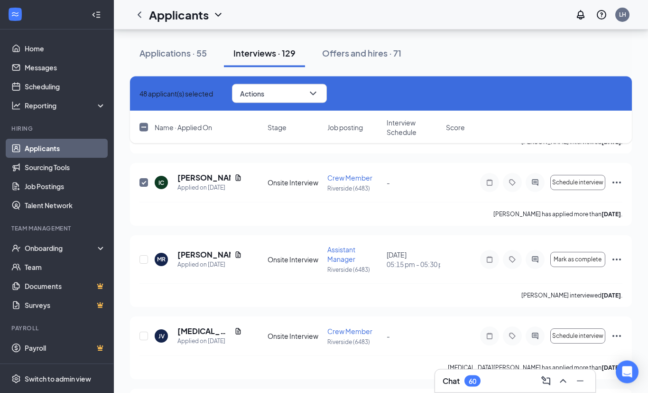
scroll to position [7099, 0]
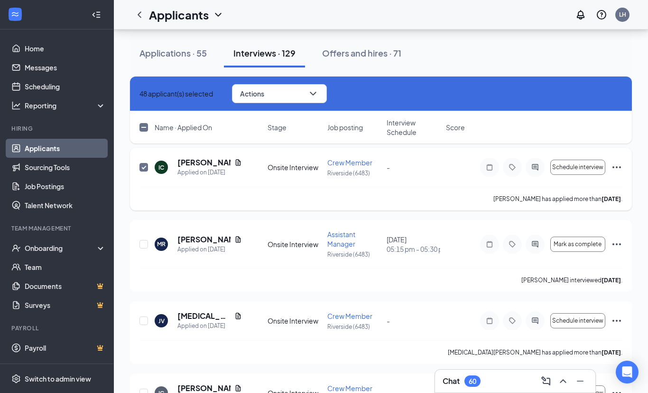
click at [143, 169] on input "checkbox" at bounding box center [144, 167] width 9 height 9
click at [319, 96] on icon "ChevronDown" at bounding box center [313, 93] width 11 height 11
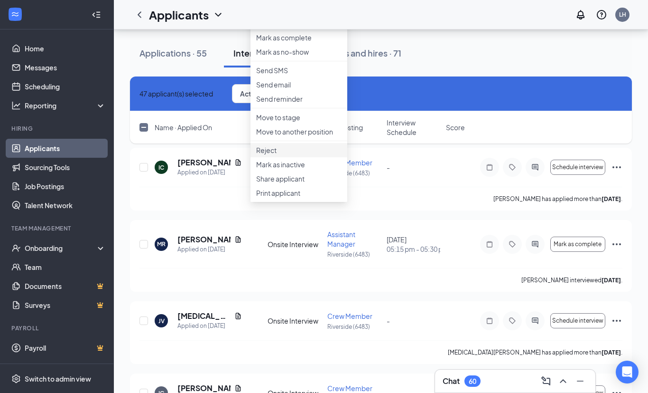
click at [293, 155] on p "Reject" at bounding box center [298, 149] width 85 height 9
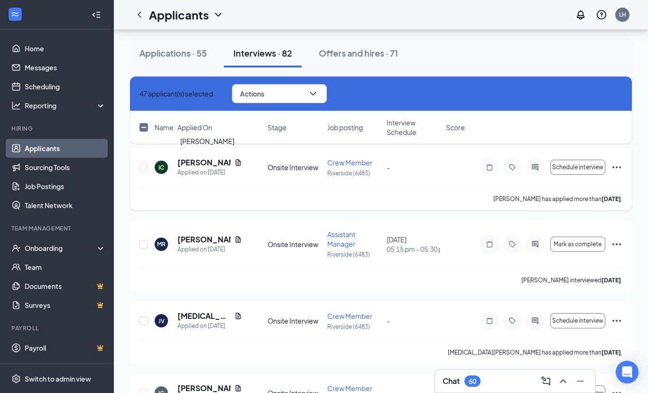
click at [203, 162] on h5 "[PERSON_NAME]" at bounding box center [204, 162] width 53 height 10
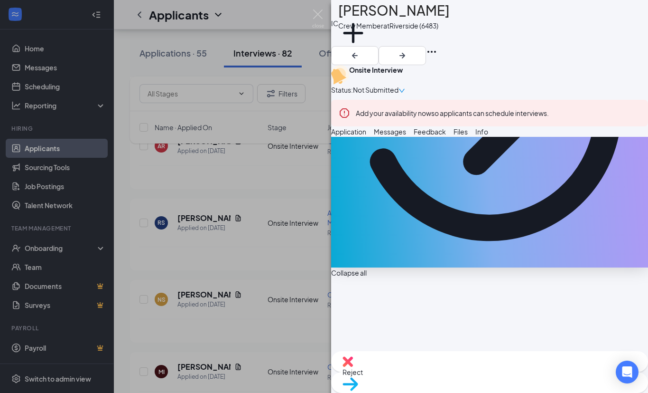
scroll to position [225, 0]
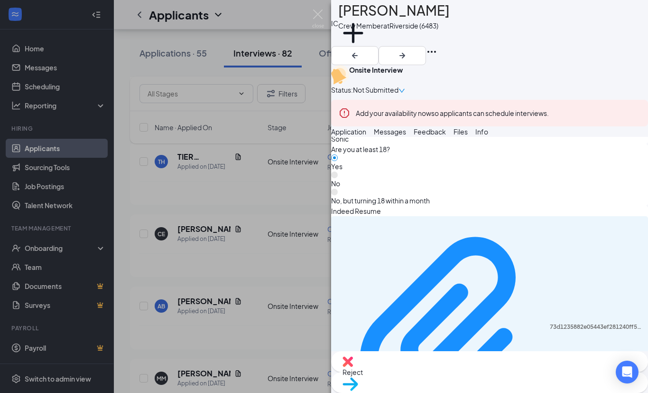
scroll to position [7867, 0]
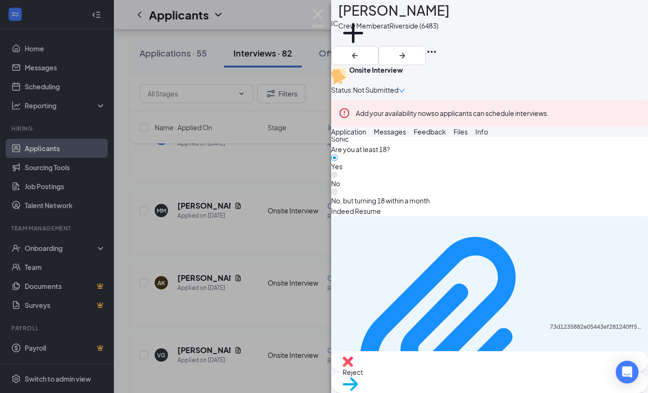
click at [442, 372] on div "Reject" at bounding box center [489, 361] width 317 height 21
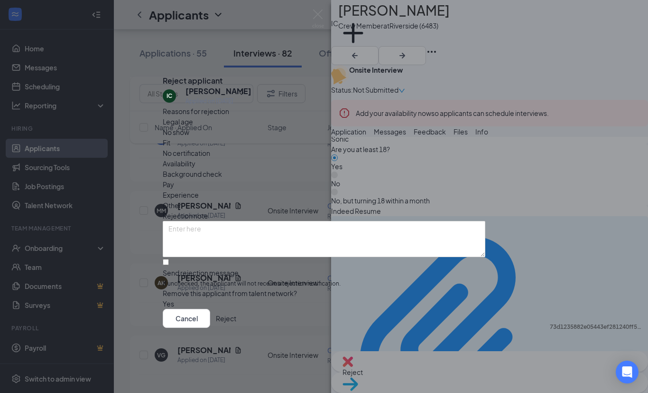
click at [236, 328] on button "Reject" at bounding box center [226, 318] width 20 height 19
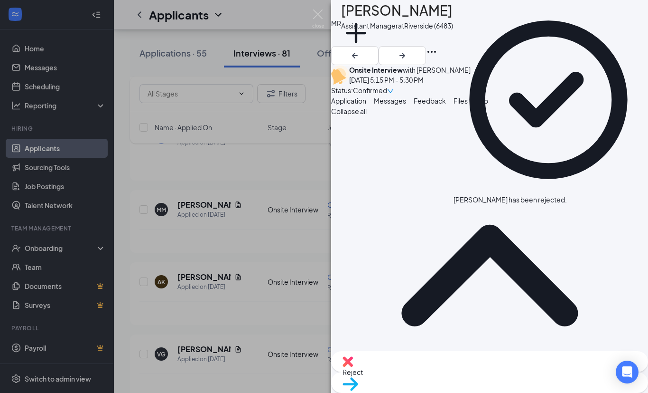
scroll to position [7867, 0]
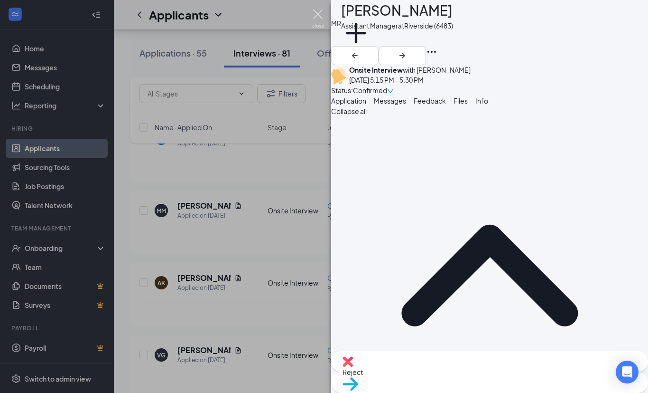
click at [319, 14] on img at bounding box center [318, 18] width 12 height 19
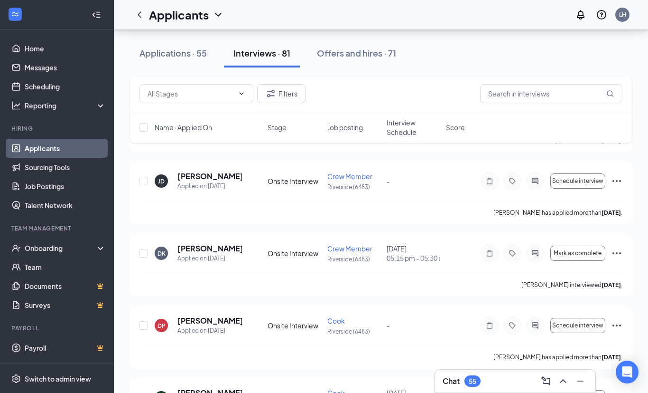
scroll to position [10354, 0]
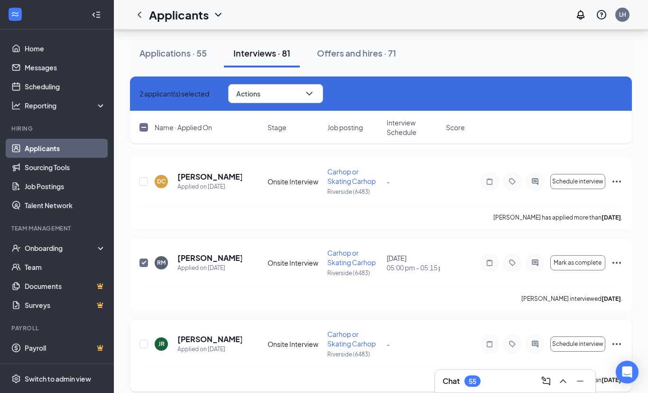
scroll to position [10291, 0]
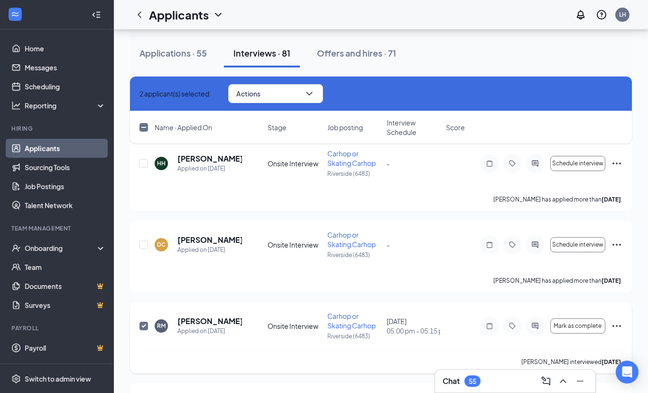
click at [145, 326] on input "checkbox" at bounding box center [144, 325] width 9 height 9
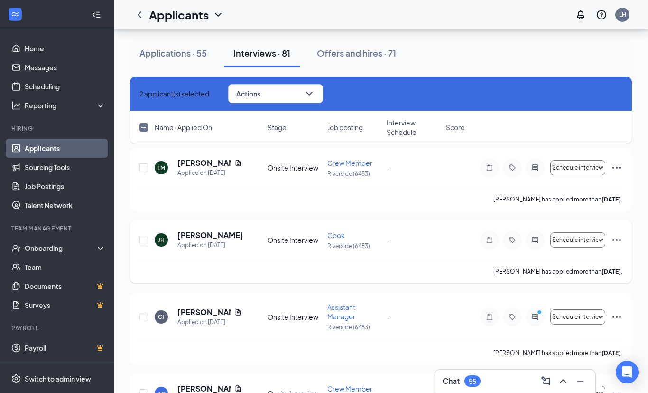
scroll to position [11851, 0]
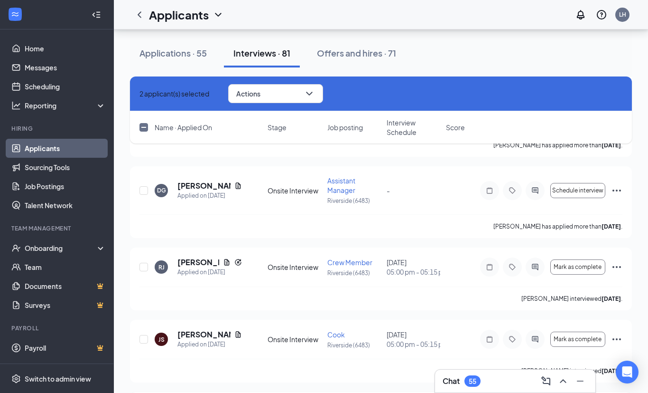
click at [145, 340] on input "checkbox" at bounding box center [144, 339] width 9 height 9
click at [144, 267] on input "checkbox" at bounding box center [144, 266] width 9 height 9
click at [144, 190] on input "checkbox" at bounding box center [144, 190] width 9 height 9
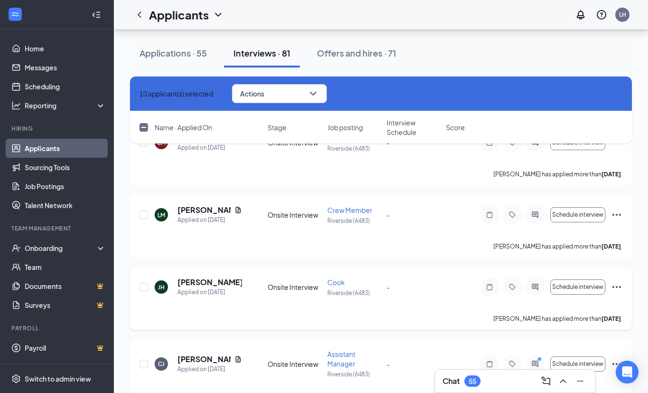
scroll to position [11524, 0]
click at [144, 365] on input "checkbox" at bounding box center [144, 364] width 9 height 9
click at [143, 286] on input "checkbox" at bounding box center [144, 287] width 9 height 9
click at [143, 215] on input "checkbox" at bounding box center [144, 215] width 9 height 9
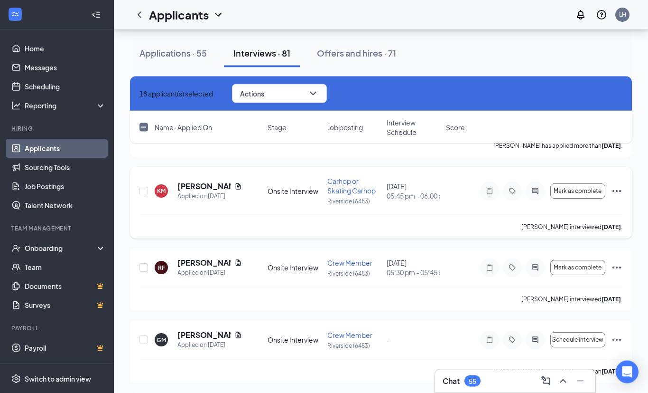
scroll to position [11252, 0]
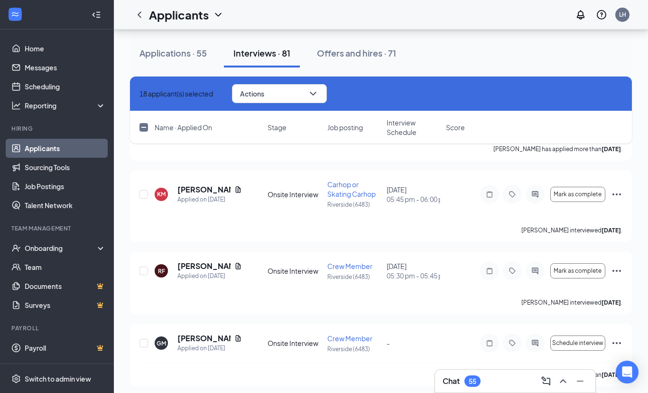
click at [143, 343] on input "checkbox" at bounding box center [144, 342] width 9 height 9
click at [146, 270] on input "checkbox" at bounding box center [144, 270] width 9 height 9
click at [144, 192] on input "checkbox" at bounding box center [144, 194] width 9 height 9
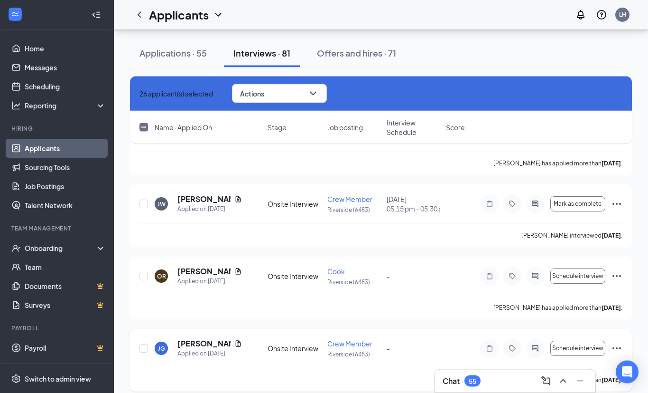
scroll to position [10949, 0]
click at [145, 349] on input "checkbox" at bounding box center [144, 348] width 9 height 9
click at [142, 276] on input "checkbox" at bounding box center [144, 276] width 9 height 9
click at [145, 206] on input "checkbox" at bounding box center [144, 203] width 9 height 9
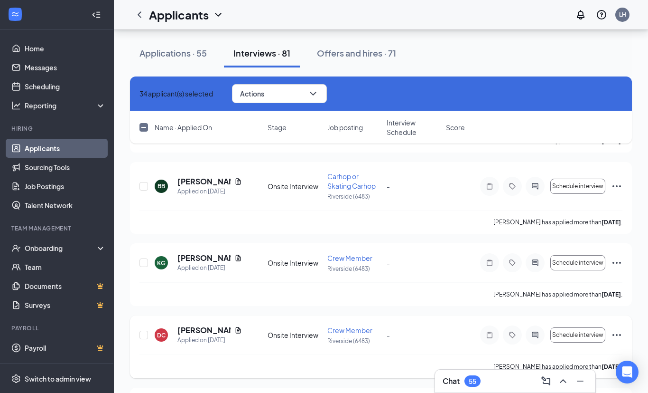
scroll to position [10747, 0]
click at [143, 332] on input "checkbox" at bounding box center [144, 334] width 9 height 9
click at [145, 265] on input "checkbox" at bounding box center [144, 262] width 9 height 9
click at [144, 186] on input "checkbox" at bounding box center [144, 185] width 9 height 9
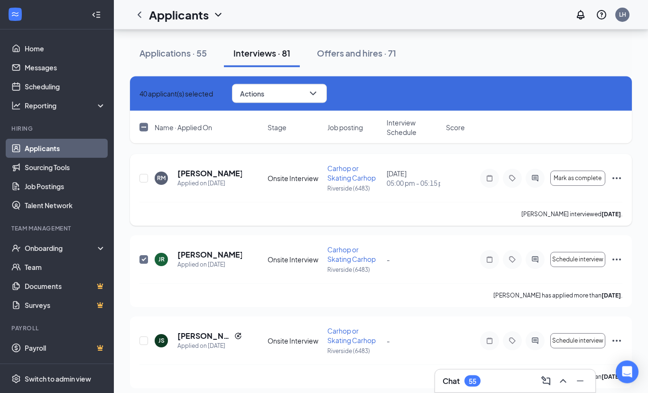
scroll to position [10439, 0]
click at [144, 340] on input "checkbox" at bounding box center [144, 340] width 9 height 9
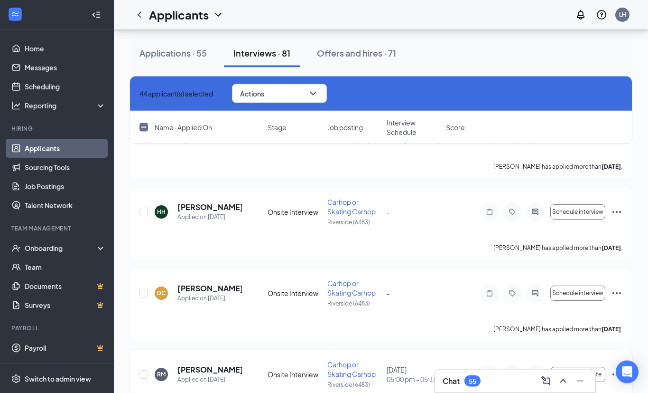
scroll to position [10240, 0]
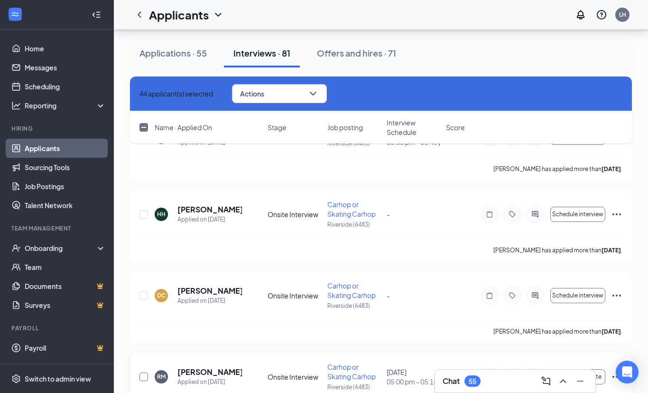
click at [142, 375] on input "checkbox" at bounding box center [144, 376] width 9 height 9
click at [143, 297] on input "checkbox" at bounding box center [144, 295] width 9 height 9
click at [144, 214] on input "checkbox" at bounding box center [144, 214] width 9 height 9
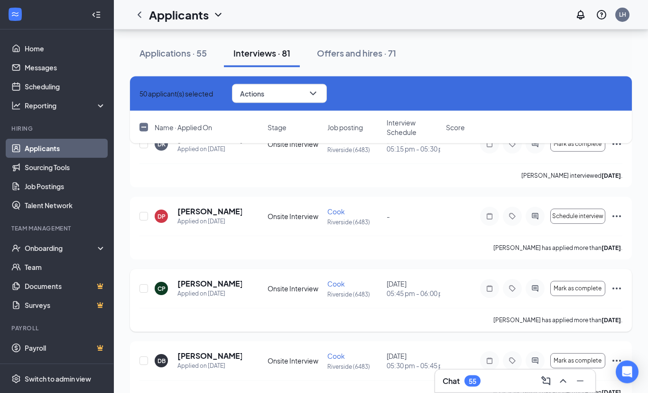
scroll to position [10017, 0]
click at [145, 216] on input "checkbox" at bounding box center [144, 216] width 9 height 9
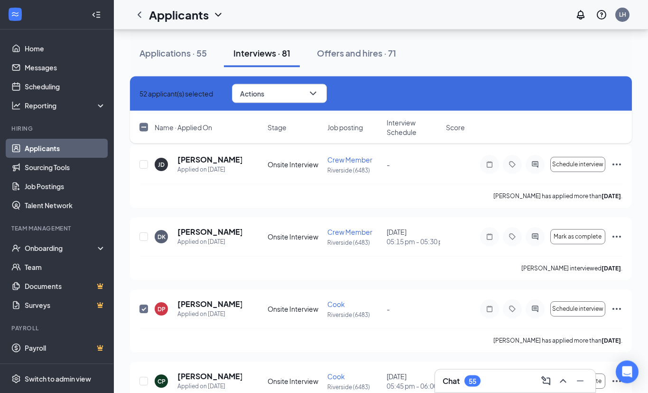
scroll to position [9913, 0]
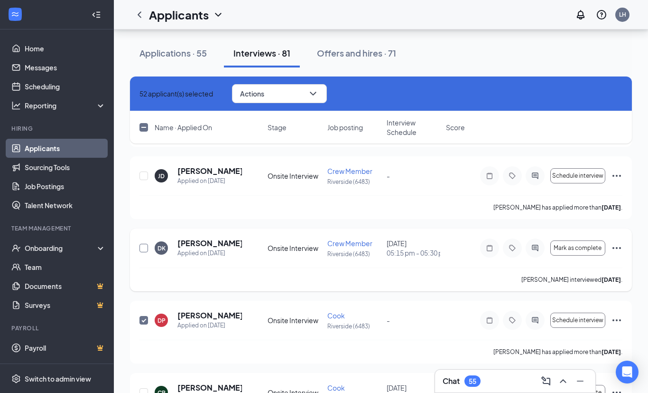
click at [146, 249] on input "checkbox" at bounding box center [144, 247] width 9 height 9
click at [143, 174] on input "checkbox" at bounding box center [144, 175] width 9 height 9
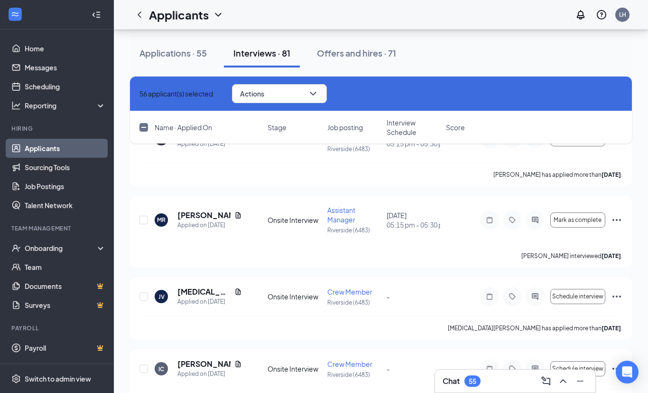
scroll to position [9560, 0]
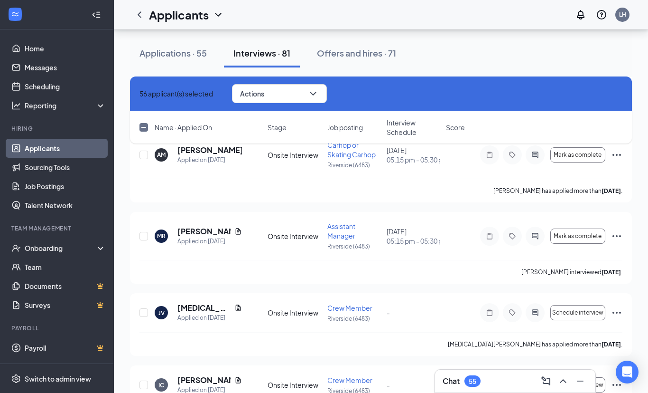
click at [144, 384] on input "checkbox" at bounding box center [144, 384] width 9 height 9
click at [145, 315] on input "checkbox" at bounding box center [144, 312] width 9 height 9
click at [144, 235] on input "checkbox" at bounding box center [144, 236] width 9 height 9
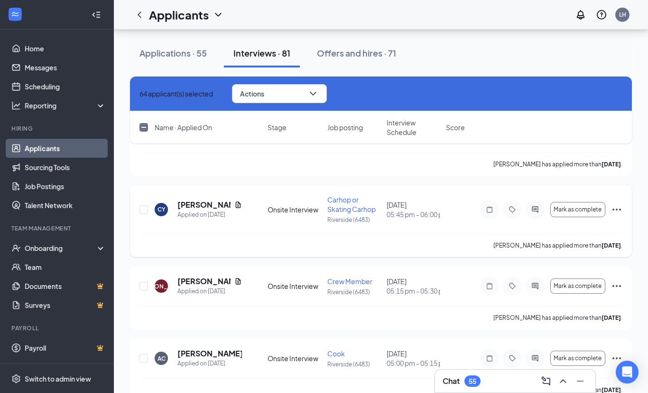
scroll to position [9125, 0]
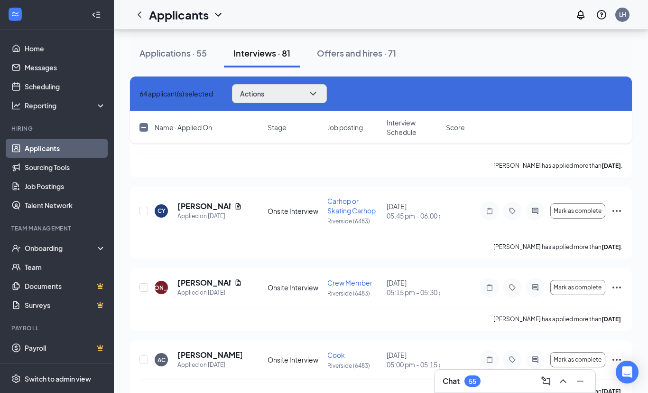
click at [319, 91] on icon "ChevronDown" at bounding box center [313, 93] width 11 height 11
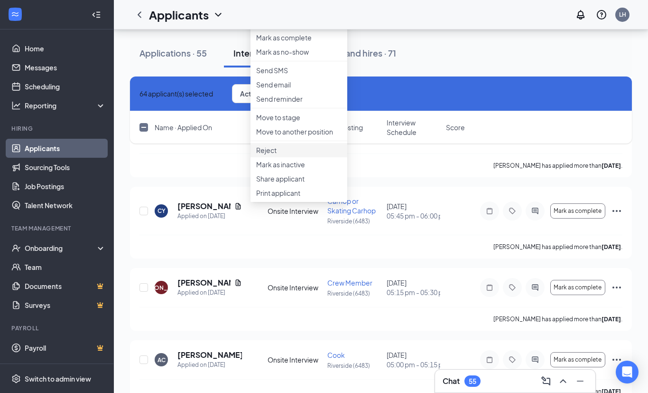
click at [292, 157] on li "Reject" at bounding box center [299, 150] width 97 height 14
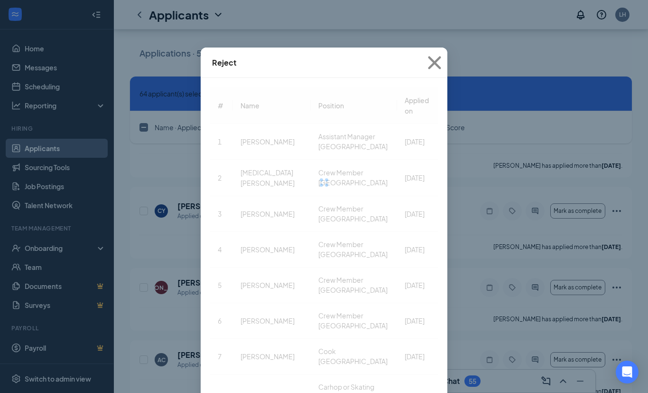
click at [276, 213] on div at bounding box center [324, 182] width 228 height 190
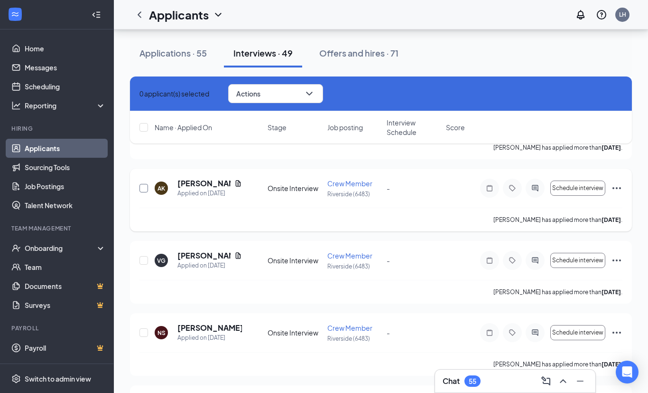
click at [145, 190] on input "checkbox" at bounding box center [144, 188] width 9 height 9
click at [143, 261] on input "checkbox" at bounding box center [144, 260] width 9 height 9
click at [146, 332] on input "checkbox" at bounding box center [144, 332] width 9 height 9
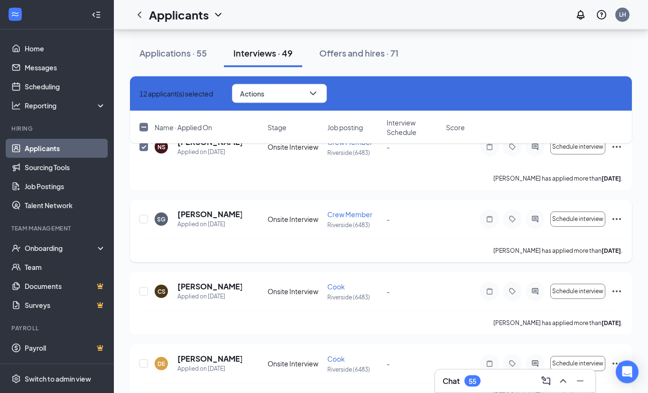
scroll to position [9348, 0]
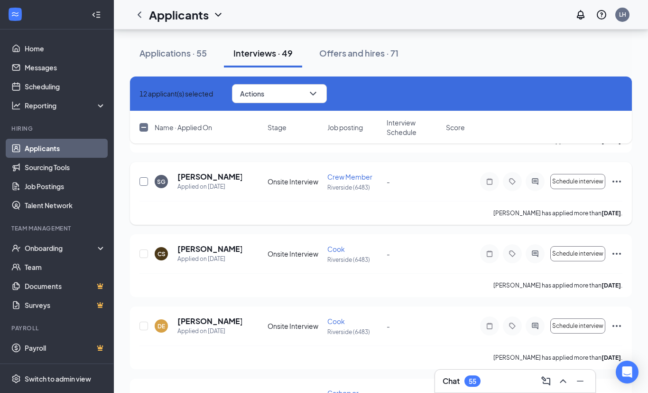
click at [144, 181] on input "checkbox" at bounding box center [144, 181] width 9 height 9
click at [144, 243] on div at bounding box center [144, 253] width 9 height 20
click at [144, 252] on input "checkbox" at bounding box center [144, 253] width 9 height 9
click at [146, 326] on input "checkbox" at bounding box center [144, 325] width 9 height 9
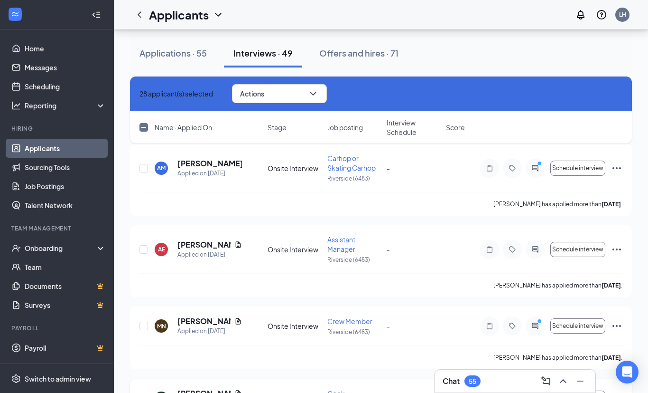
scroll to position [9663, 0]
click at [144, 169] on input "checkbox" at bounding box center [144, 169] width 9 height 9
click at [145, 250] on input "checkbox" at bounding box center [144, 250] width 9 height 9
click at [143, 327] on input "checkbox" at bounding box center [144, 326] width 9 height 9
click at [144, 400] on input "checkbox" at bounding box center [144, 398] width 9 height 9
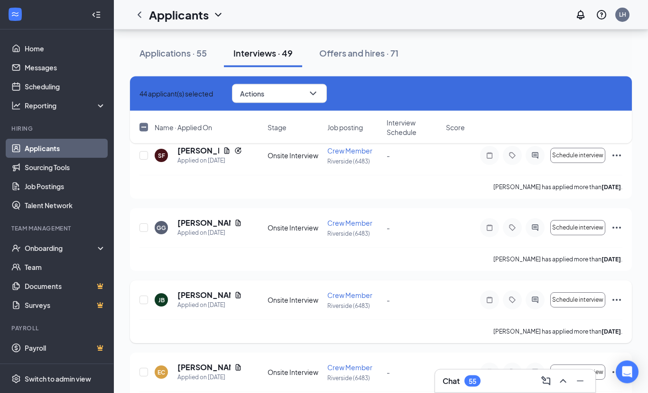
scroll to position [9979, 0]
click at [144, 155] on input "checkbox" at bounding box center [144, 155] width 9 height 9
click at [143, 229] on input "checkbox" at bounding box center [144, 227] width 9 height 9
click at [144, 300] on input "checkbox" at bounding box center [144, 299] width 9 height 9
click at [144, 373] on input "checkbox" at bounding box center [144, 371] width 9 height 9
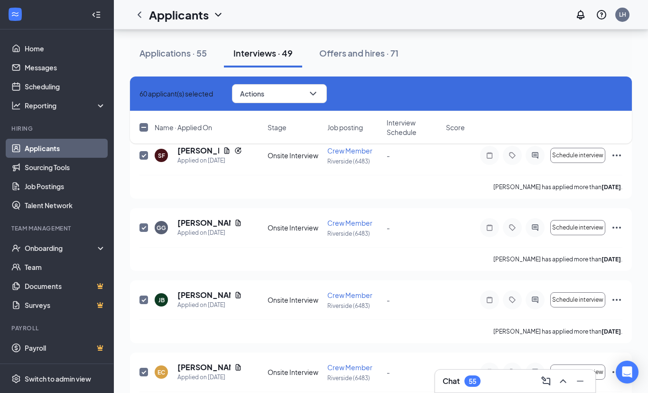
click at [319, 94] on icon "ChevronDown" at bounding box center [313, 93] width 11 height 11
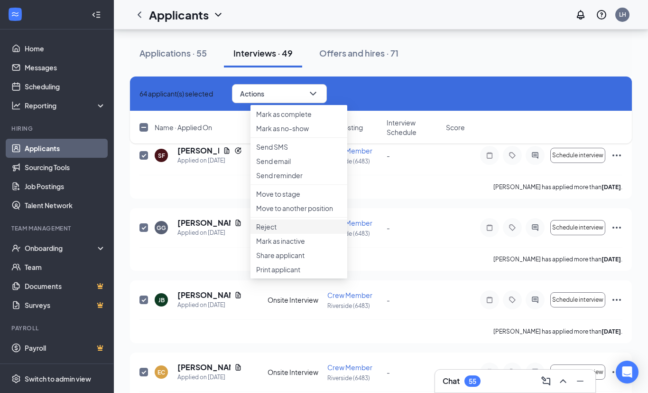
click at [293, 231] on p "Reject" at bounding box center [298, 226] width 85 height 9
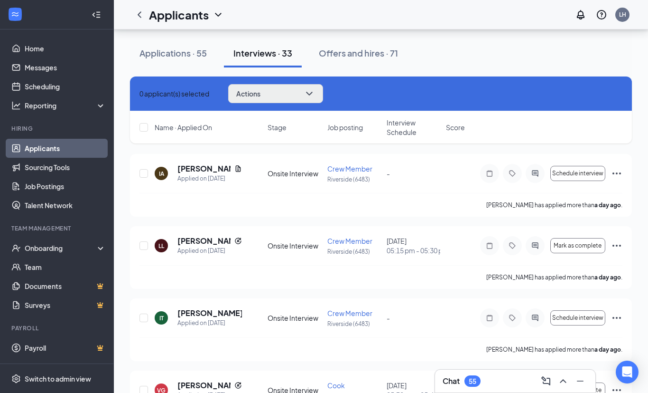
click at [323, 93] on button "Actions" at bounding box center [275, 93] width 95 height 19
click at [360, 91] on div "0 applicant(s) selected Actions Send SMS Send email Move to stage Move to anoth…" at bounding box center [381, 93] width 483 height 19
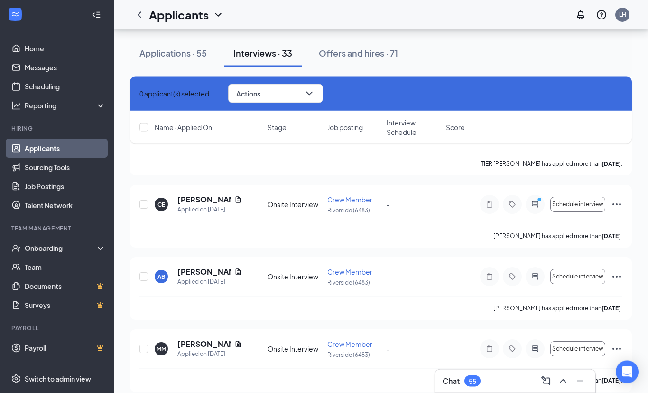
scroll to position [11436, 0]
click at [145, 348] on input "checkbox" at bounding box center [144, 348] width 9 height 9
click at [144, 277] on input "checkbox" at bounding box center [144, 276] width 9 height 9
click at [143, 206] on input "checkbox" at bounding box center [144, 204] width 9 height 9
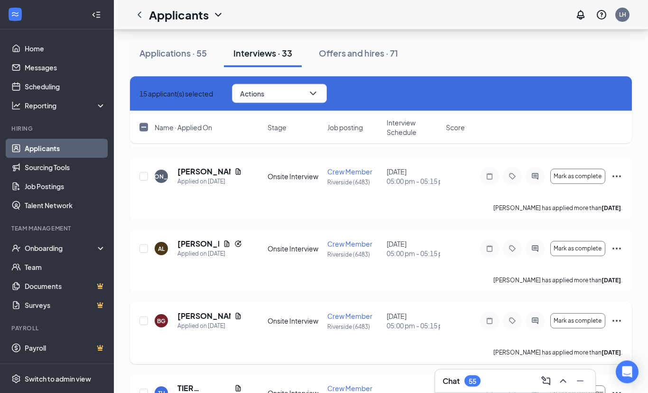
scroll to position [11175, 0]
click at [144, 391] on input "checkbox" at bounding box center [144, 392] width 9 height 9
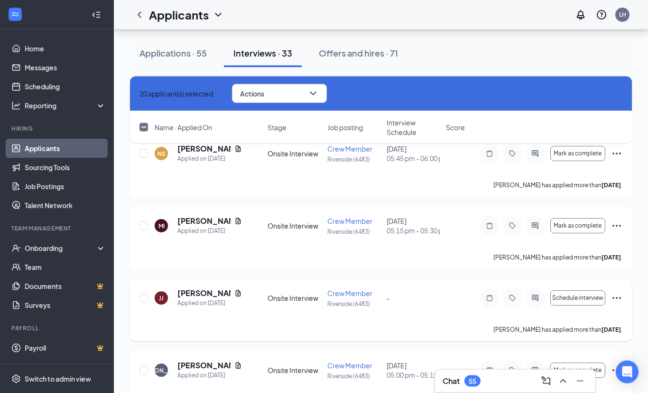
scroll to position [10982, 0]
click at [144, 299] on input "checkbox" at bounding box center [144, 297] width 9 height 9
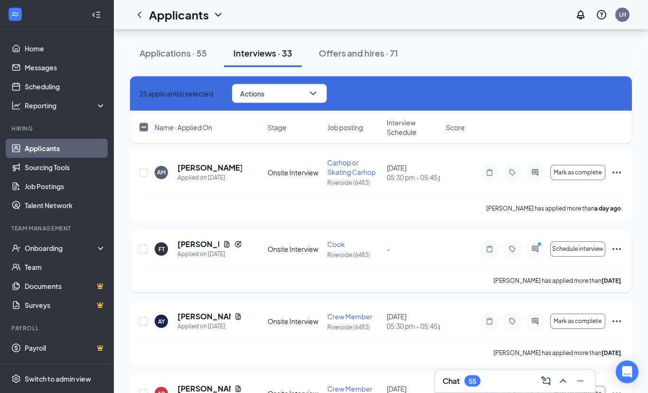
scroll to position [10589, 0]
click at [319, 96] on icon "ChevronDown" at bounding box center [313, 93] width 11 height 11
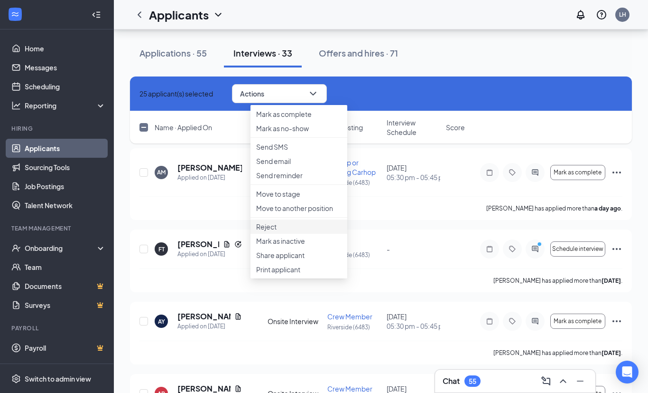
click at [279, 231] on p "Reject" at bounding box center [298, 226] width 85 height 9
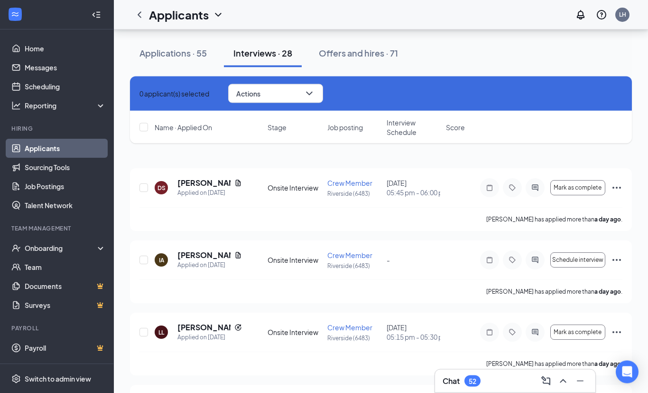
scroll to position [0, 0]
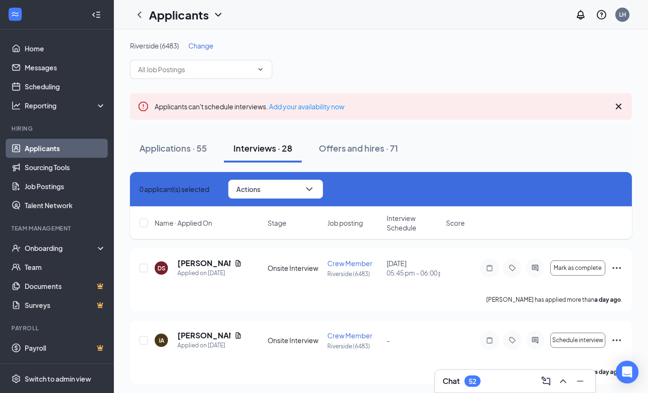
click at [204, 47] on span "Change" at bounding box center [200, 45] width 25 height 9
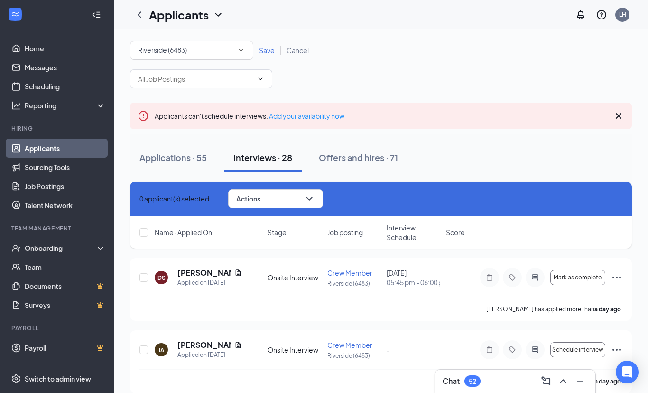
click at [244, 49] on icon "SmallChevronDown" at bounding box center [241, 50] width 9 height 9
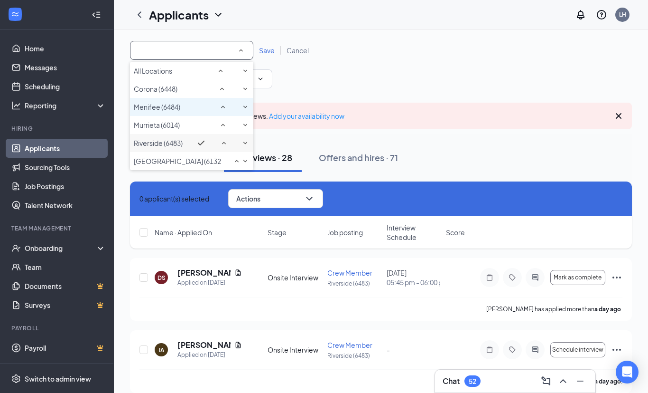
click at [202, 112] on div "Menifee (6484)" at bounding box center [192, 106] width 116 height 11
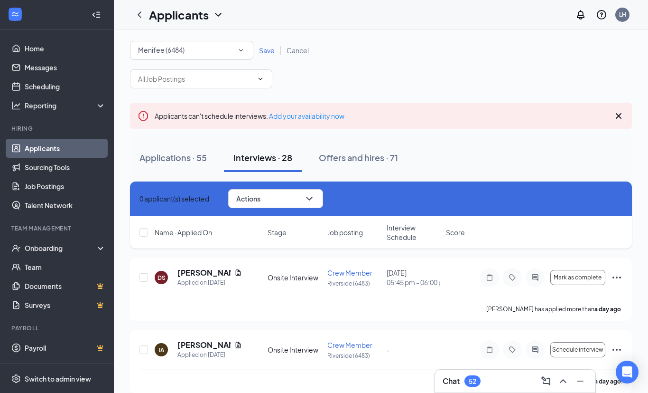
click at [265, 50] on span "Save" at bounding box center [267, 50] width 16 height 9
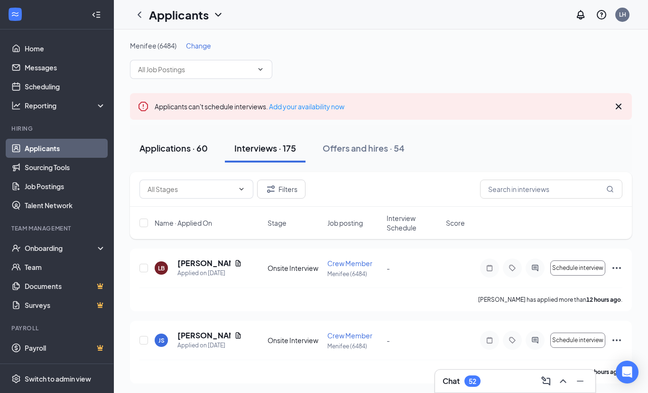
click at [169, 149] on div "Applications · 60" at bounding box center [174, 148] width 68 height 12
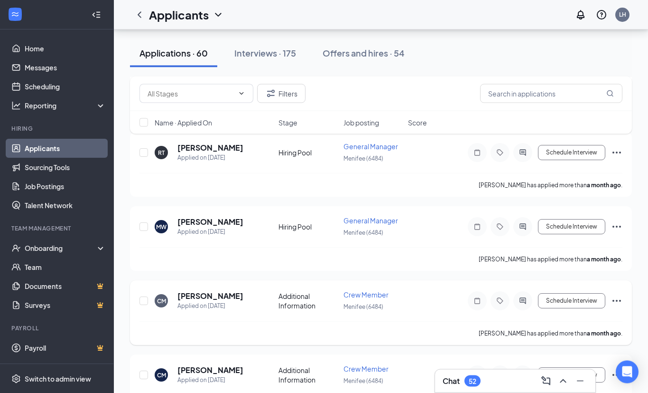
scroll to position [4208, 0]
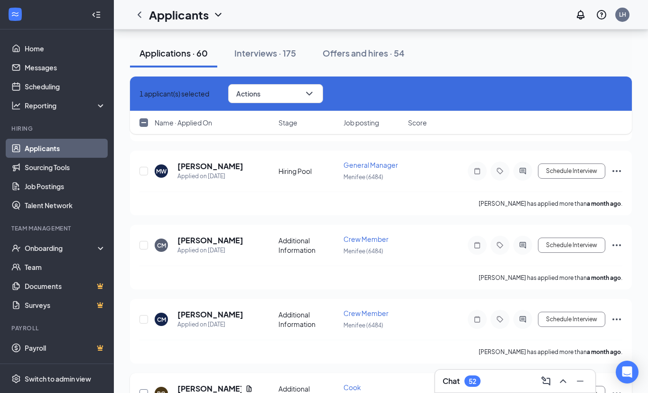
click at [142, 389] on input "checkbox" at bounding box center [144, 393] width 9 height 9
click at [144, 315] on input "checkbox" at bounding box center [144, 319] width 9 height 9
click at [145, 241] on input "checkbox" at bounding box center [144, 245] width 9 height 9
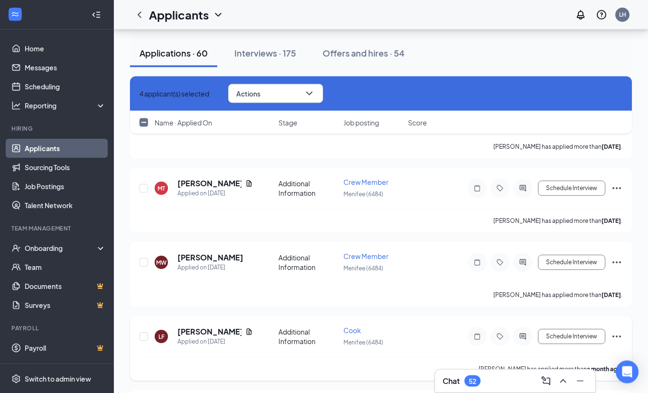
scroll to position [3895, 0]
click at [144, 332] on input "checkbox" at bounding box center [144, 336] width 9 height 9
click at [144, 258] on input "checkbox" at bounding box center [144, 262] width 9 height 9
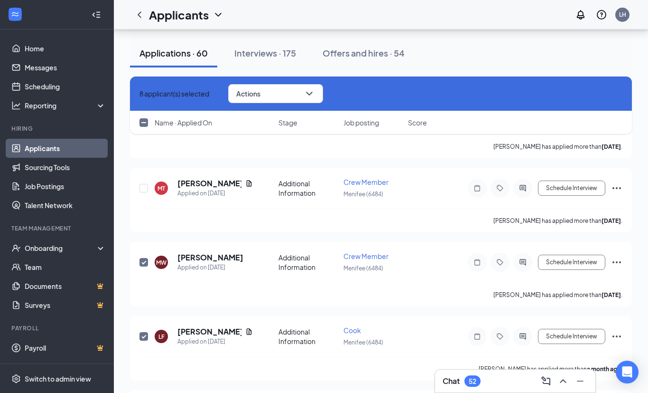
click at [146, 140] on div "8 applicant(s) selected Actions Name · Applied On Stage Job posting Score" at bounding box center [381, 109] width 502 height 67
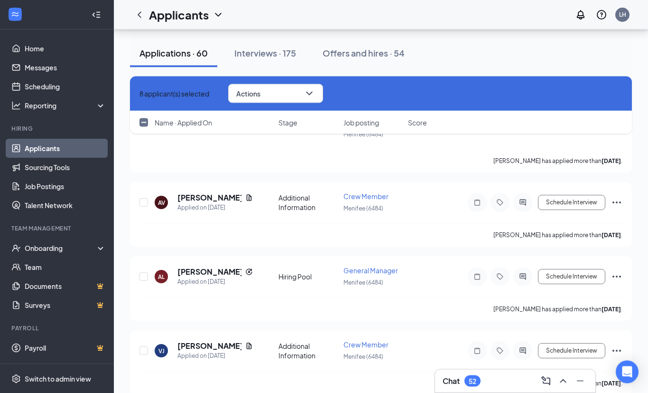
scroll to position [3649, 0]
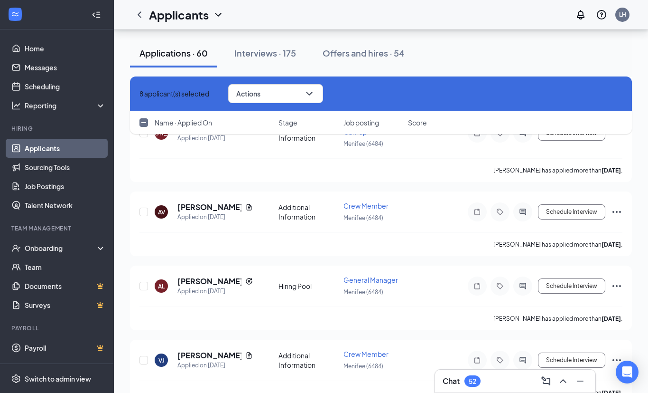
click at [143, 356] on input "checkbox" at bounding box center [144, 360] width 9 height 9
click at [146, 281] on input "checkbox" at bounding box center [144, 285] width 9 height 9
click at [144, 207] on input "checkbox" at bounding box center [144, 211] width 9 height 9
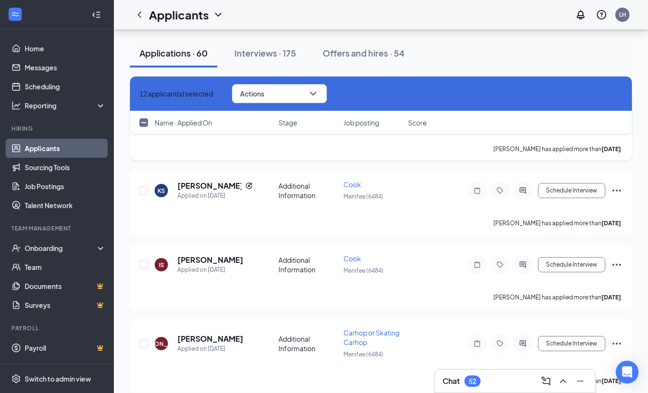
scroll to position [3373, 0]
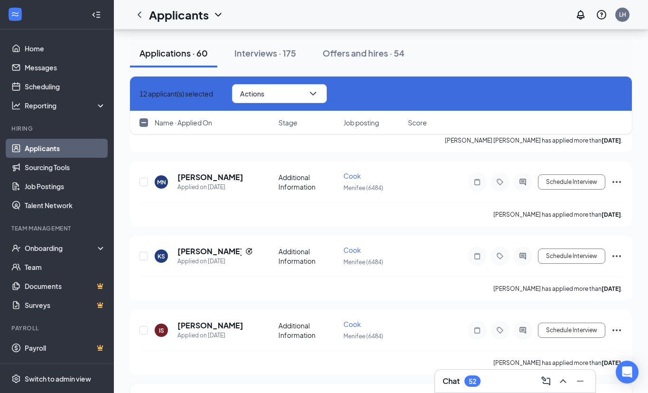
click at [144, 326] on input "checkbox" at bounding box center [144, 330] width 9 height 9
click at [144, 252] on input "checkbox" at bounding box center [144, 256] width 9 height 9
click at [144, 141] on div "15 applicant(s) selected Actions Name · Applied On Stage Job posting Score" at bounding box center [381, 109] width 502 height 67
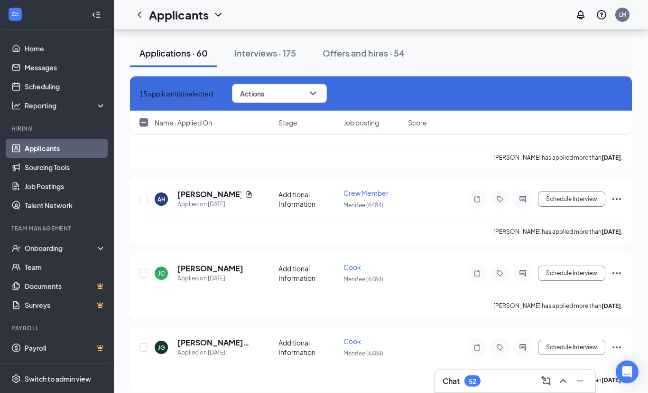
scroll to position [3118, 0]
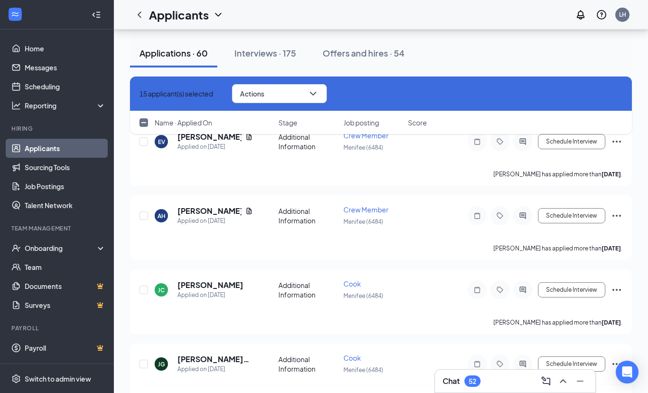
click at [143, 359] on input "checkbox" at bounding box center [144, 363] width 9 height 9
click at [144, 285] on input "checkbox" at bounding box center [144, 289] width 9 height 9
click at [144, 211] on input "checkbox" at bounding box center [144, 215] width 9 height 9
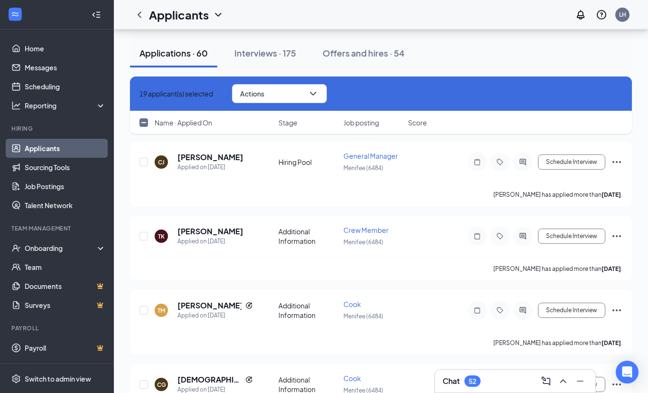
scroll to position [2800, 0]
click at [145, 380] on input "checkbox" at bounding box center [144, 384] width 9 height 9
click at [144, 306] on input "checkbox" at bounding box center [144, 310] width 9 height 9
click at [146, 232] on input "checkbox" at bounding box center [144, 236] width 9 height 9
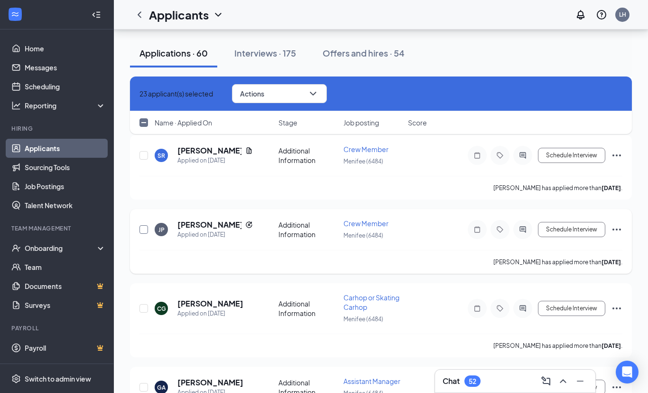
scroll to position [2501, 0]
click at [144, 384] on input "checkbox" at bounding box center [144, 388] width 9 height 9
click at [143, 305] on input "checkbox" at bounding box center [144, 309] width 9 height 9
click at [145, 226] on input "checkbox" at bounding box center [144, 230] width 9 height 9
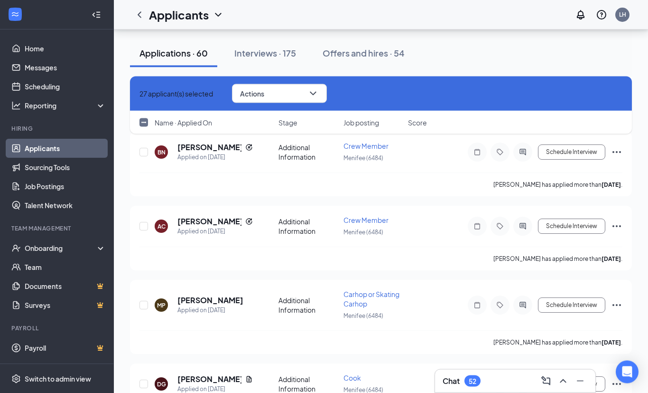
scroll to position [2200, 0]
click at [142, 379] on input "checkbox" at bounding box center [144, 383] width 9 height 9
click at [144, 300] on input "checkbox" at bounding box center [144, 304] width 9 height 9
click at [145, 222] on input "checkbox" at bounding box center [144, 226] width 9 height 9
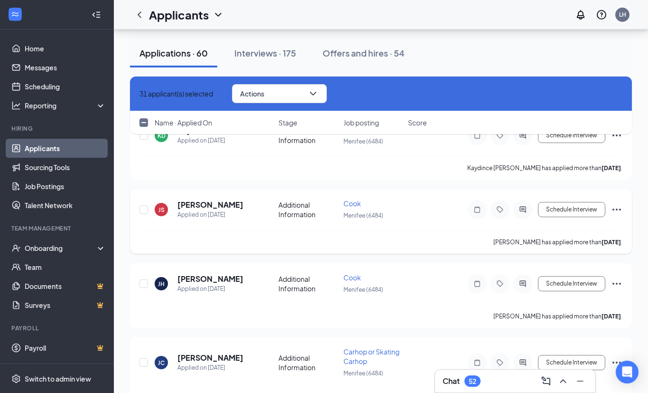
scroll to position [1909, 0]
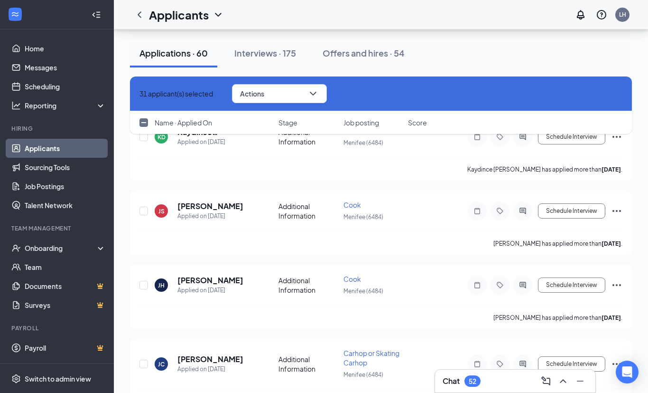
click at [144, 359] on input "checkbox" at bounding box center [144, 363] width 9 height 9
click at [145, 281] on input "checkbox" at bounding box center [144, 285] width 9 height 9
click at [144, 206] on input "checkbox" at bounding box center [144, 210] width 9 height 9
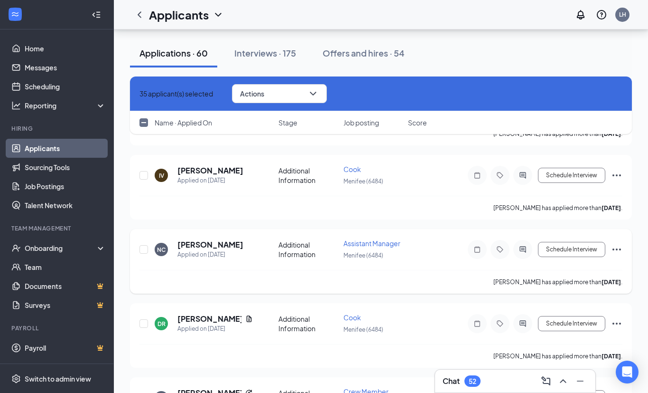
scroll to position [1573, 0]
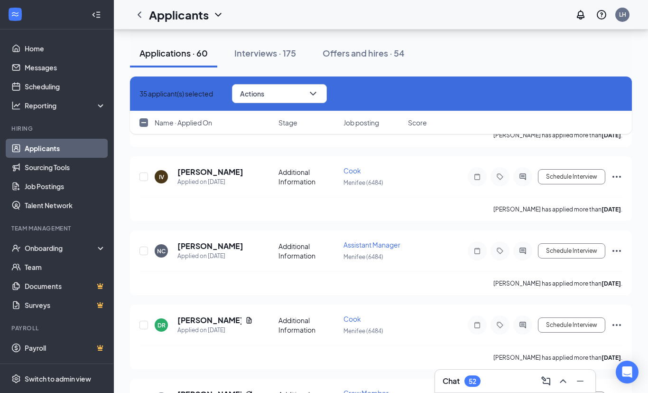
click at [143, 394] on input "checkbox" at bounding box center [144, 398] width 9 height 9
click at [143, 320] on input "checkbox" at bounding box center [144, 324] width 9 height 9
click at [143, 246] on input "checkbox" at bounding box center [144, 250] width 9 height 9
click at [145, 172] on input "checkbox" at bounding box center [144, 176] width 9 height 9
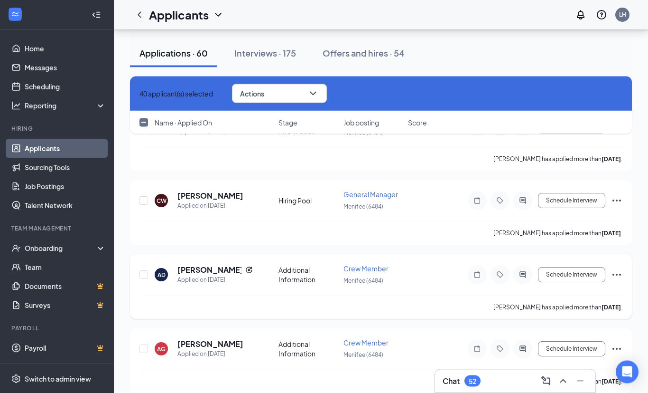
scroll to position [1253, 0]
click at [144, 344] on input "checkbox" at bounding box center [144, 348] width 9 height 9
click at [145, 270] on input "checkbox" at bounding box center [144, 274] width 9 height 9
click at [146, 196] on input "checkbox" at bounding box center [144, 200] width 9 height 9
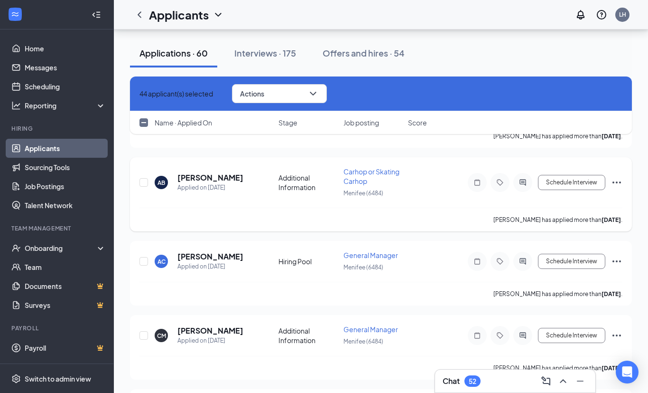
scroll to position [970, 0]
click at [143, 331] on input "checkbox" at bounding box center [144, 335] width 9 height 9
click at [145, 257] on input "checkbox" at bounding box center [144, 261] width 9 height 9
click at [144, 178] on input "checkbox" at bounding box center [144, 182] width 9 height 9
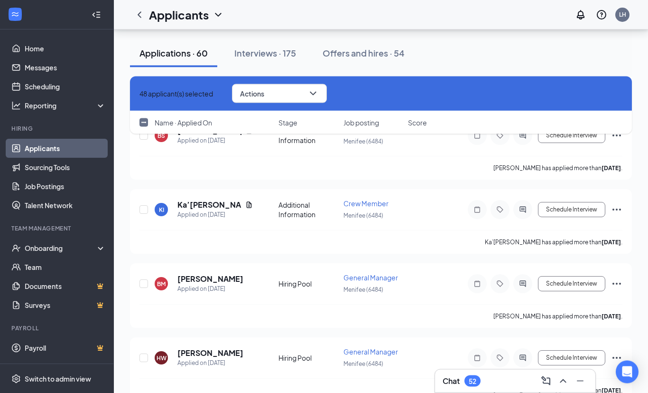
scroll to position [642, 0]
click at [144, 353] on input "checkbox" at bounding box center [144, 357] width 9 height 9
click at [144, 279] on input "checkbox" at bounding box center [144, 283] width 9 height 9
click at [144, 205] on input "checkbox" at bounding box center [144, 209] width 9 height 9
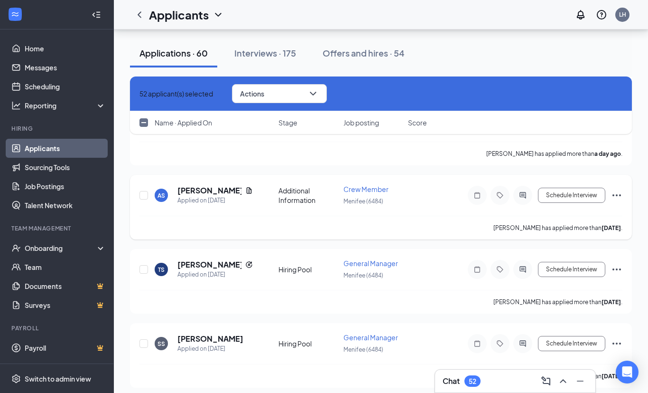
scroll to position [359, 0]
click at [143, 340] on input "checkbox" at bounding box center [144, 344] width 9 height 9
click at [143, 266] on input "checkbox" at bounding box center [144, 270] width 9 height 9
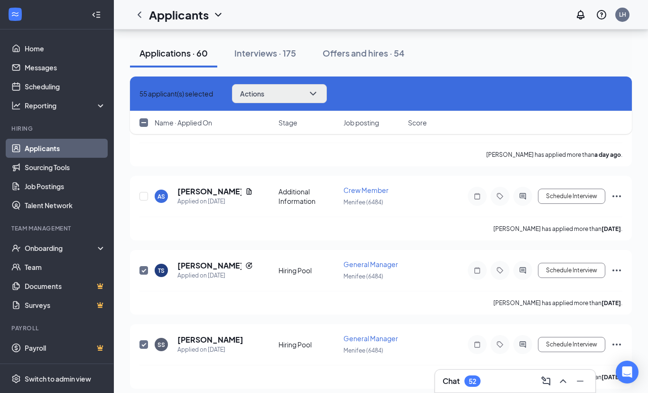
click at [316, 93] on icon "ChevronDown" at bounding box center [313, 94] width 6 height 4
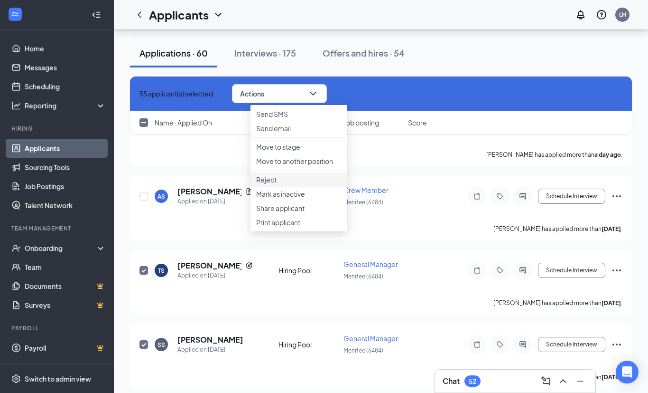
click at [284, 184] on p "Reject" at bounding box center [298, 179] width 85 height 9
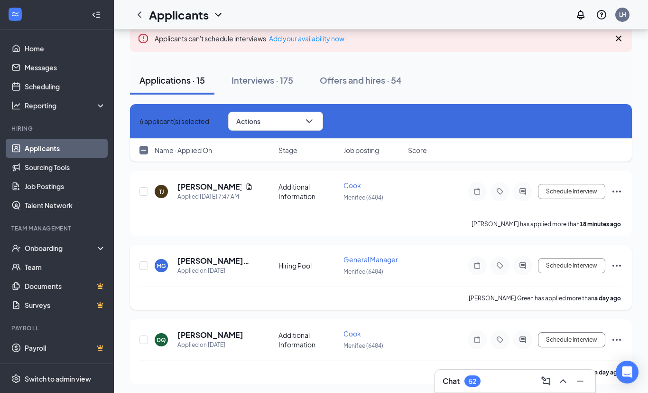
scroll to position [0, 0]
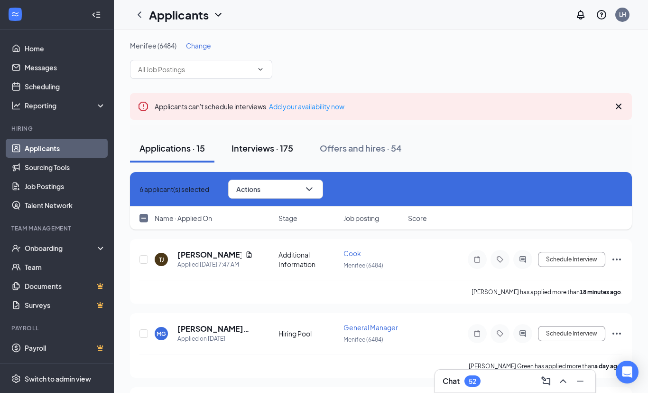
click at [283, 150] on div "Interviews · 175" at bounding box center [263, 148] width 62 height 12
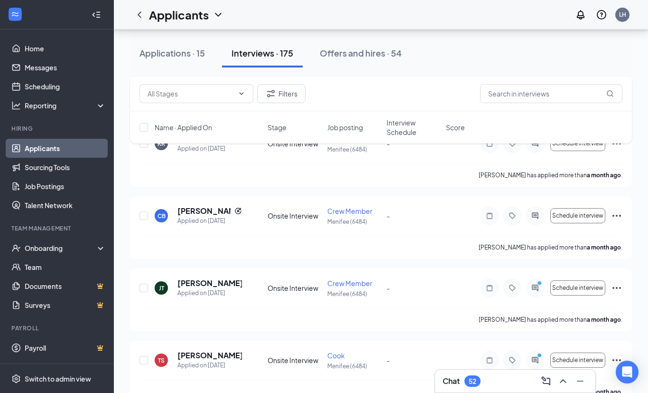
scroll to position [12771, 0]
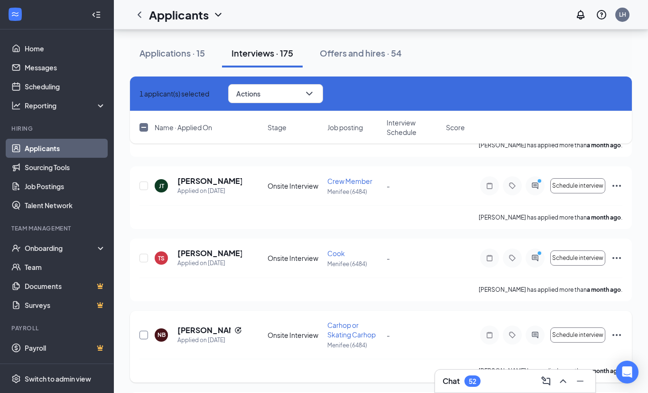
click at [144, 335] on input "checkbox" at bounding box center [144, 334] width 9 height 9
click at [143, 257] on input "checkbox" at bounding box center [144, 257] width 9 height 9
click at [143, 187] on input "checkbox" at bounding box center [144, 185] width 9 height 9
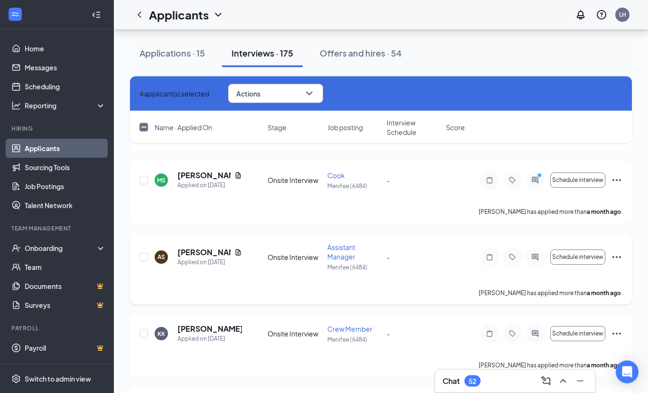
scroll to position [12479, 0]
click at [144, 333] on input "checkbox" at bounding box center [144, 333] width 9 height 9
click at [145, 258] on input "checkbox" at bounding box center [144, 257] width 9 height 9
click at [143, 183] on input "checkbox" at bounding box center [144, 180] width 9 height 9
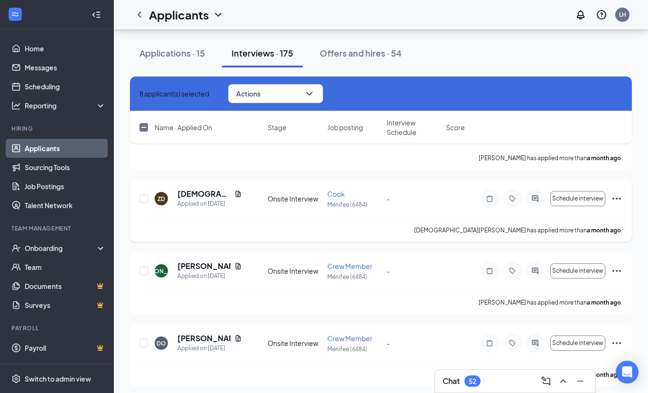
scroll to position [12157, 0]
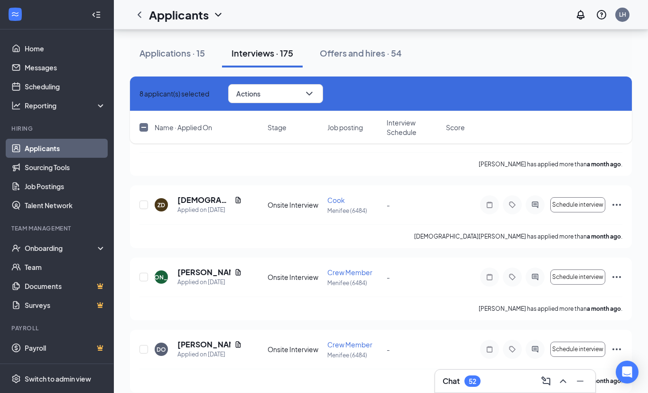
click at [144, 349] on input "checkbox" at bounding box center [144, 349] width 9 height 9
click at [145, 275] on input "checkbox" at bounding box center [144, 276] width 9 height 9
click at [145, 206] on input "checkbox" at bounding box center [144, 204] width 9 height 9
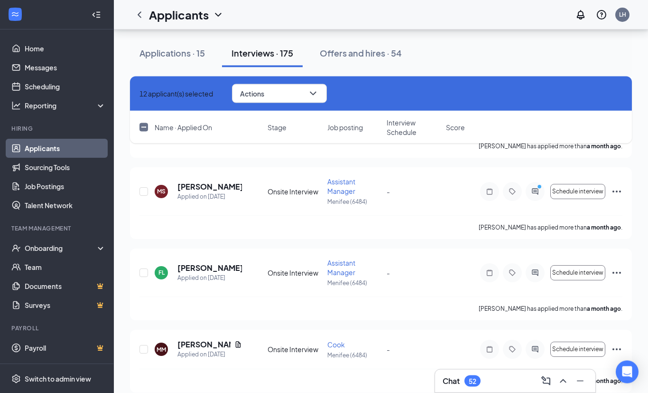
scroll to position [11859, 0]
click at [141, 348] on input "checkbox" at bounding box center [144, 349] width 9 height 9
click at [143, 270] on input "checkbox" at bounding box center [144, 272] width 9 height 9
click at [145, 191] on input "checkbox" at bounding box center [144, 191] width 9 height 9
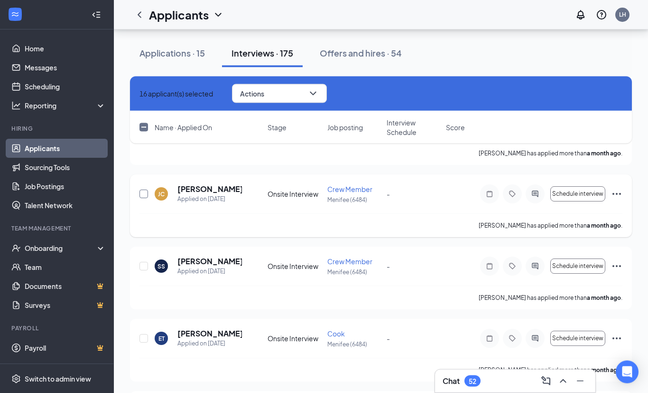
scroll to position [11563, 0]
click at [143, 338] on input "checkbox" at bounding box center [144, 339] width 9 height 9
click at [146, 268] on input "checkbox" at bounding box center [144, 266] width 9 height 9
click at [144, 195] on input "checkbox" at bounding box center [144, 194] width 9 height 9
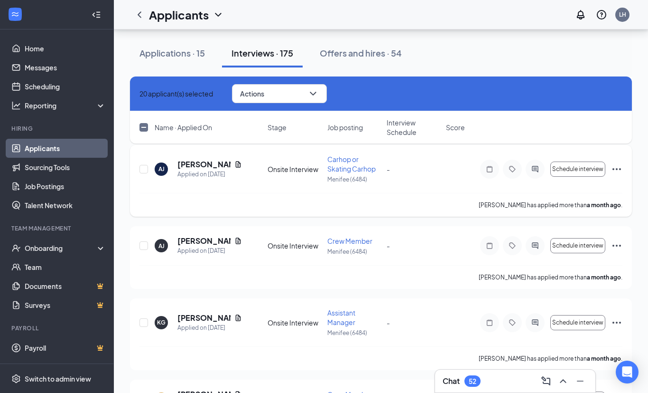
scroll to position [11284, 0]
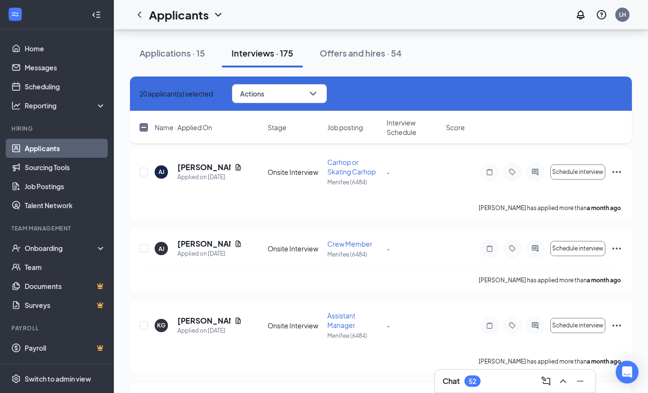
click at [144, 324] on input "checkbox" at bounding box center [144, 325] width 9 height 9
click at [146, 249] on input "checkbox" at bounding box center [144, 248] width 9 height 9
click at [146, 170] on input "checkbox" at bounding box center [144, 172] width 9 height 9
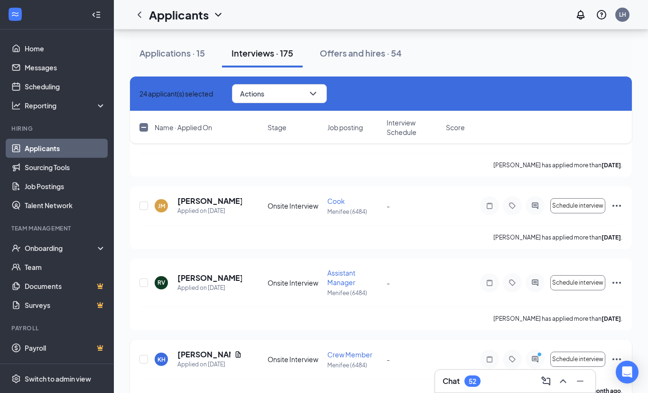
scroll to position [10973, 0]
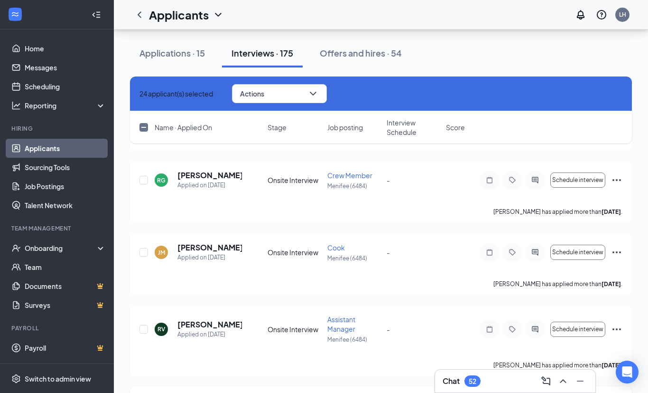
click at [144, 330] on input "checkbox" at bounding box center [144, 329] width 9 height 9
click at [143, 251] on input "checkbox" at bounding box center [144, 252] width 9 height 9
click at [144, 182] on input "checkbox" at bounding box center [144, 180] width 9 height 9
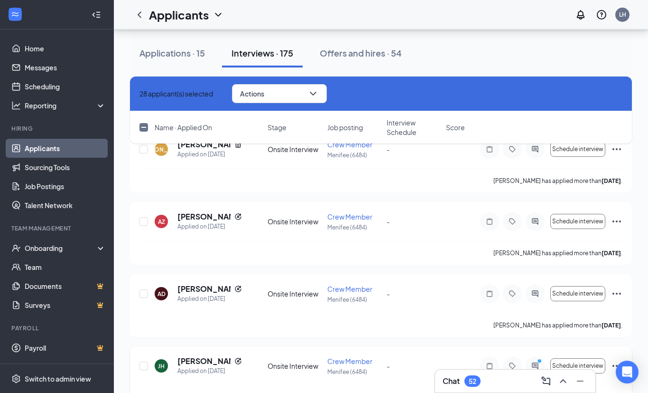
scroll to position [10643, 0]
click at [144, 364] on input "checkbox" at bounding box center [144, 366] width 9 height 9
click at [143, 294] on input "checkbox" at bounding box center [144, 294] width 9 height 9
click at [144, 220] on input "checkbox" at bounding box center [144, 221] width 9 height 9
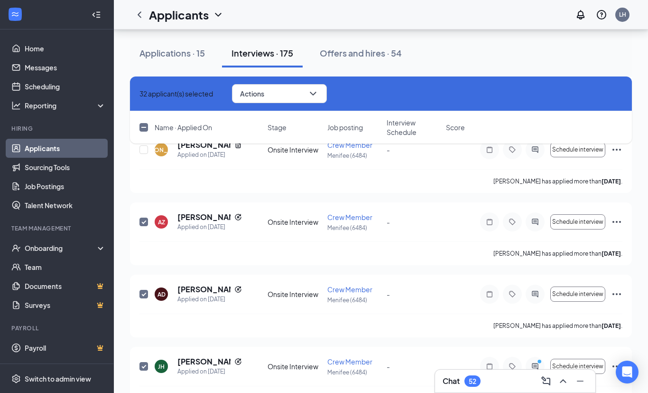
click at [144, 151] on div "32 applicant(s) selected Actions Name · Applied On Stage Job posting Interview …" at bounding box center [381, 114] width 502 height 76
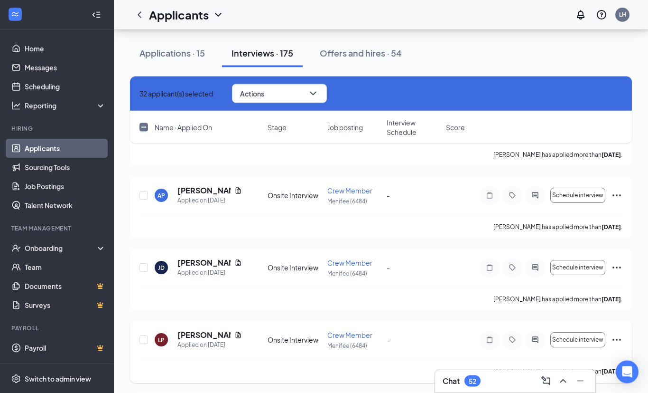
scroll to position [10381, 0]
click at [143, 340] on input "checkbox" at bounding box center [144, 339] width 9 height 9
click at [144, 267] on input "checkbox" at bounding box center [144, 267] width 9 height 9
click at [142, 196] on input "checkbox" at bounding box center [144, 195] width 9 height 9
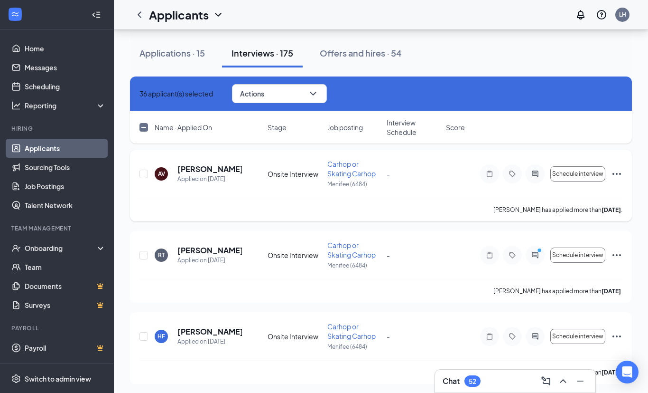
scroll to position [10082, 0]
click at [144, 336] on input "checkbox" at bounding box center [144, 336] width 9 height 9
click at [144, 254] on input "checkbox" at bounding box center [144, 255] width 9 height 9
click at [143, 177] on input "checkbox" at bounding box center [144, 174] width 9 height 9
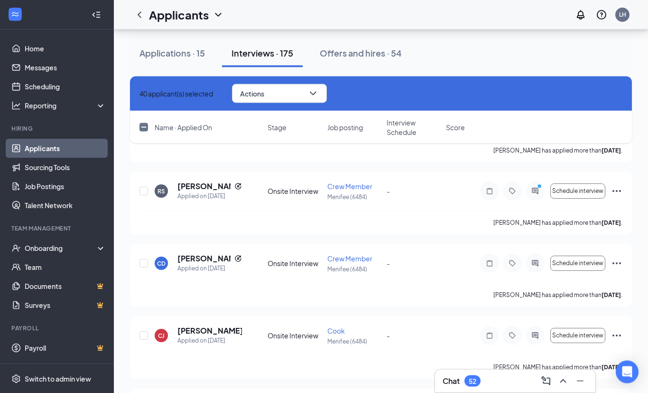
scroll to position [9772, 0]
click at [145, 334] on input "checkbox" at bounding box center [144, 335] width 9 height 9
click at [146, 261] on input "checkbox" at bounding box center [144, 263] width 9 height 9
click at [145, 188] on input "checkbox" at bounding box center [144, 191] width 9 height 9
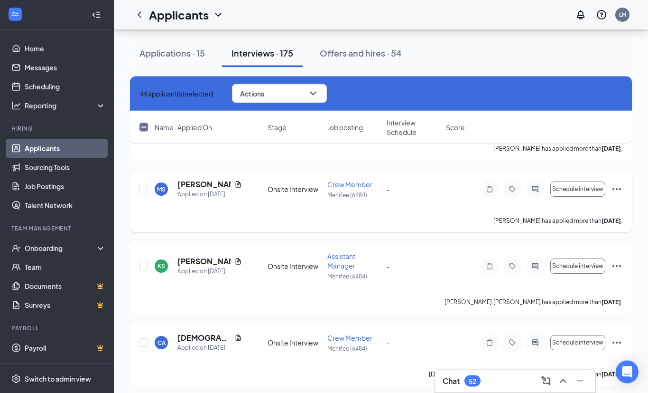
scroll to position [9468, 0]
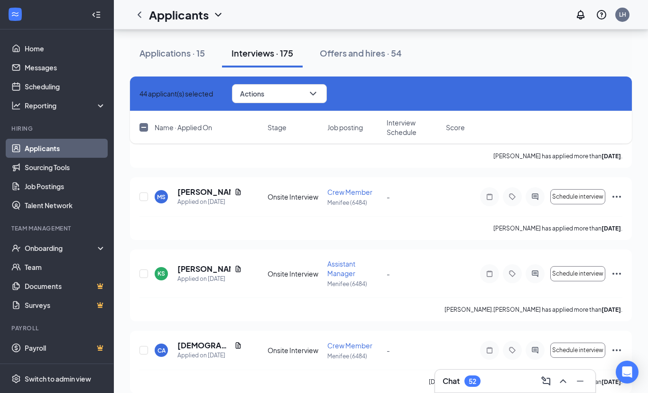
click at [145, 349] on input "checkbox" at bounding box center [144, 350] width 9 height 9
click at [143, 275] on input "checkbox" at bounding box center [144, 273] width 9 height 9
click at [145, 197] on input "checkbox" at bounding box center [144, 196] width 9 height 9
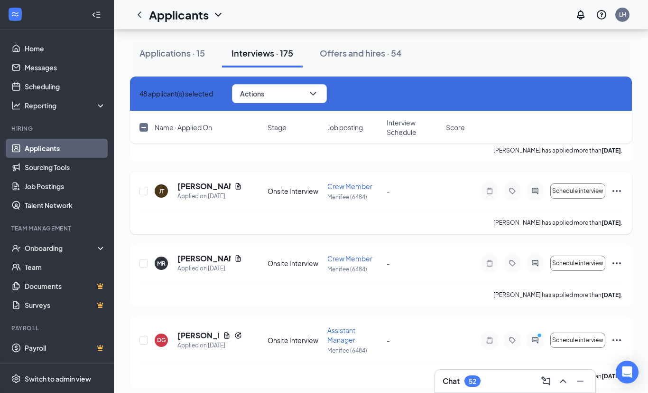
scroll to position [9175, 0]
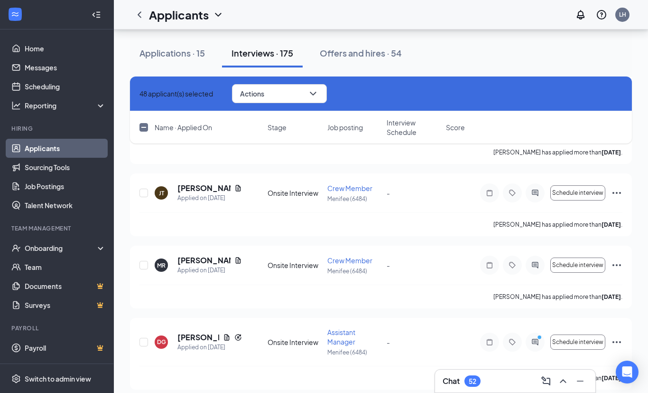
click at [144, 341] on input "checkbox" at bounding box center [144, 341] width 9 height 9
click at [143, 264] on input "checkbox" at bounding box center [144, 265] width 9 height 9
click at [145, 191] on input "checkbox" at bounding box center [144, 192] width 9 height 9
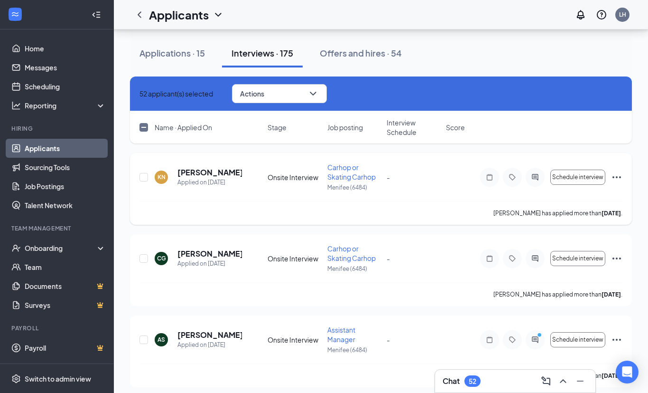
scroll to position [8870, 0]
click at [144, 341] on input "checkbox" at bounding box center [144, 340] width 9 height 9
click at [144, 258] on input "checkbox" at bounding box center [144, 258] width 9 height 9
click at [144, 176] on input "checkbox" at bounding box center [144, 177] width 9 height 9
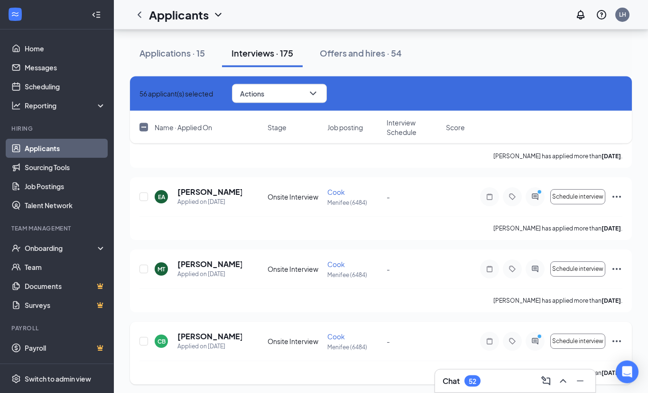
scroll to position [8549, 0]
click at [143, 340] on input "checkbox" at bounding box center [144, 341] width 9 height 9
click at [144, 267] on input "checkbox" at bounding box center [144, 268] width 9 height 9
click at [143, 197] on input "checkbox" at bounding box center [144, 196] width 9 height 9
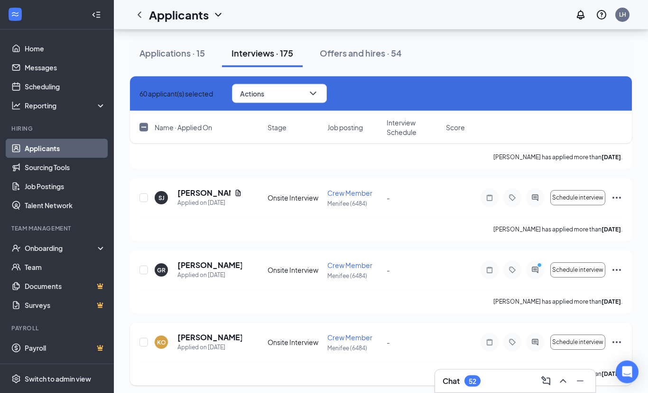
scroll to position [8259, 0]
click at [143, 342] on input "checkbox" at bounding box center [144, 341] width 9 height 9
click at [144, 270] on input "checkbox" at bounding box center [144, 269] width 9 height 9
click at [143, 198] on input "checkbox" at bounding box center [144, 197] width 9 height 9
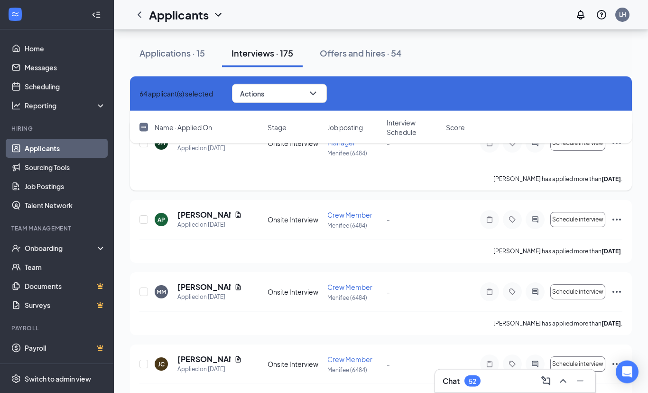
scroll to position [8006, 0]
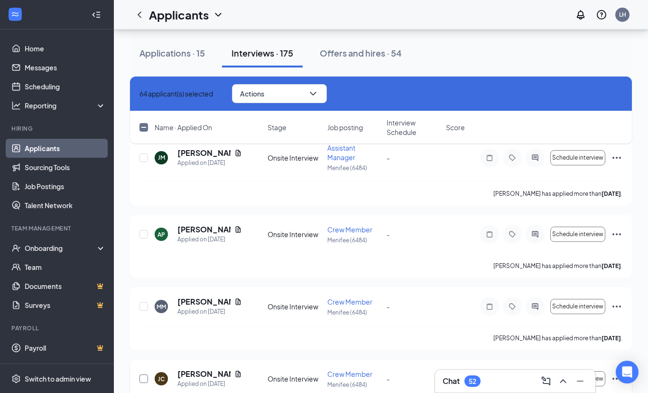
click at [144, 378] on input "checkbox" at bounding box center [144, 378] width 9 height 9
click at [145, 305] on input "checkbox" at bounding box center [144, 306] width 9 height 9
click at [142, 233] on input "checkbox" at bounding box center [144, 234] width 9 height 9
click at [145, 159] on input "checkbox" at bounding box center [144, 157] width 9 height 9
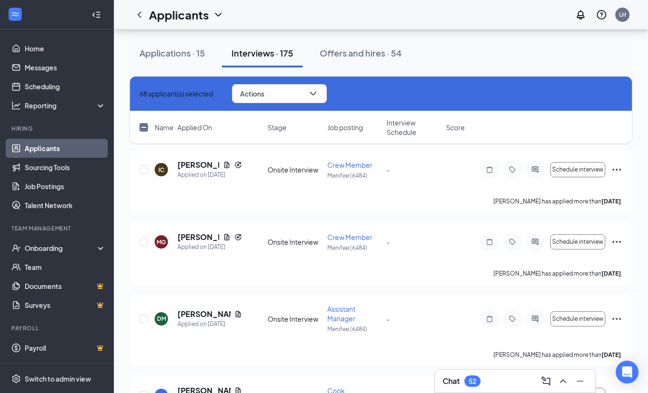
scroll to position [7706, 0]
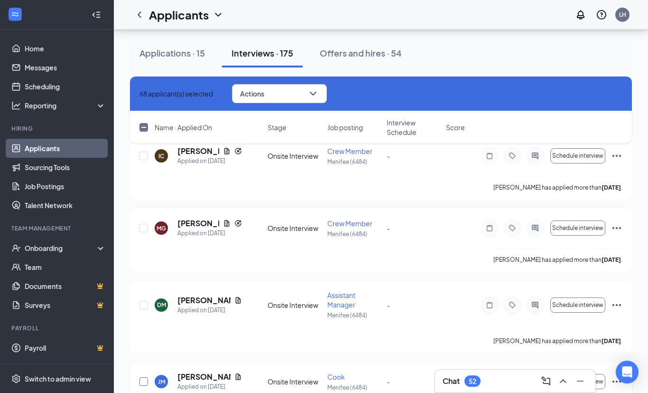
click at [145, 381] on input "checkbox" at bounding box center [144, 381] width 9 height 9
click at [144, 303] on input "checkbox" at bounding box center [144, 304] width 9 height 9
click at [143, 229] on input "checkbox" at bounding box center [144, 228] width 9 height 9
click at [145, 157] on input "checkbox" at bounding box center [144, 155] width 9 height 9
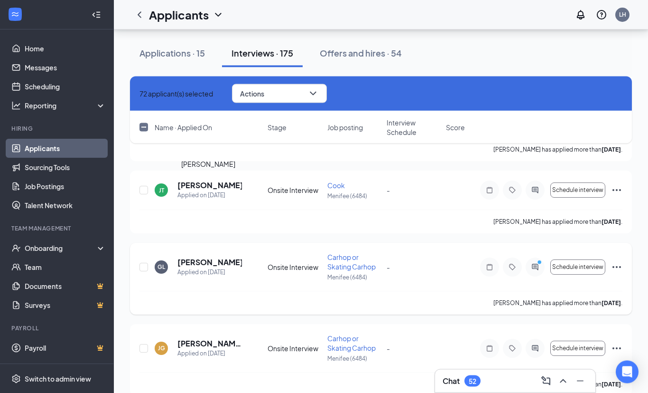
scroll to position [7356, 0]
click at [144, 345] on input "checkbox" at bounding box center [144, 348] width 9 height 9
click at [144, 267] on input "checkbox" at bounding box center [144, 266] width 9 height 9
click at [144, 189] on input "checkbox" at bounding box center [144, 190] width 9 height 9
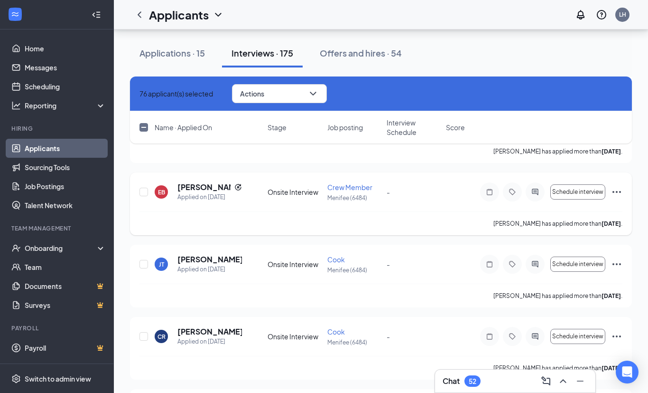
scroll to position [7062, 0]
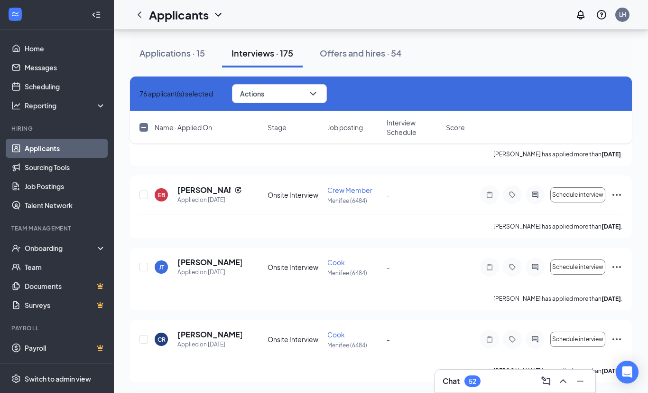
click at [143, 339] on input "checkbox" at bounding box center [144, 339] width 9 height 9
click at [145, 264] on input "checkbox" at bounding box center [144, 266] width 9 height 9
click at [145, 196] on input "checkbox" at bounding box center [144, 194] width 9 height 9
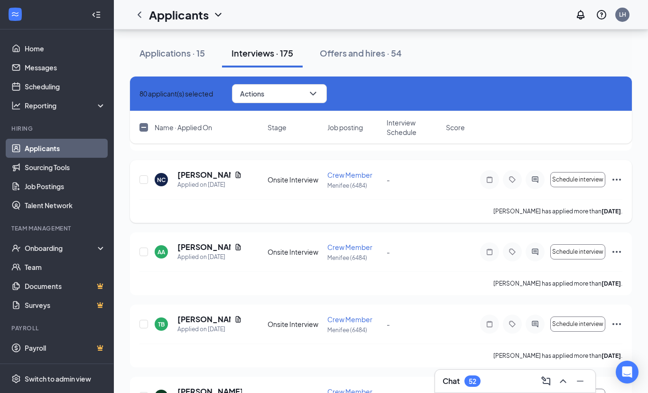
scroll to position [6785, 0]
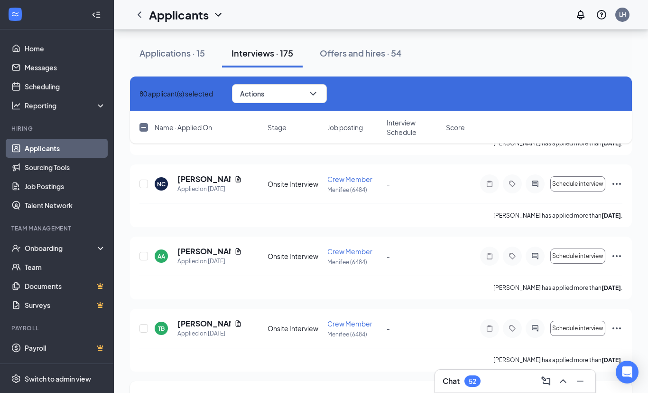
click at [145, 401] on input "checkbox" at bounding box center [144, 400] width 9 height 9
click at [143, 327] on input "checkbox" at bounding box center [144, 328] width 9 height 9
click at [144, 257] on input "checkbox" at bounding box center [144, 256] width 9 height 9
click at [143, 183] on input "checkbox" at bounding box center [144, 183] width 9 height 9
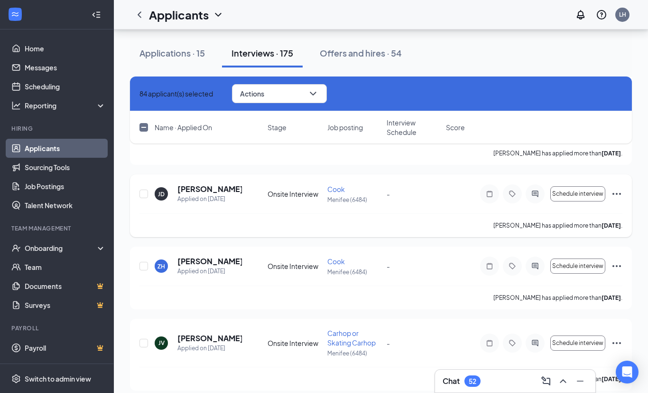
scroll to position [6549, 0]
click at [147, 345] on input "checkbox" at bounding box center [144, 343] width 9 height 9
click at [145, 266] on input "checkbox" at bounding box center [144, 266] width 9 height 9
click at [144, 194] on input "checkbox" at bounding box center [144, 194] width 9 height 9
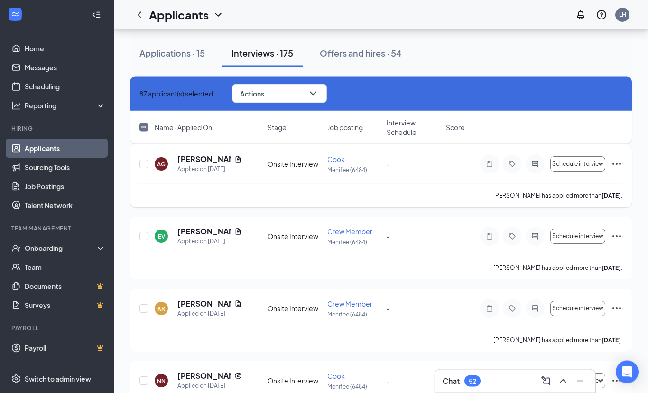
scroll to position [6265, 0]
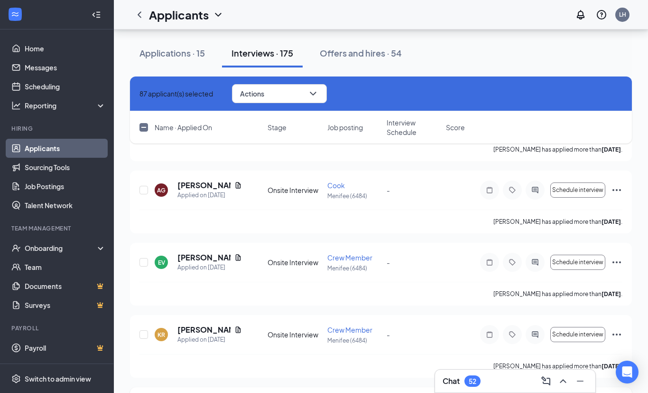
click at [143, 333] on input "checkbox" at bounding box center [144, 334] width 9 height 9
click at [143, 264] on input "checkbox" at bounding box center [144, 262] width 9 height 9
click at [144, 192] on input "checkbox" at bounding box center [144, 190] width 9 height 9
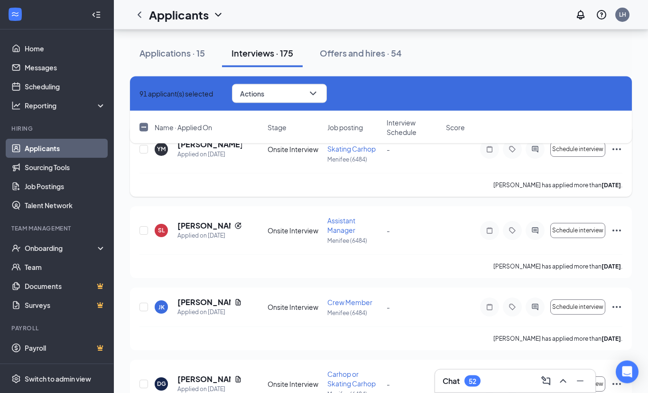
scroll to position [5992, 0]
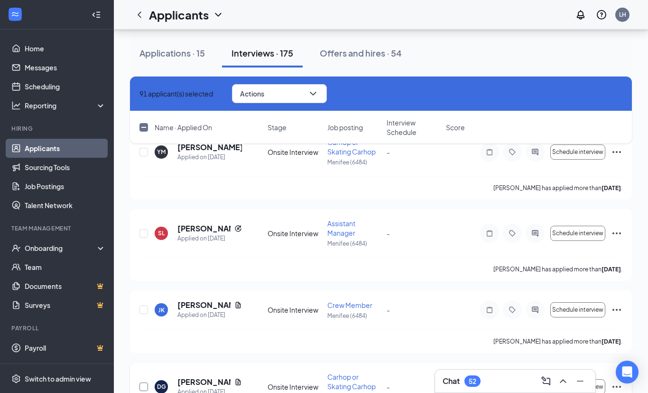
click at [144, 386] on input "checkbox" at bounding box center [144, 386] width 9 height 9
click at [142, 312] on input "checkbox" at bounding box center [144, 309] width 9 height 9
click at [146, 234] on input "checkbox" at bounding box center [144, 233] width 9 height 9
click at [144, 153] on input "checkbox" at bounding box center [144, 152] width 9 height 9
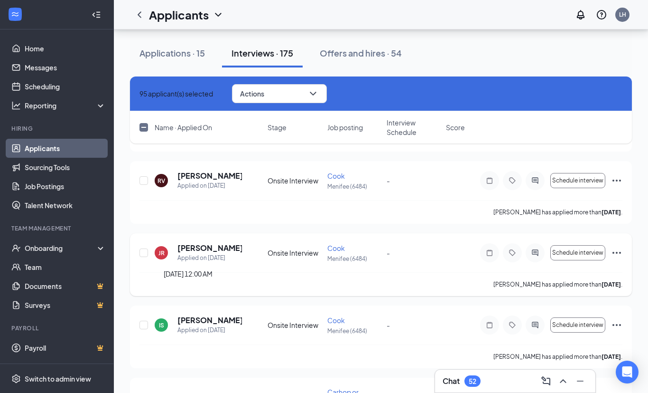
scroll to position [5658, 0]
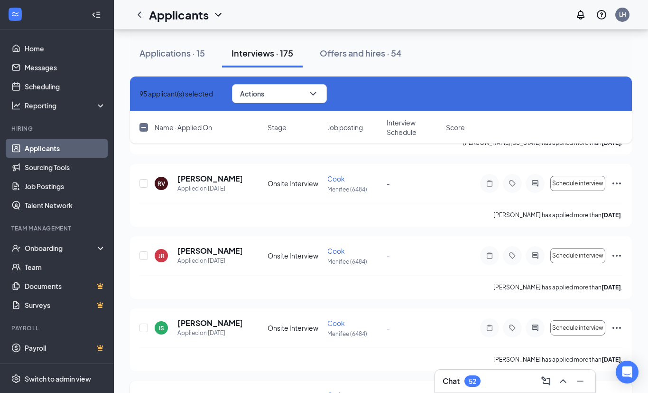
click at [145, 329] on input "checkbox" at bounding box center [144, 327] width 9 height 9
click at [144, 253] on input "checkbox" at bounding box center [144, 255] width 9 height 9
click at [144, 182] on input "checkbox" at bounding box center [144, 183] width 9 height 9
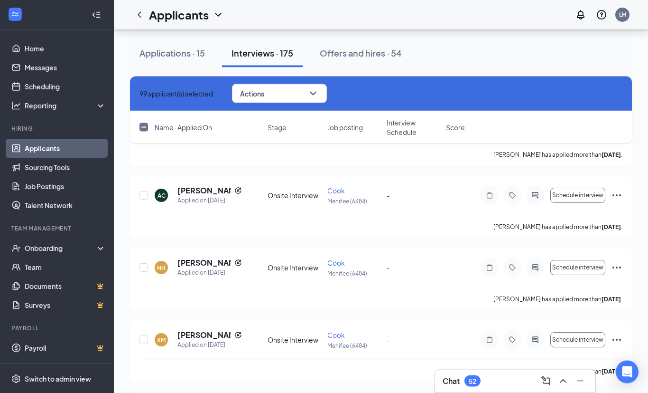
scroll to position [5357, 0]
click at [143, 340] on input "checkbox" at bounding box center [144, 339] width 9 height 9
click at [144, 266] on input "checkbox" at bounding box center [144, 267] width 9 height 9
click at [144, 195] on input "checkbox" at bounding box center [144, 195] width 9 height 9
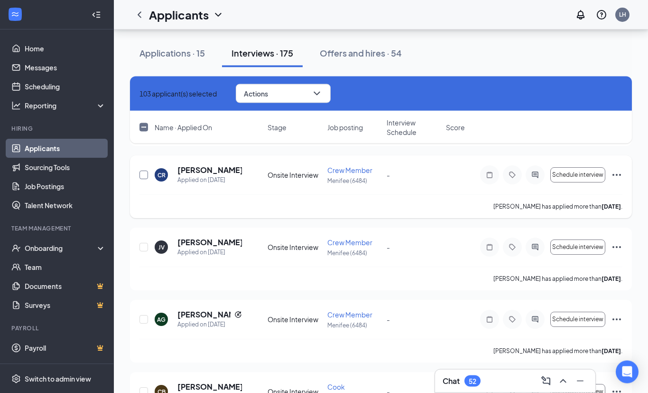
scroll to position [5070, 0]
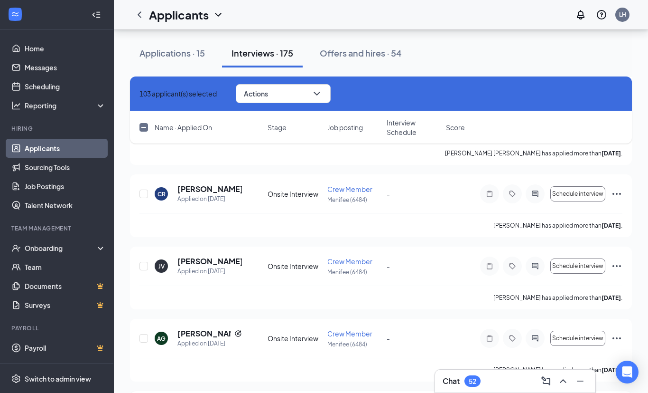
click at [143, 339] on input "checkbox" at bounding box center [144, 338] width 9 height 9
click at [145, 267] on input "checkbox" at bounding box center [144, 266] width 9 height 9
click at [144, 193] on input "checkbox" at bounding box center [144, 193] width 9 height 9
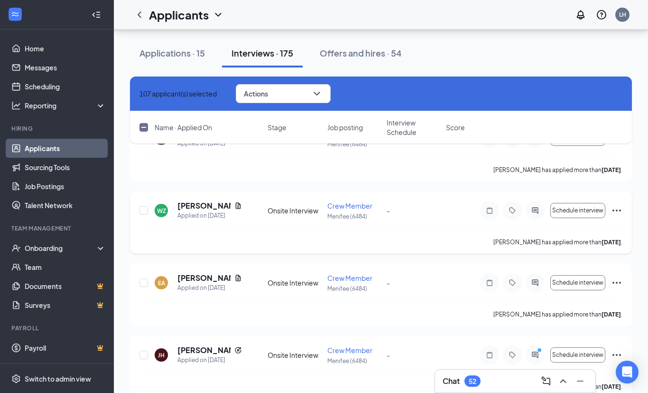
scroll to position [4764, 0]
click at [143, 356] on input "checkbox" at bounding box center [144, 355] width 9 height 9
click at [144, 284] on input "checkbox" at bounding box center [144, 283] width 9 height 9
click at [144, 212] on input "checkbox" at bounding box center [144, 211] width 9 height 9
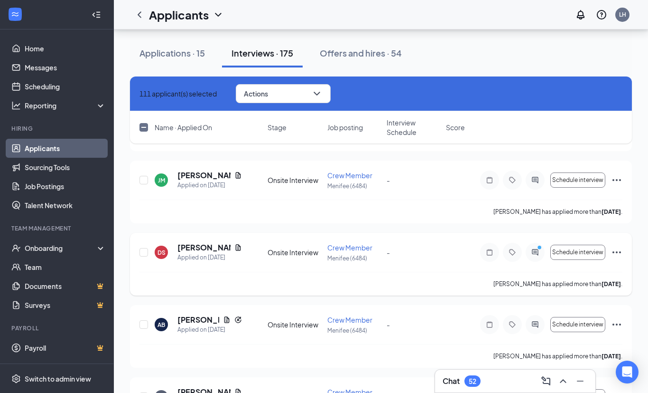
scroll to position [4500, 0]
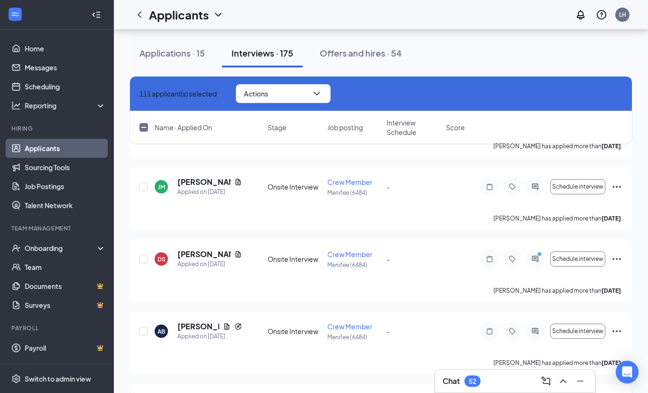
click at [143, 330] on input "checkbox" at bounding box center [144, 331] width 9 height 9
click at [146, 258] on input "checkbox" at bounding box center [144, 258] width 9 height 9
click at [144, 186] on input "checkbox" at bounding box center [144, 186] width 9 height 9
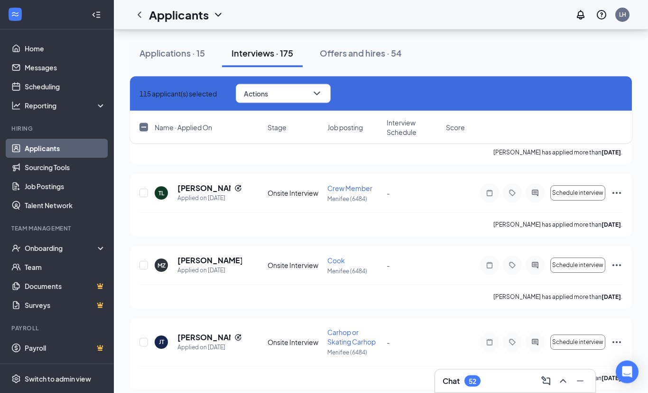
scroll to position [4187, 0]
click at [143, 339] on input "checkbox" at bounding box center [144, 341] width 9 height 9
click at [143, 267] on input "checkbox" at bounding box center [144, 265] width 9 height 9
click at [144, 193] on input "checkbox" at bounding box center [144, 192] width 9 height 9
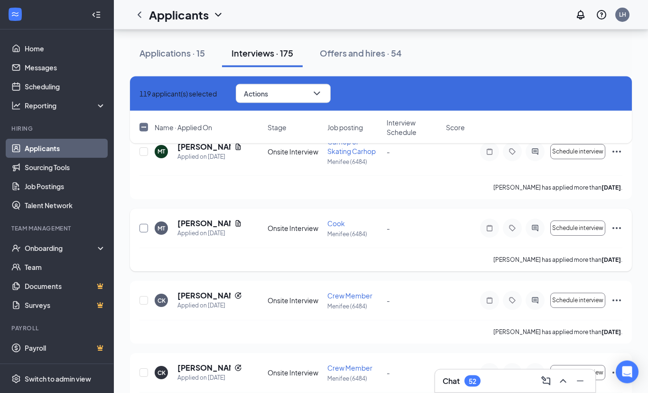
scroll to position [3864, 0]
click at [143, 372] on input "checkbox" at bounding box center [144, 372] width 9 height 9
click at [145, 300] on input "checkbox" at bounding box center [144, 300] width 9 height 9
click at [145, 228] on input "checkbox" at bounding box center [144, 228] width 9 height 9
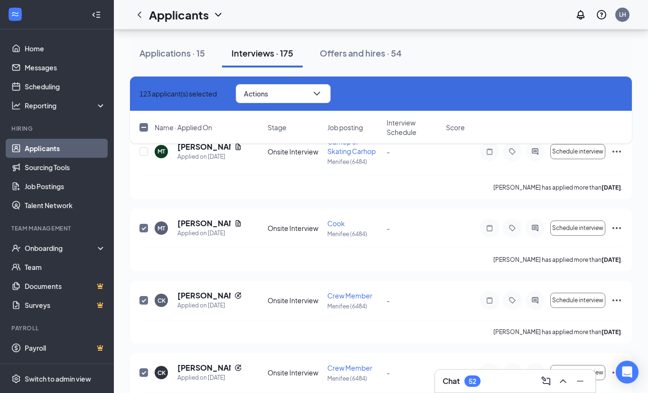
click at [146, 152] on div "123 applicant(s) selected Actions Name · Applied On Stage Job posting Interview…" at bounding box center [381, 114] width 502 height 76
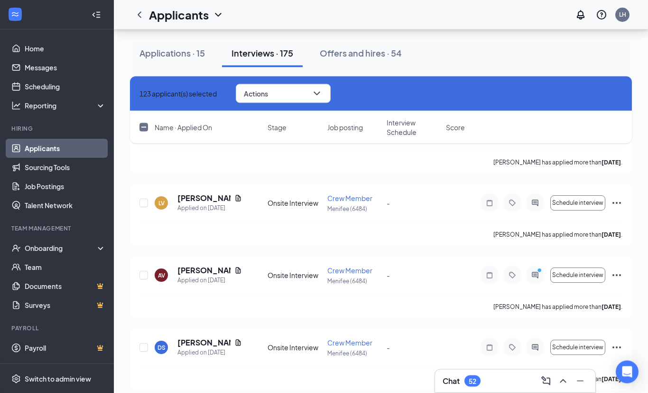
scroll to position [3589, 0]
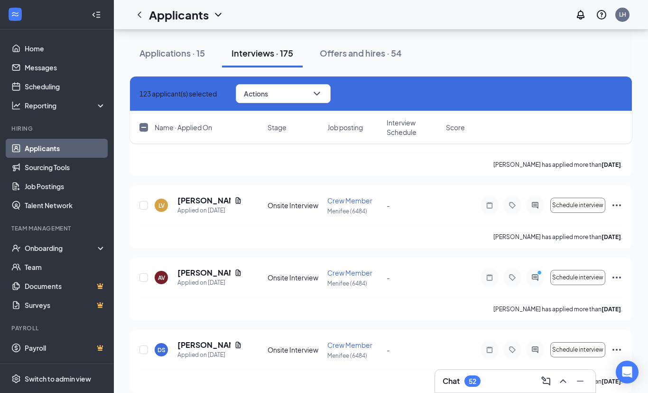
click at [144, 349] on input "checkbox" at bounding box center [144, 349] width 9 height 9
click at [144, 275] on input "checkbox" at bounding box center [144, 277] width 9 height 9
click at [144, 206] on input "checkbox" at bounding box center [144, 205] width 9 height 9
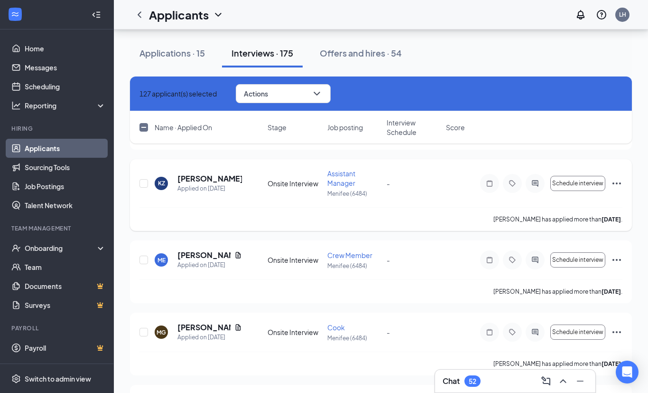
scroll to position [3317, 0]
click at [144, 334] on input "checkbox" at bounding box center [144, 332] width 9 height 9
click at [144, 262] on input "checkbox" at bounding box center [144, 260] width 9 height 9
click at [142, 184] on input "checkbox" at bounding box center [144, 184] width 9 height 9
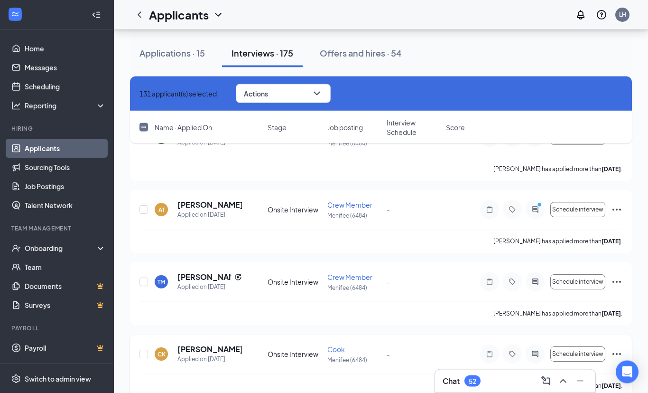
scroll to position [2998, 0]
click at [145, 355] on input "checkbox" at bounding box center [144, 353] width 9 height 9
click at [145, 284] on input "checkbox" at bounding box center [144, 281] width 9 height 9
click at [144, 211] on input "checkbox" at bounding box center [144, 209] width 9 height 9
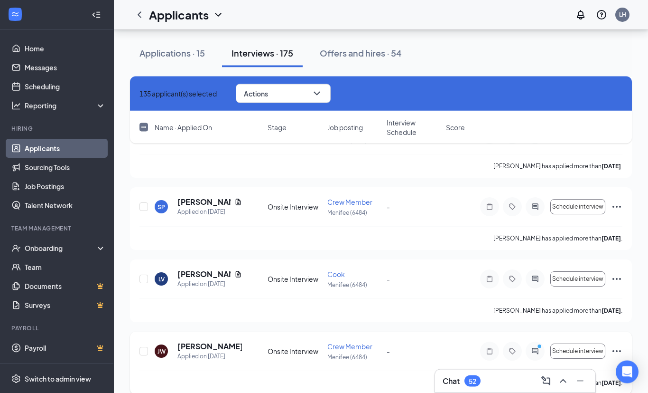
scroll to position [2713, 0]
click at [143, 352] on input "checkbox" at bounding box center [144, 350] width 9 height 9
click at [143, 279] on input "checkbox" at bounding box center [144, 278] width 9 height 9
click at [144, 208] on input "checkbox" at bounding box center [144, 206] width 9 height 9
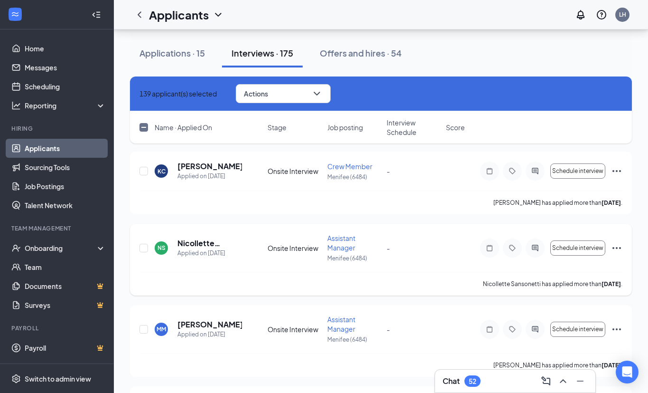
scroll to position [2441, 0]
click at [145, 328] on input "checkbox" at bounding box center [144, 329] width 9 height 9
click at [143, 252] on input "checkbox" at bounding box center [144, 248] width 9 height 9
click at [144, 172] on input "checkbox" at bounding box center [144, 171] width 9 height 9
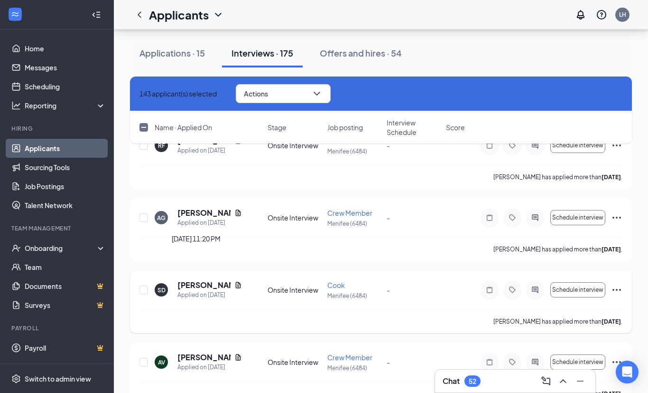
scroll to position [2106, 0]
click at [144, 365] on input "checkbox" at bounding box center [144, 362] width 9 height 9
click at [143, 291] on input "checkbox" at bounding box center [144, 290] width 9 height 9
click at [144, 219] on input "checkbox" at bounding box center [144, 218] width 9 height 9
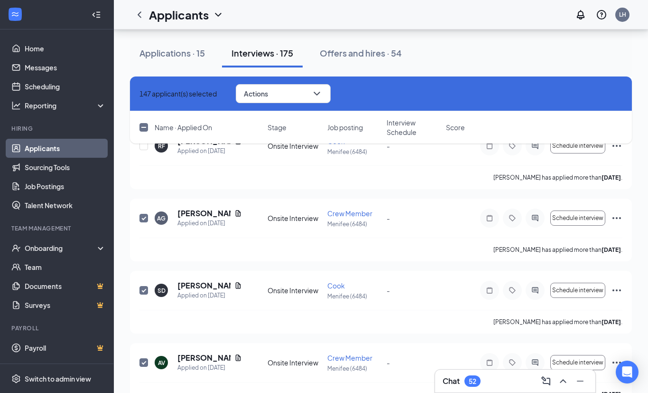
click at [144, 148] on div "147 applicant(s) selected Actions Name · Applied On Stage Job posting Interview…" at bounding box center [381, 114] width 502 height 76
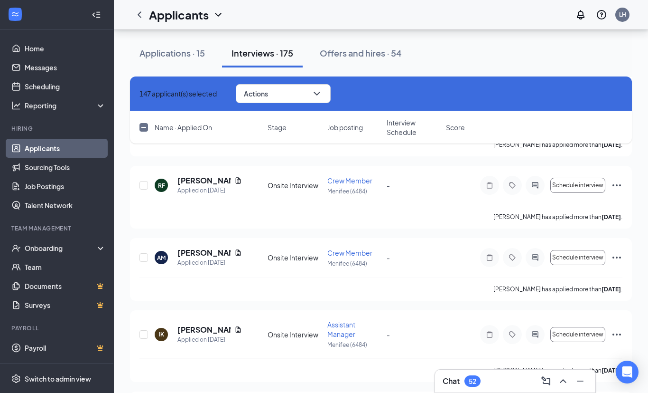
scroll to position [1835, 0]
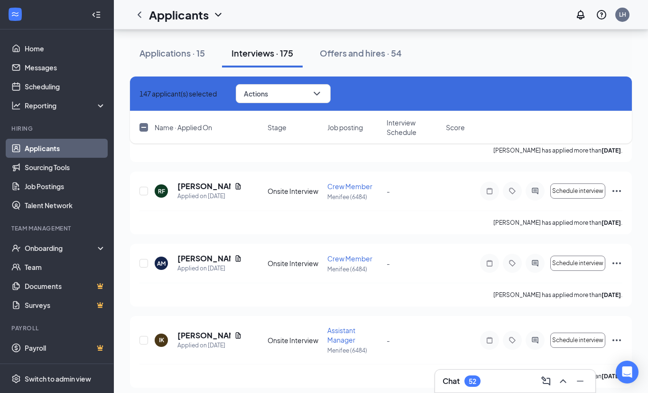
click at [144, 338] on input "checkbox" at bounding box center [144, 340] width 9 height 9
click at [142, 264] on input "checkbox" at bounding box center [144, 263] width 9 height 9
click at [144, 192] on input "checkbox" at bounding box center [144, 191] width 9 height 9
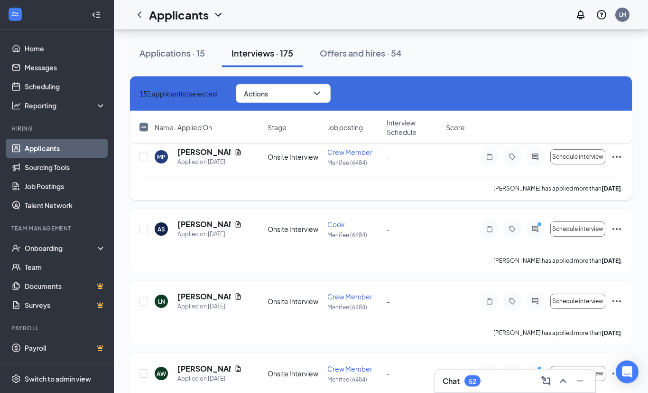
scroll to position [1500, 0]
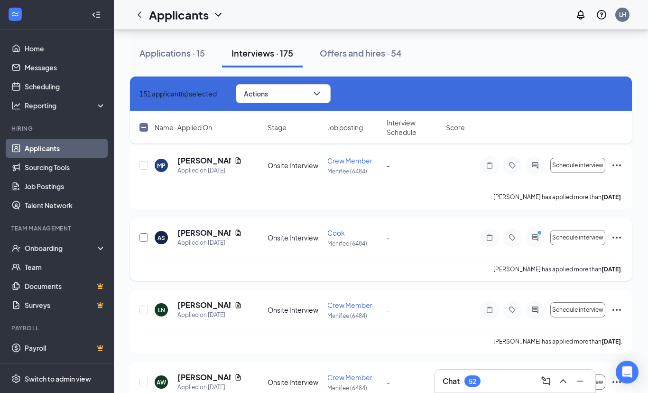
click at [144, 237] on input "checkbox" at bounding box center [144, 237] width 9 height 9
click at [142, 308] on input "checkbox" at bounding box center [144, 309] width 9 height 9
click at [142, 384] on input "checkbox" at bounding box center [144, 381] width 9 height 9
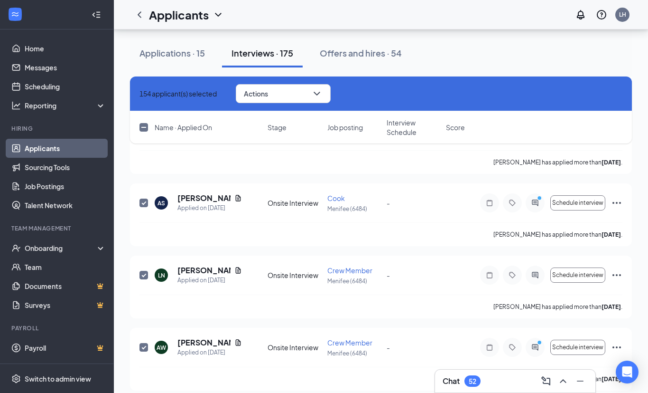
scroll to position [1538, 0]
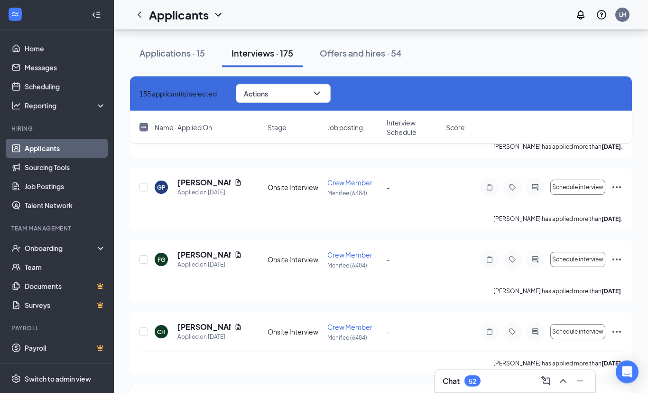
scroll to position [1262, 0]
click at [144, 330] on input "checkbox" at bounding box center [144, 331] width 9 height 9
click at [323, 95] on icon "ChevronDown" at bounding box center [316, 93] width 11 height 11
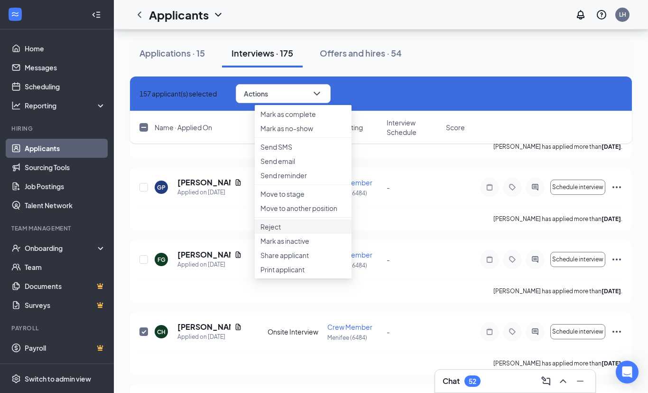
click at [291, 231] on p "Reject" at bounding box center [303, 226] width 85 height 9
